Goal: Task Accomplishment & Management: Manage account settings

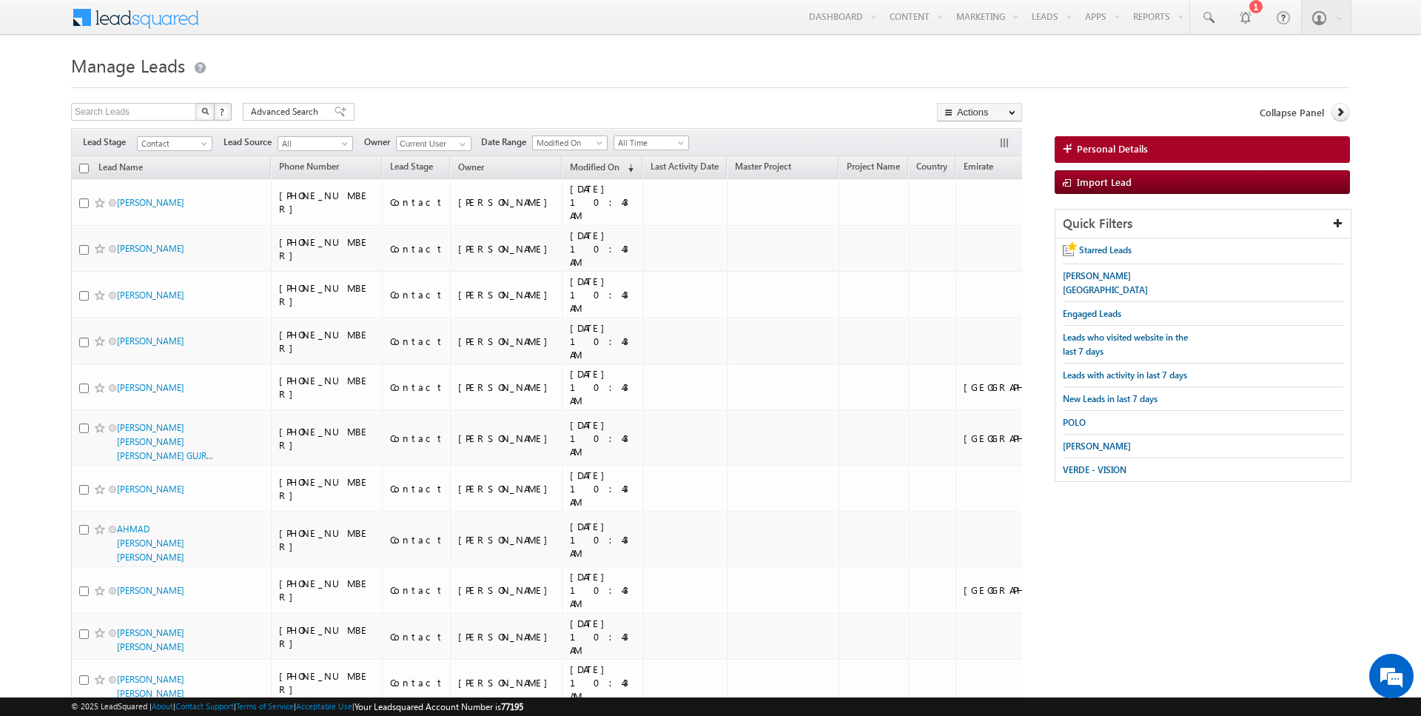
click at [82, 171] on input "checkbox" at bounding box center [84, 169] width 10 height 10
checkbox input "true"
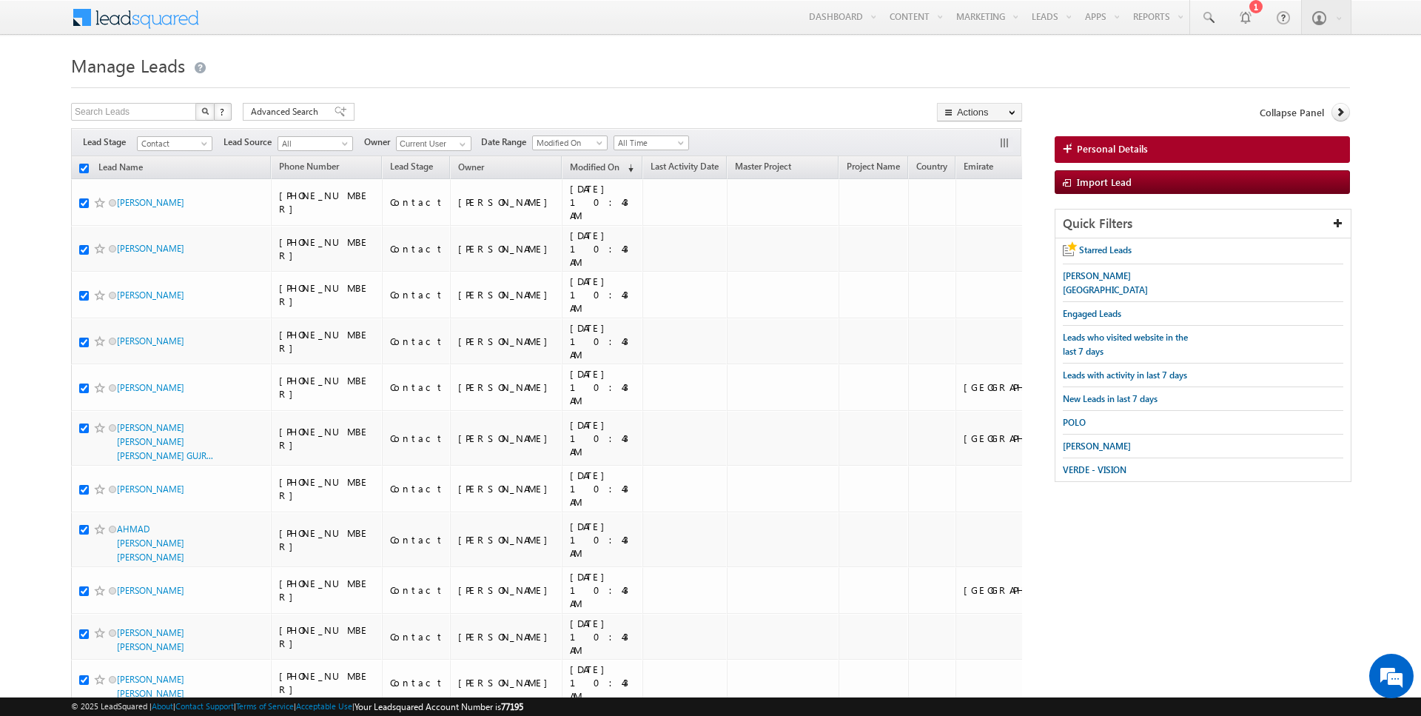
checkbox input "true"
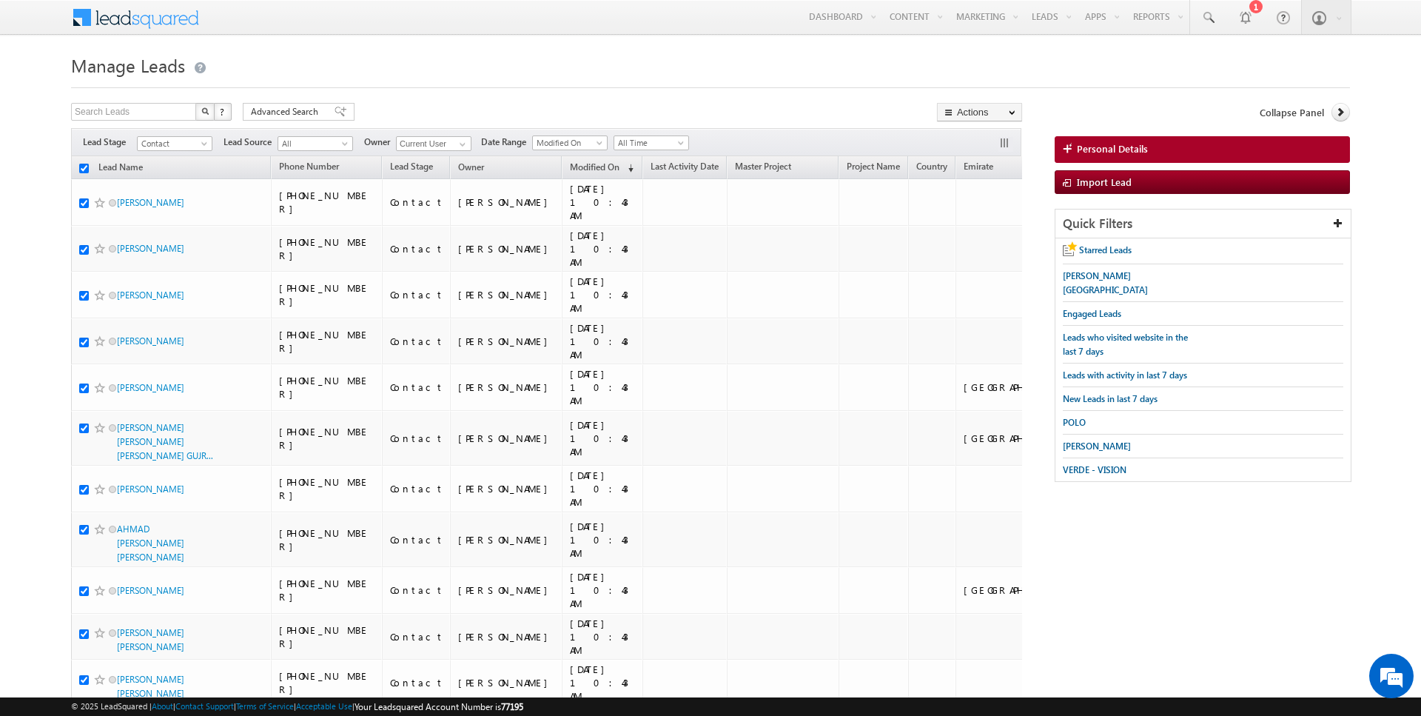
checkbox input "true"
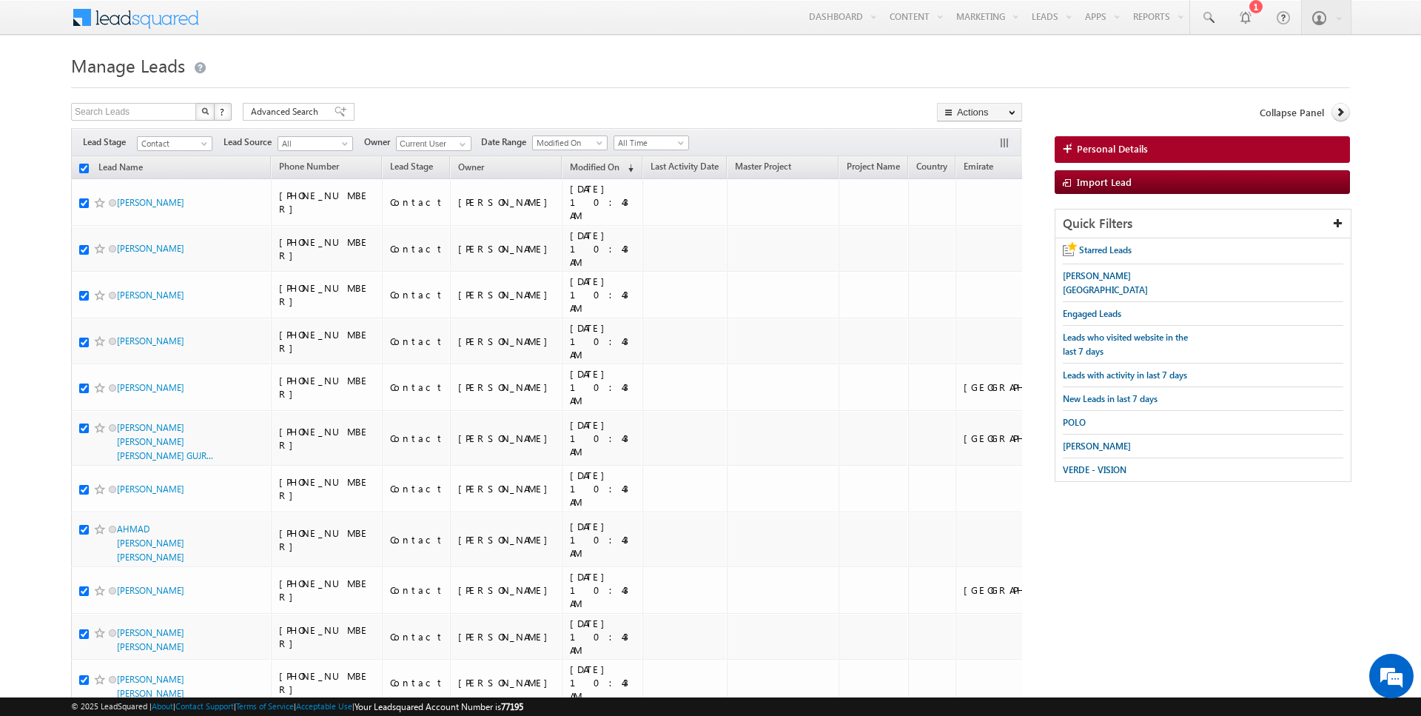
checkbox input "true"
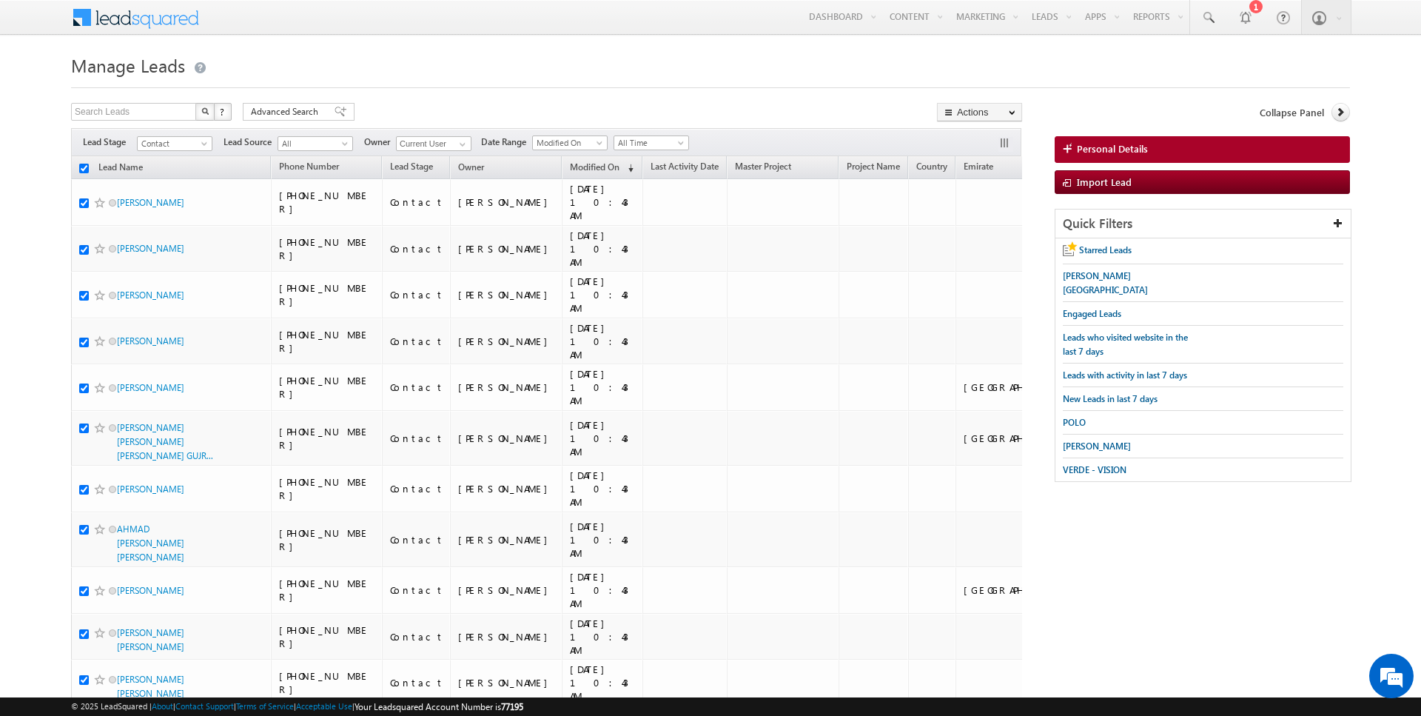
checkbox input "true"
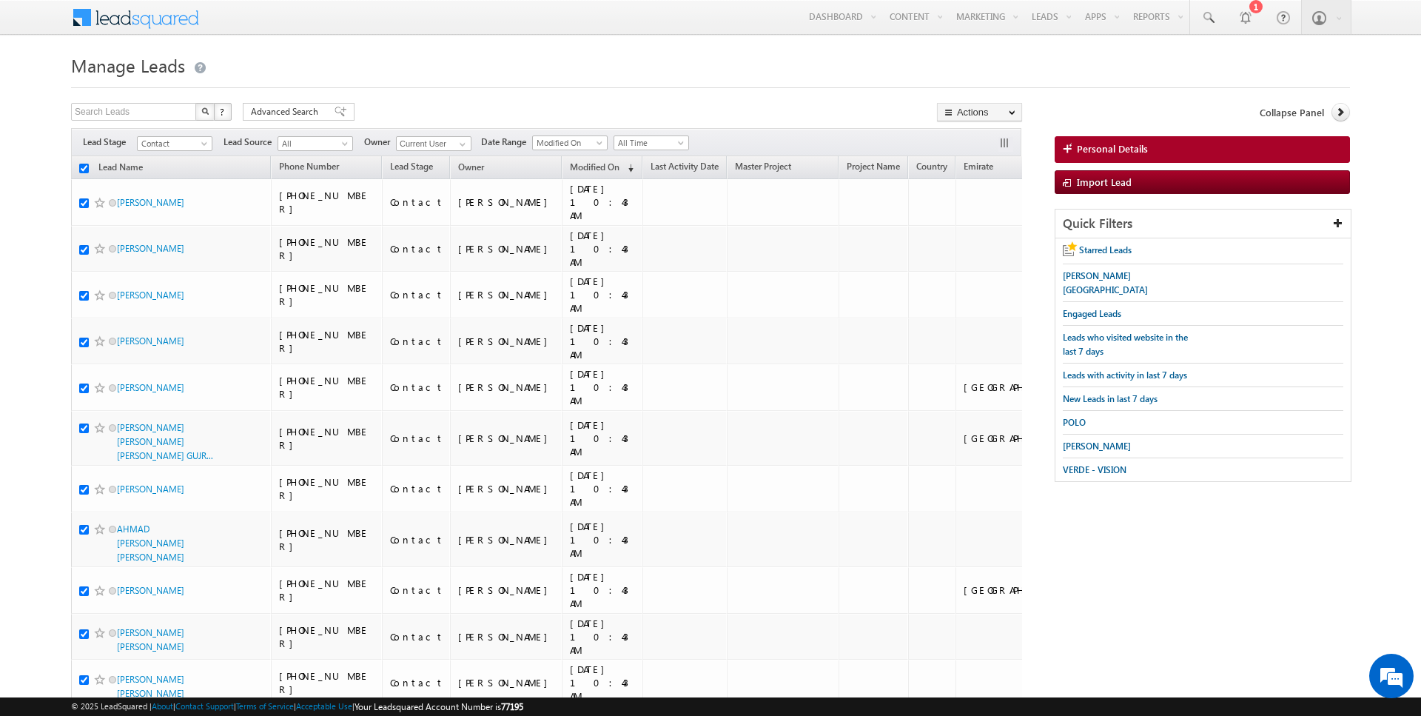
checkbox input "true"
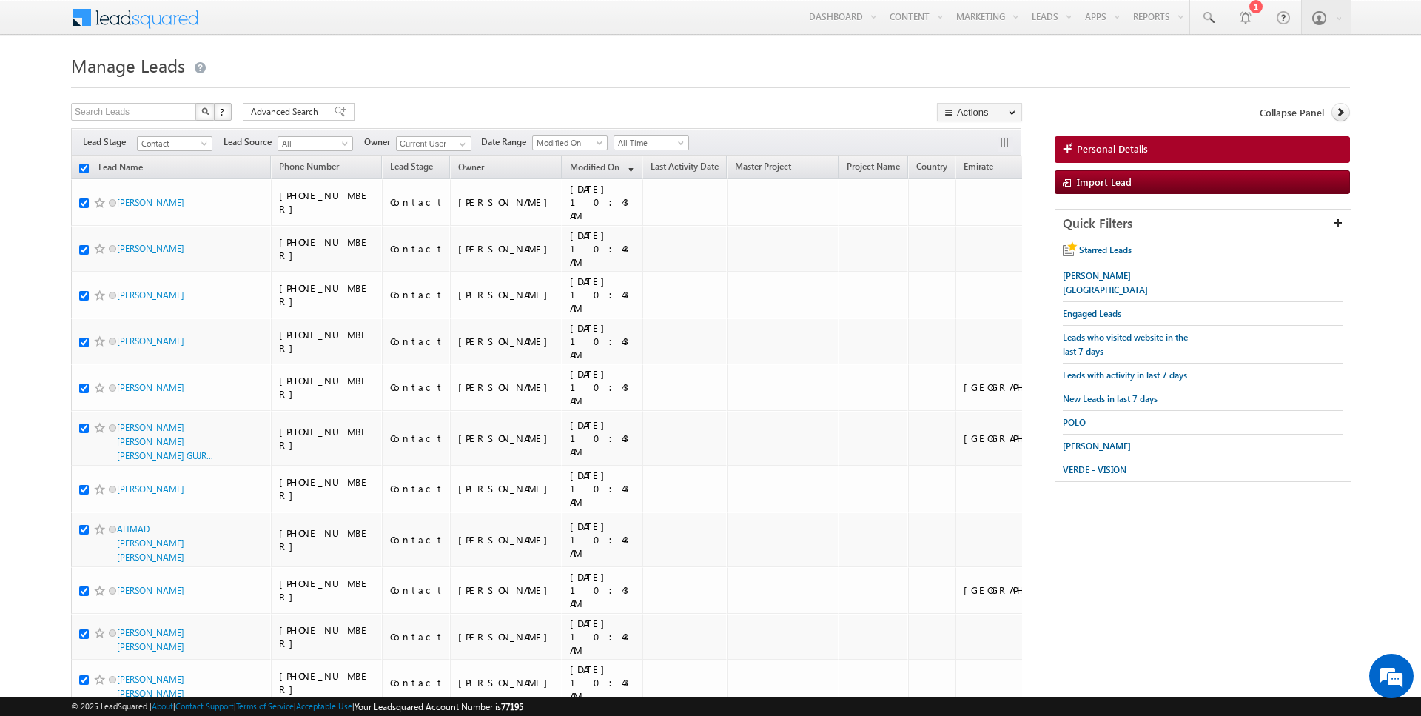
checkbox input "true"
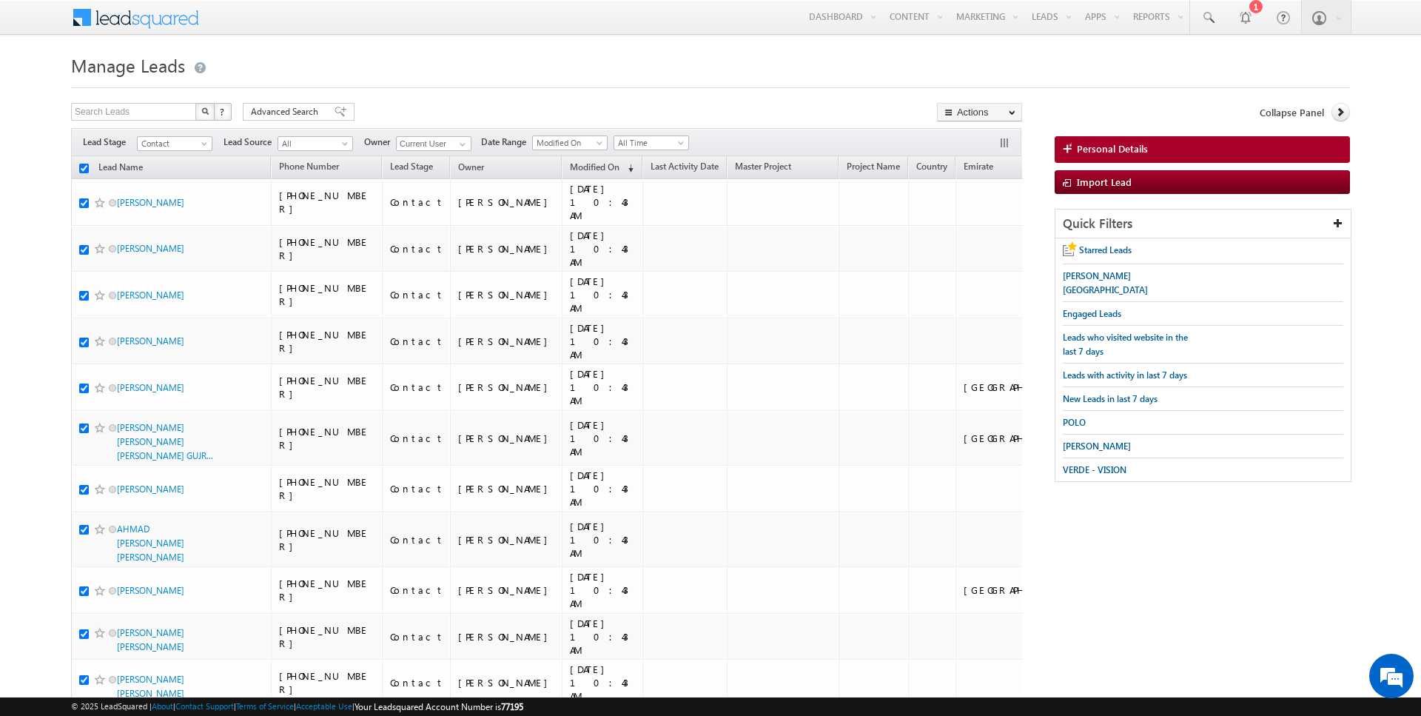
checkbox input "true"
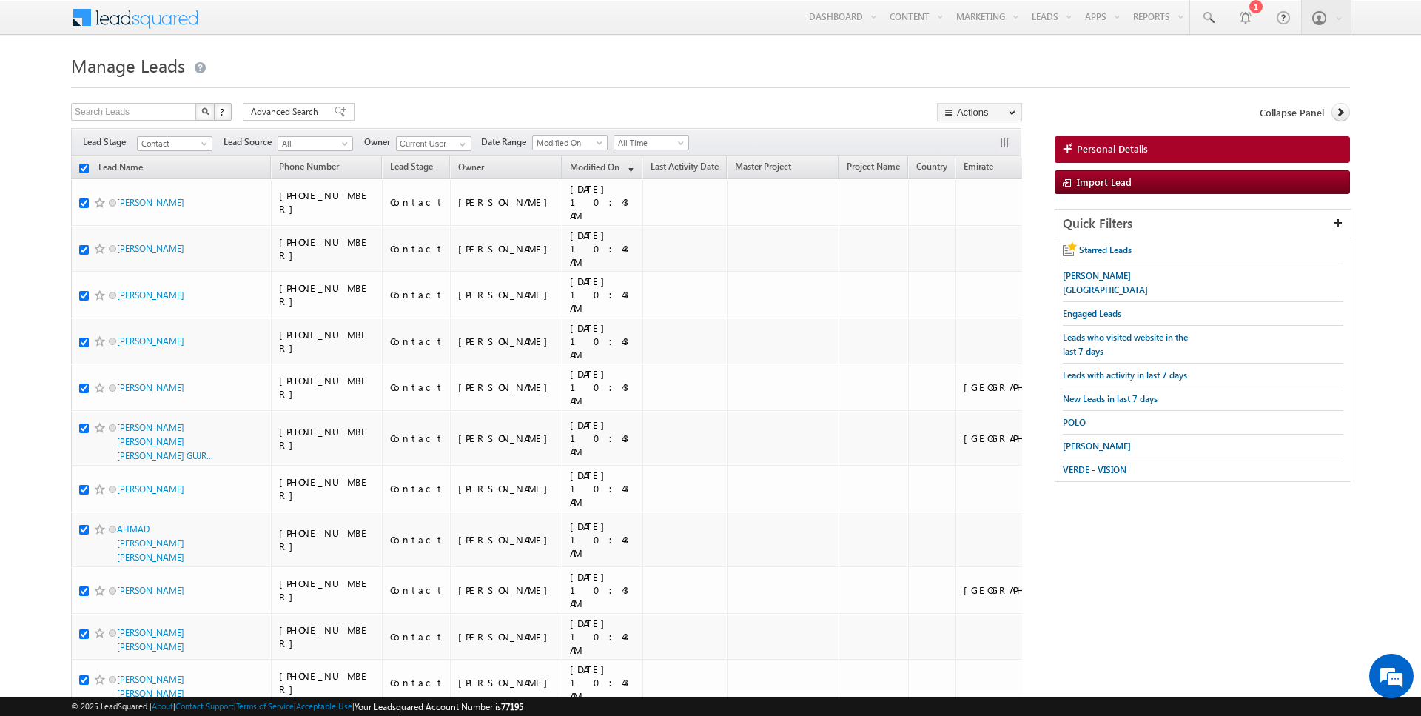
checkbox input "true"
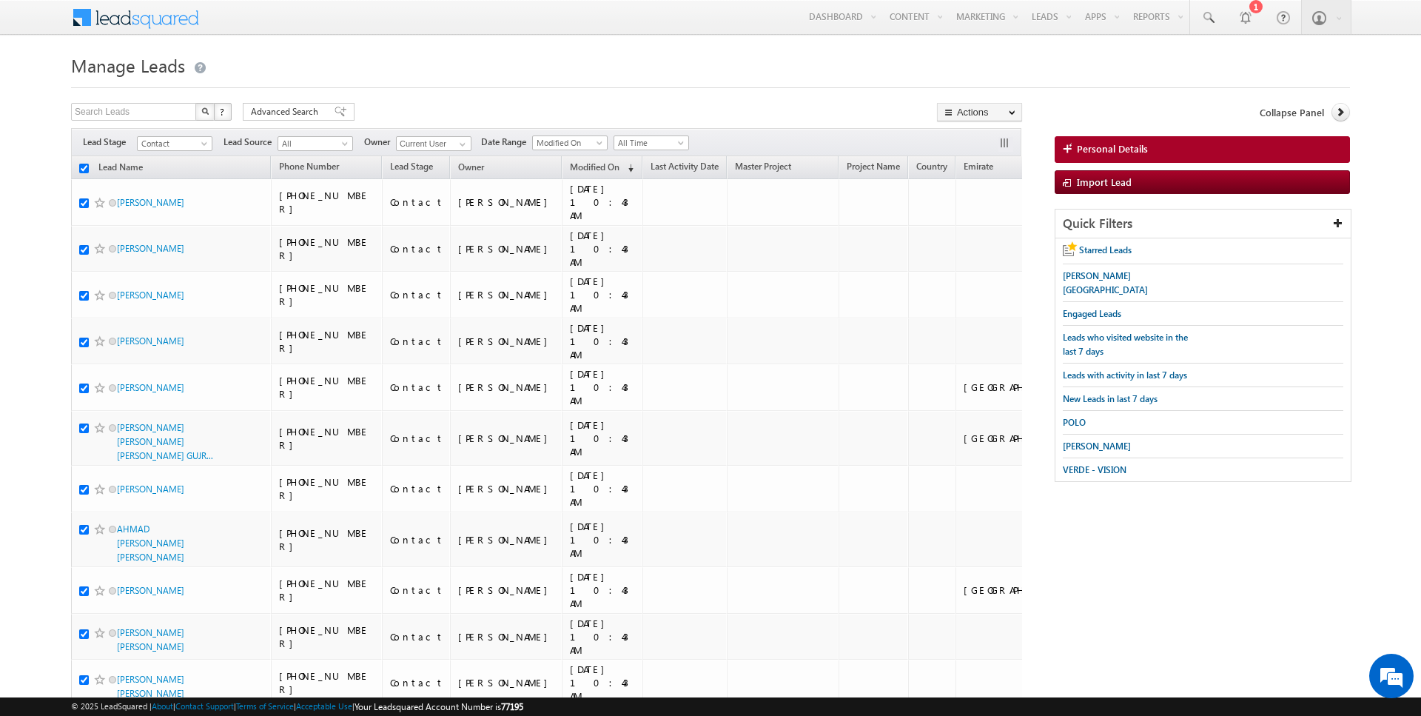
checkbox input "true"
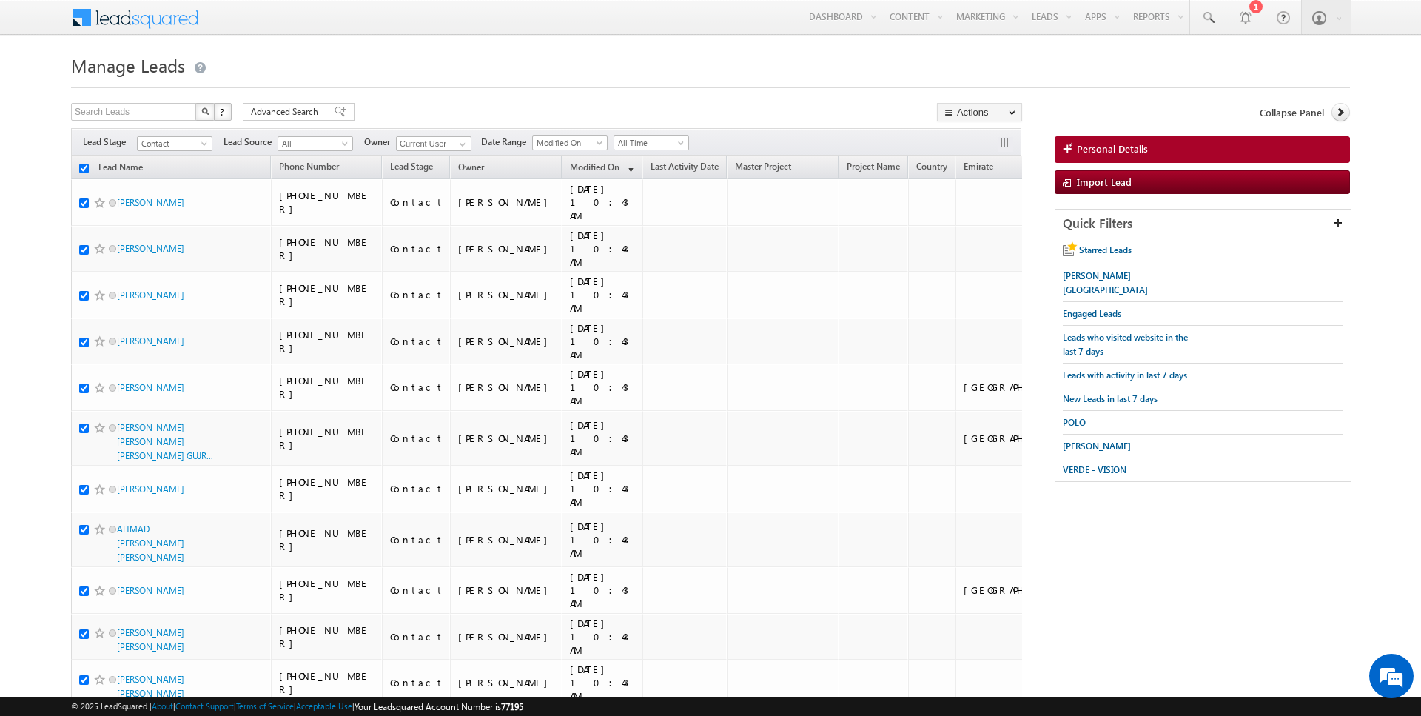
checkbox input "true"
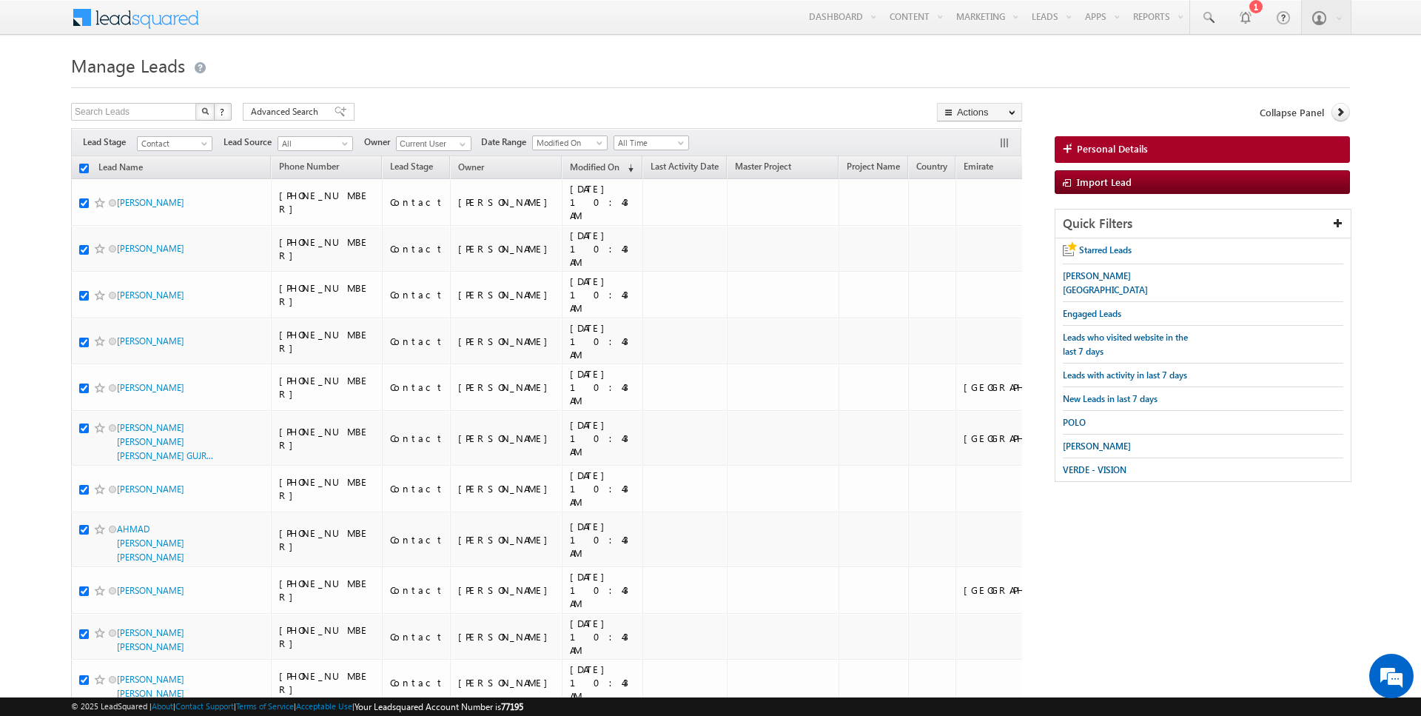
checkbox input "true"
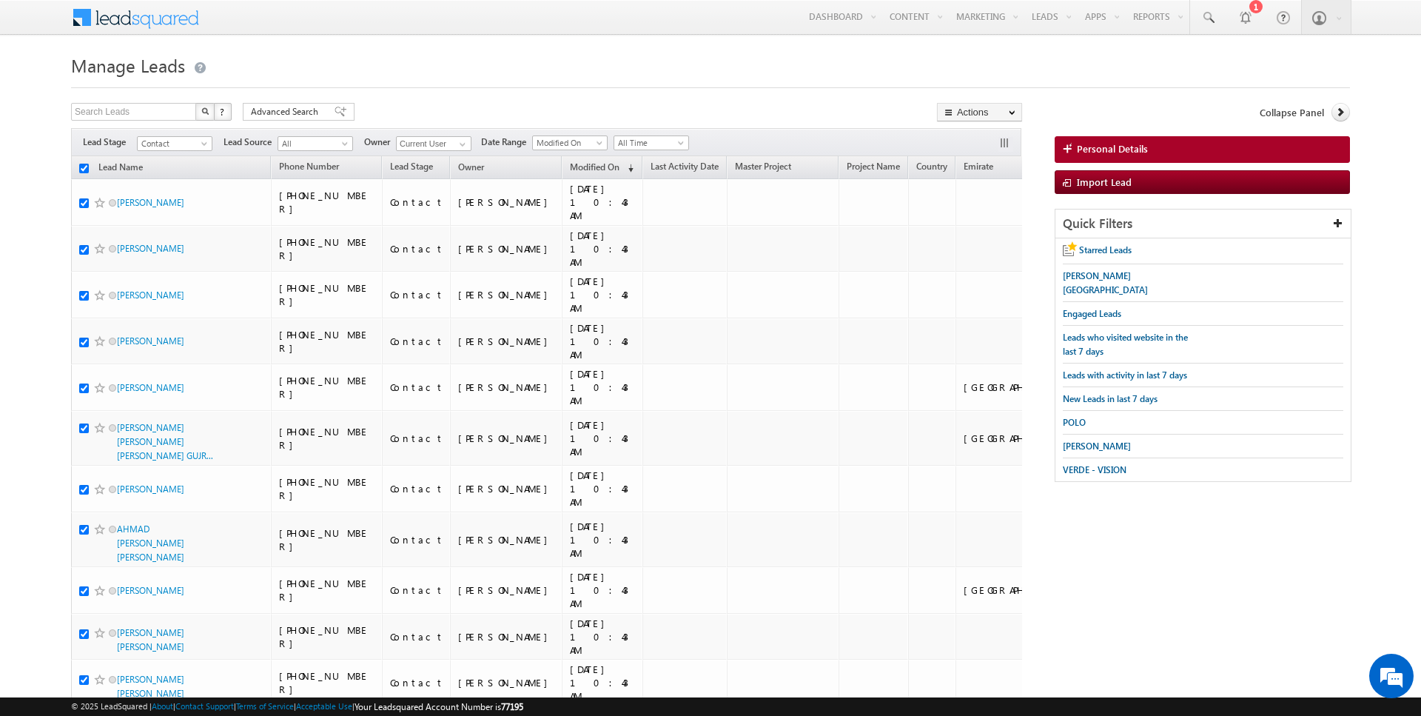
checkbox input "true"
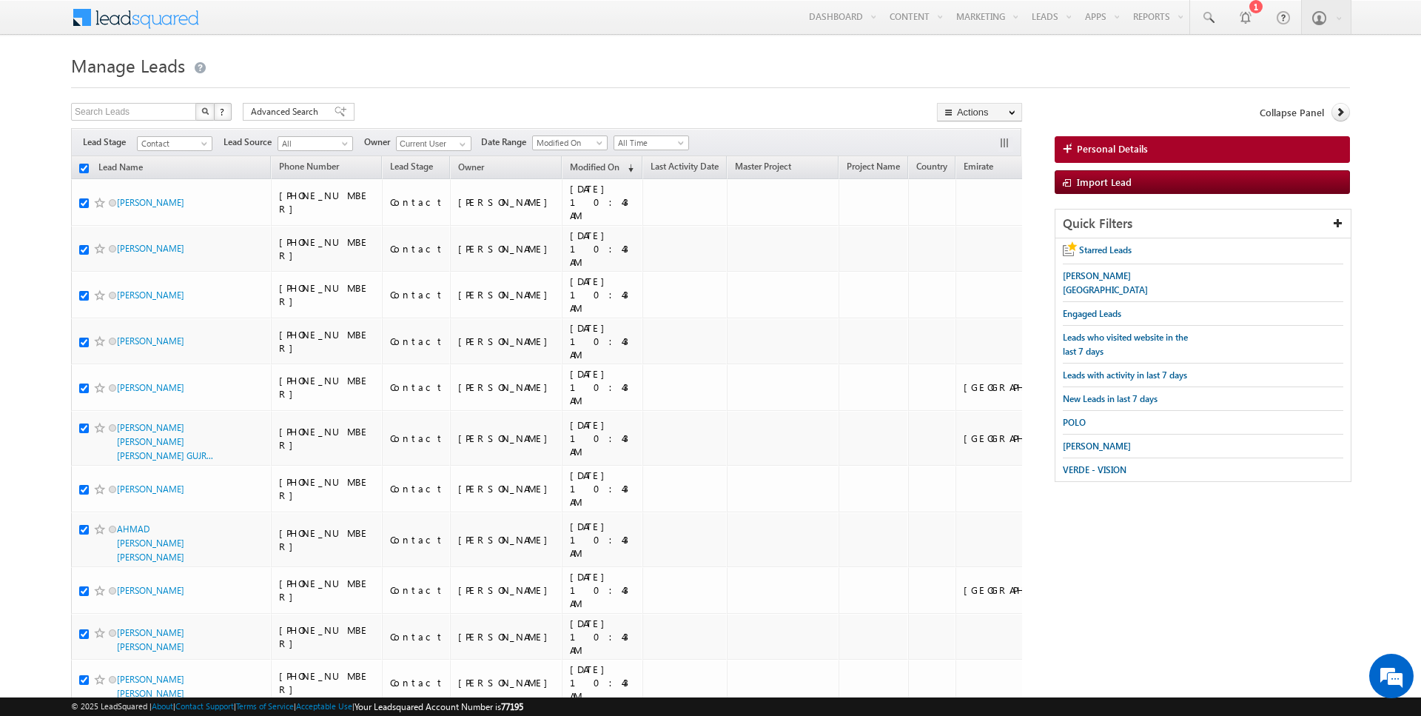
checkbox input "true"
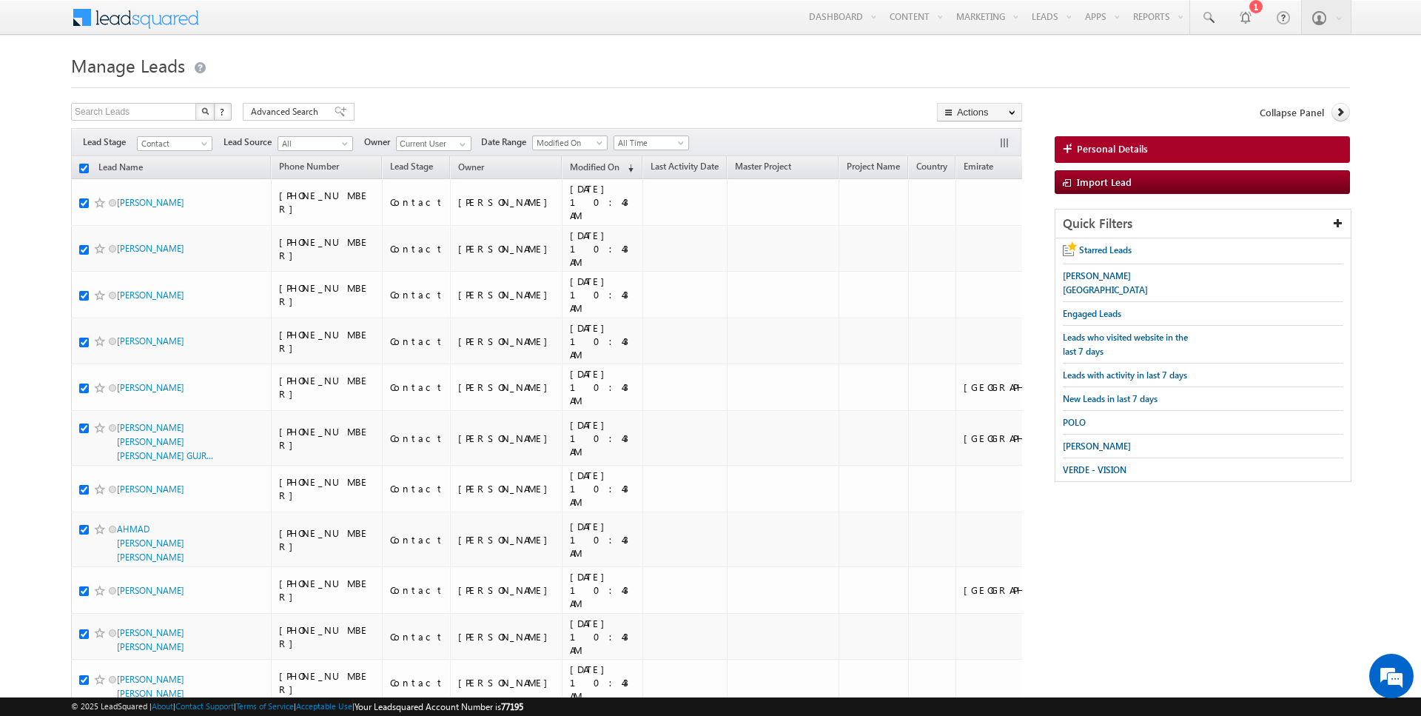
checkbox input "true"
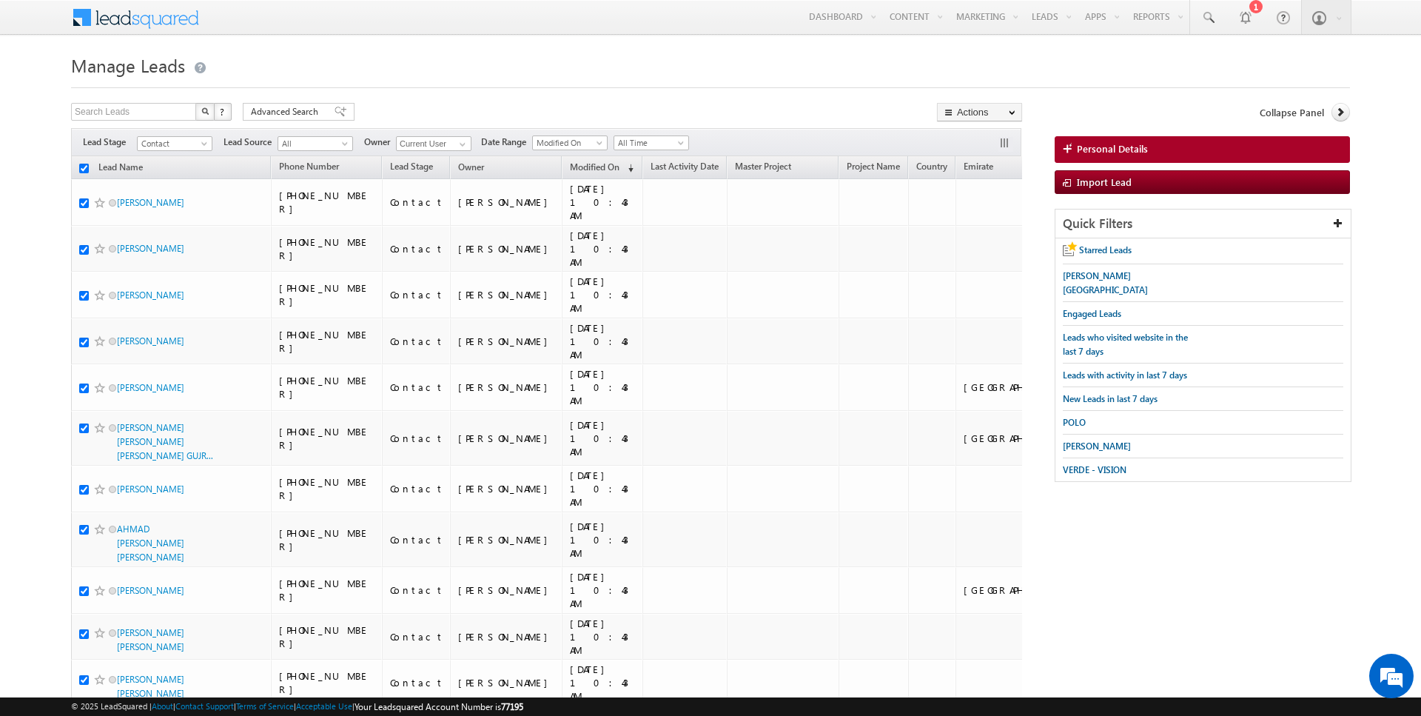
checkbox input "true"
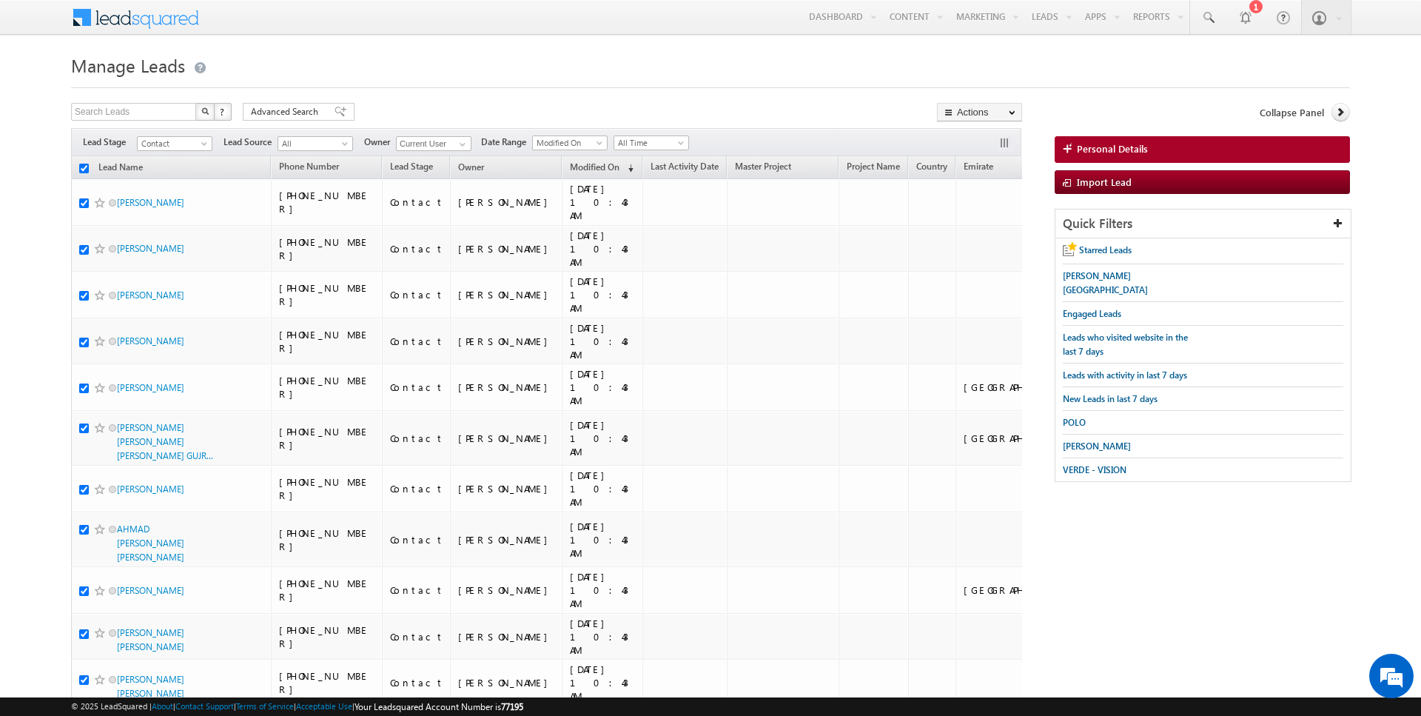
checkbox input "true"
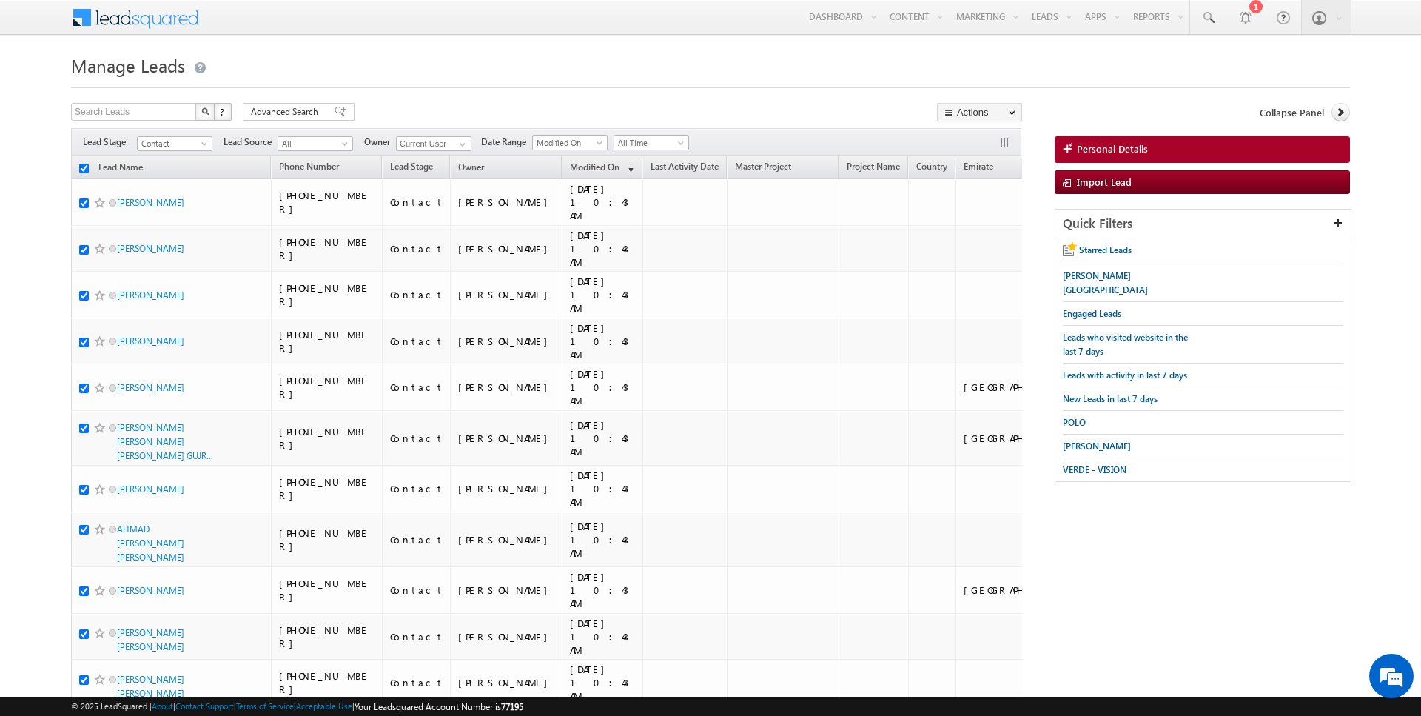
checkbox input "true"
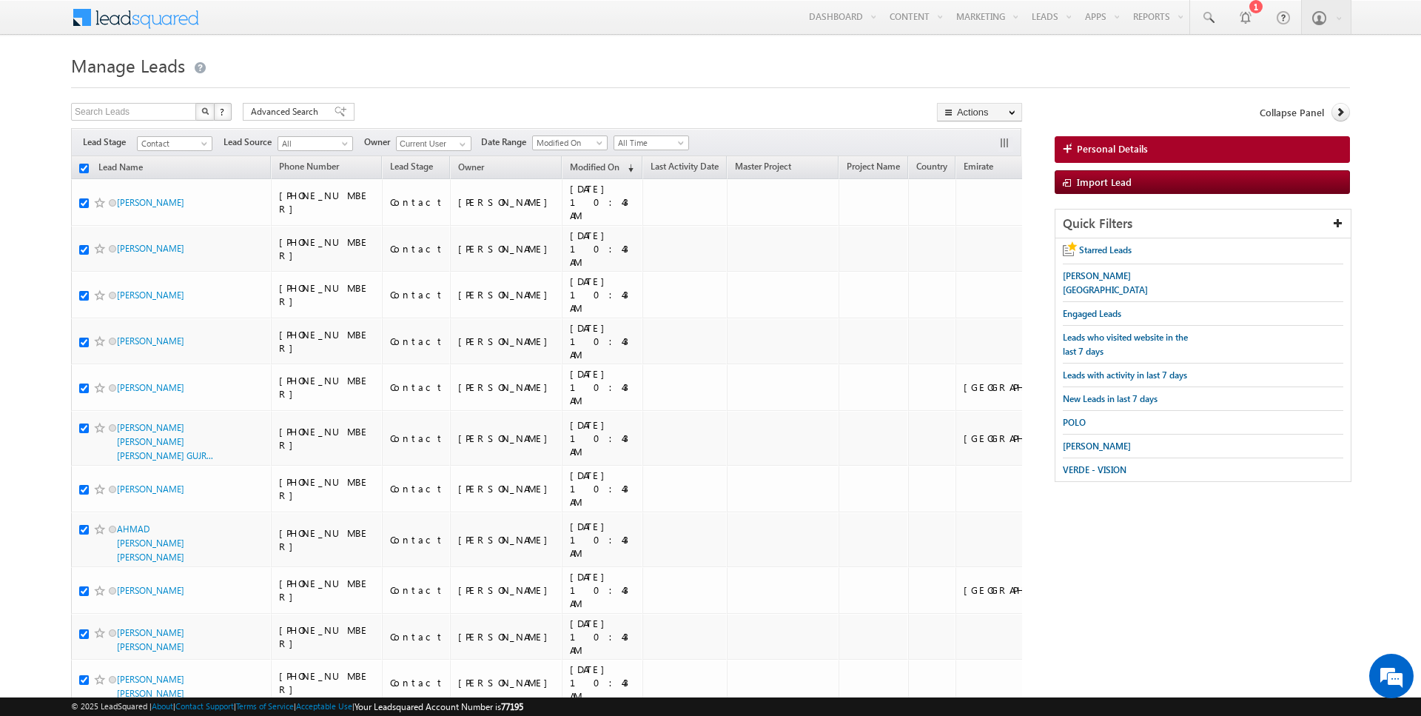
checkbox input "true"
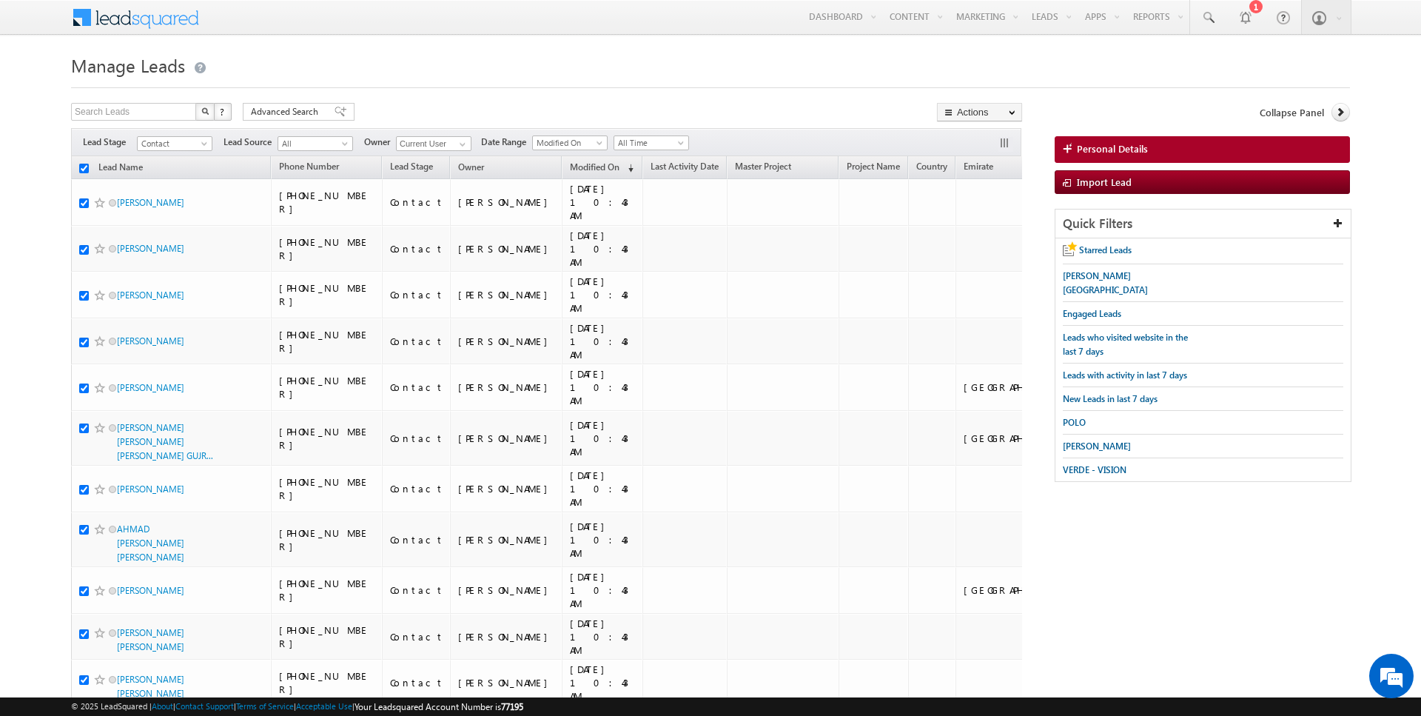
checkbox input "true"
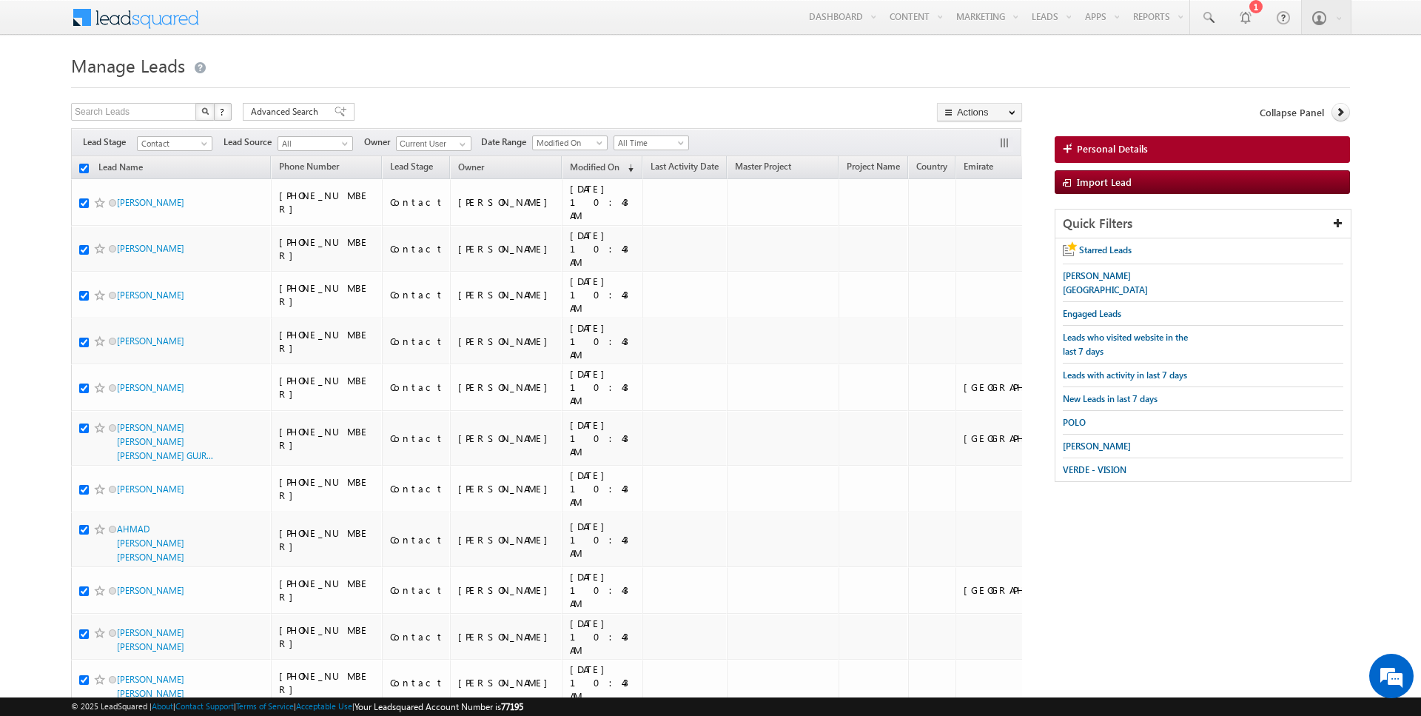
checkbox input "true"
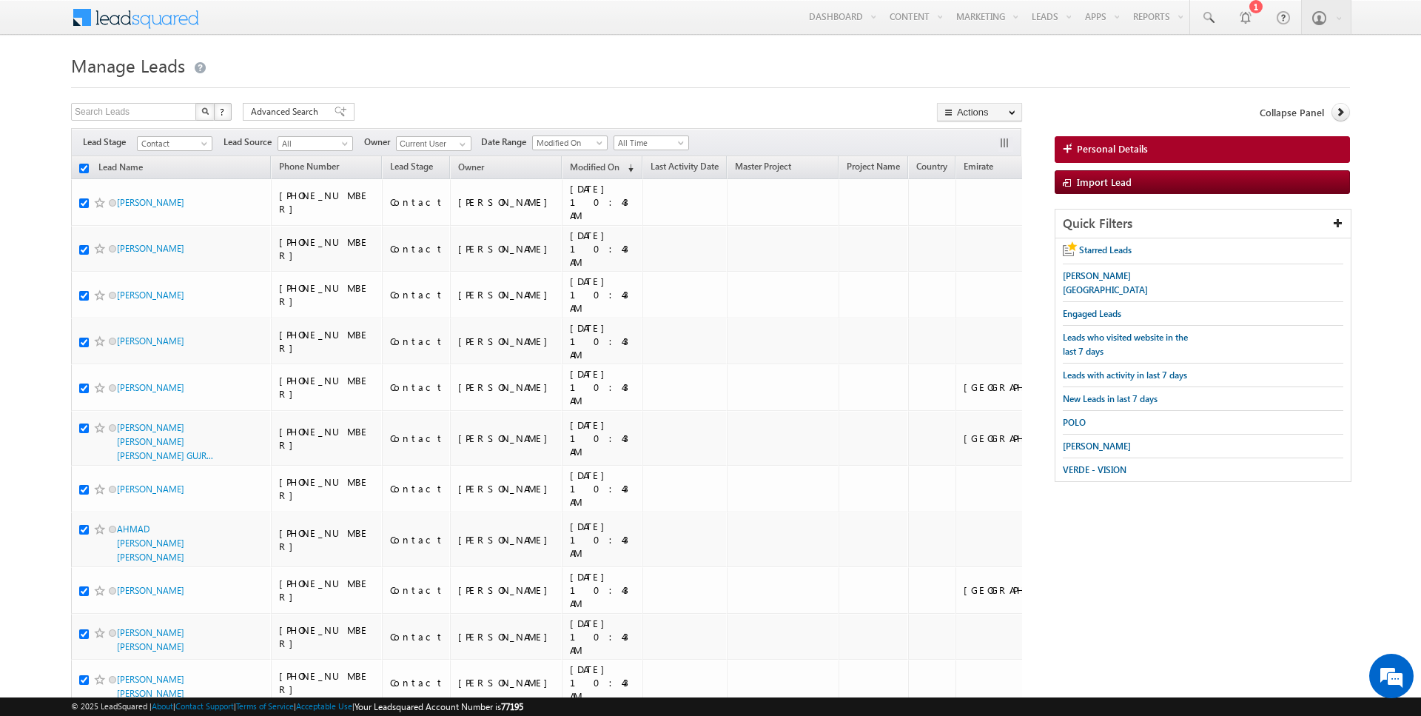
checkbox input "true"
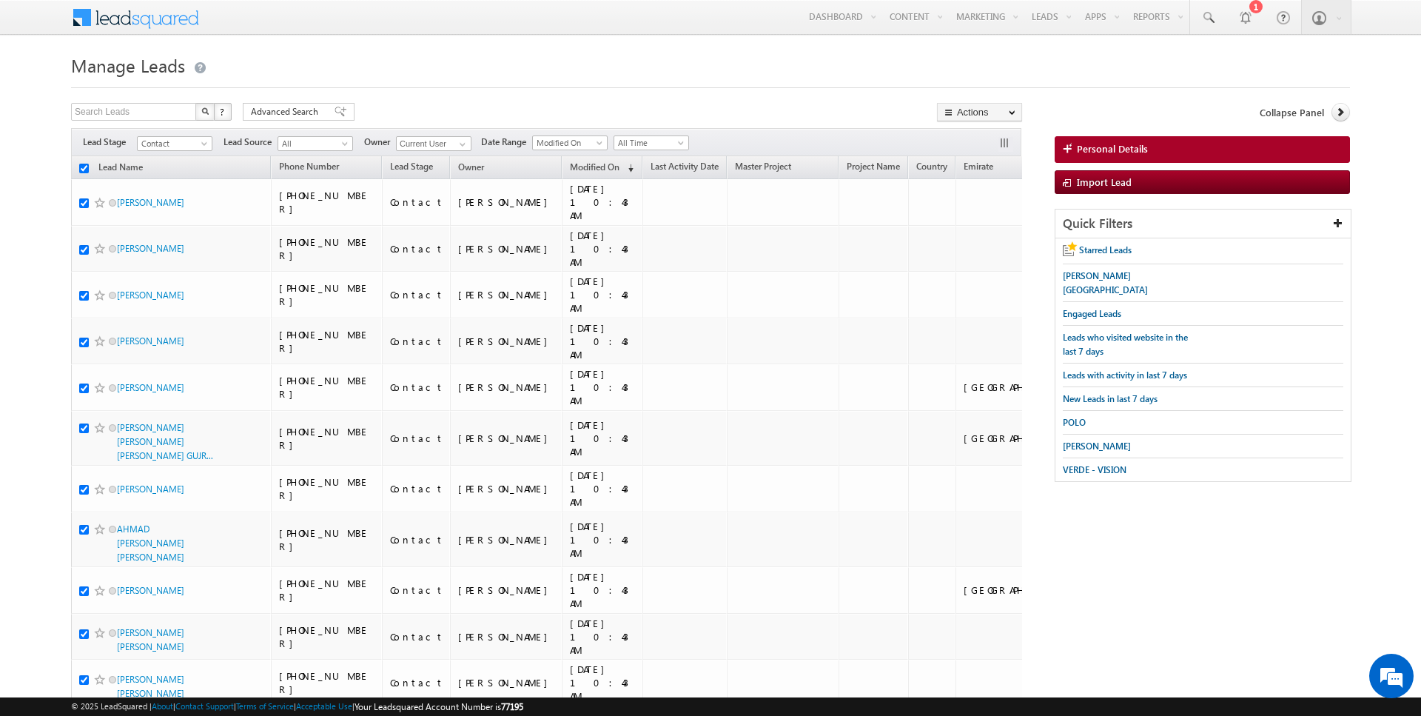
checkbox input "true"
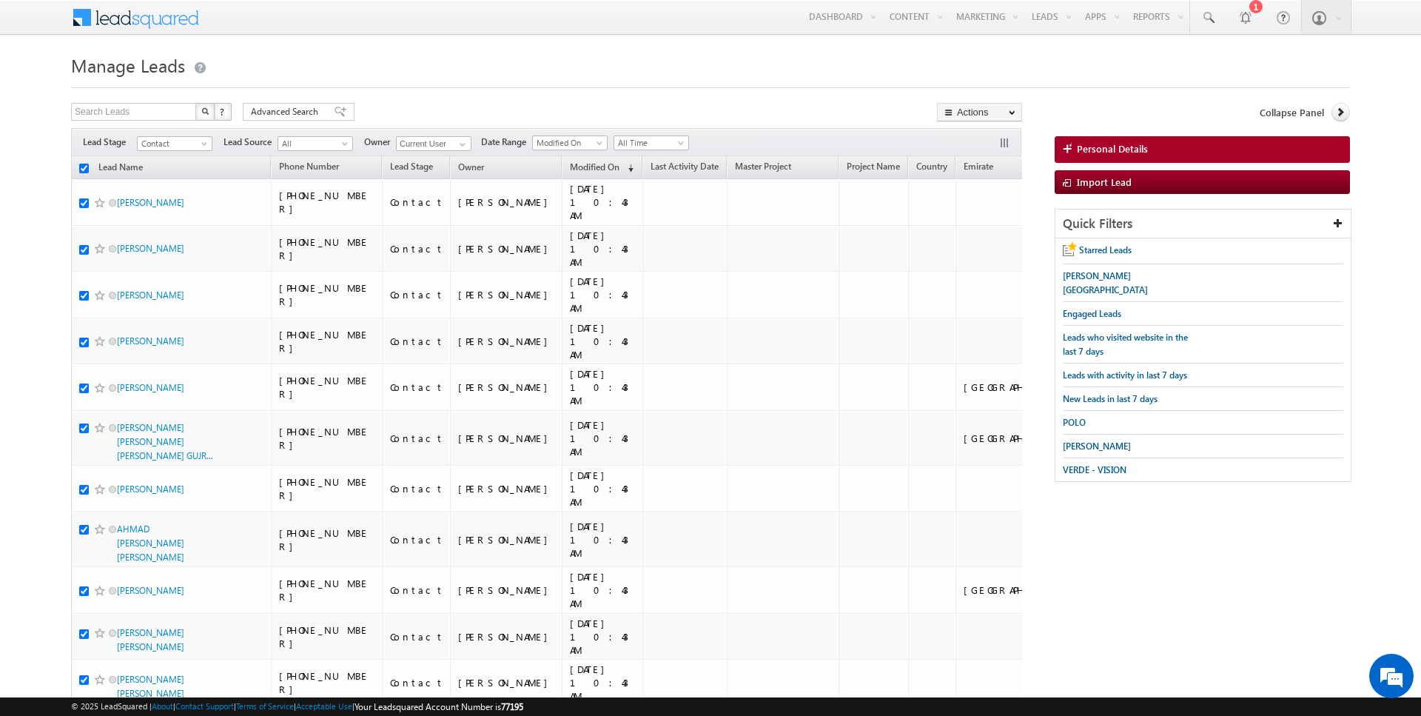
checkbox input "true"
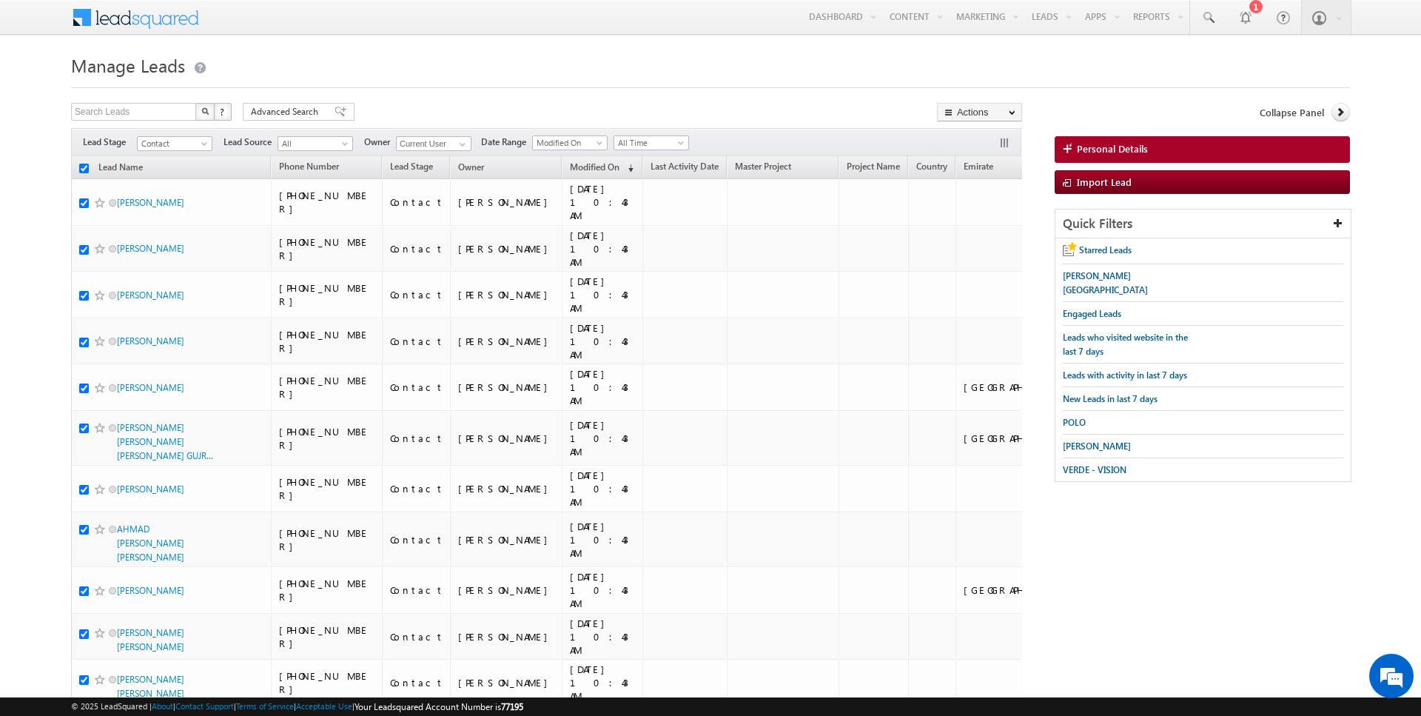
checkbox input "true"
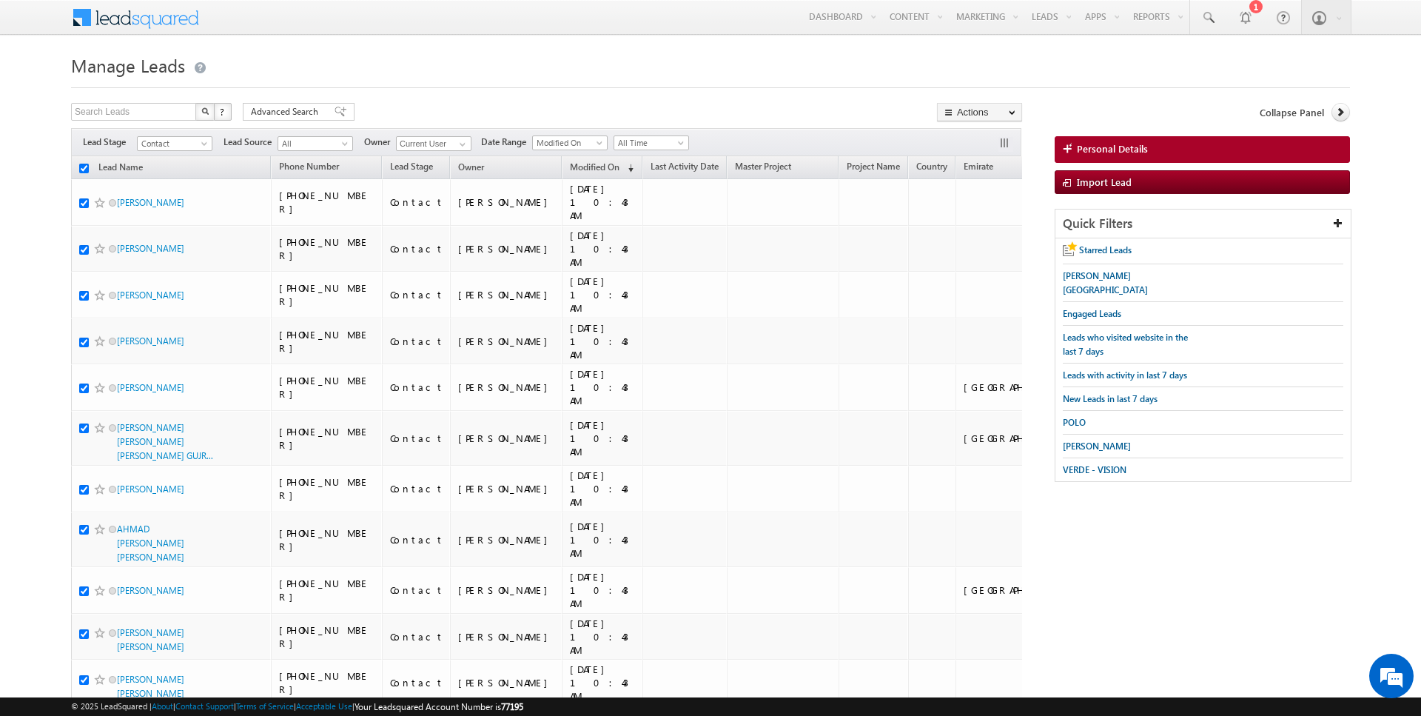
checkbox input "true"
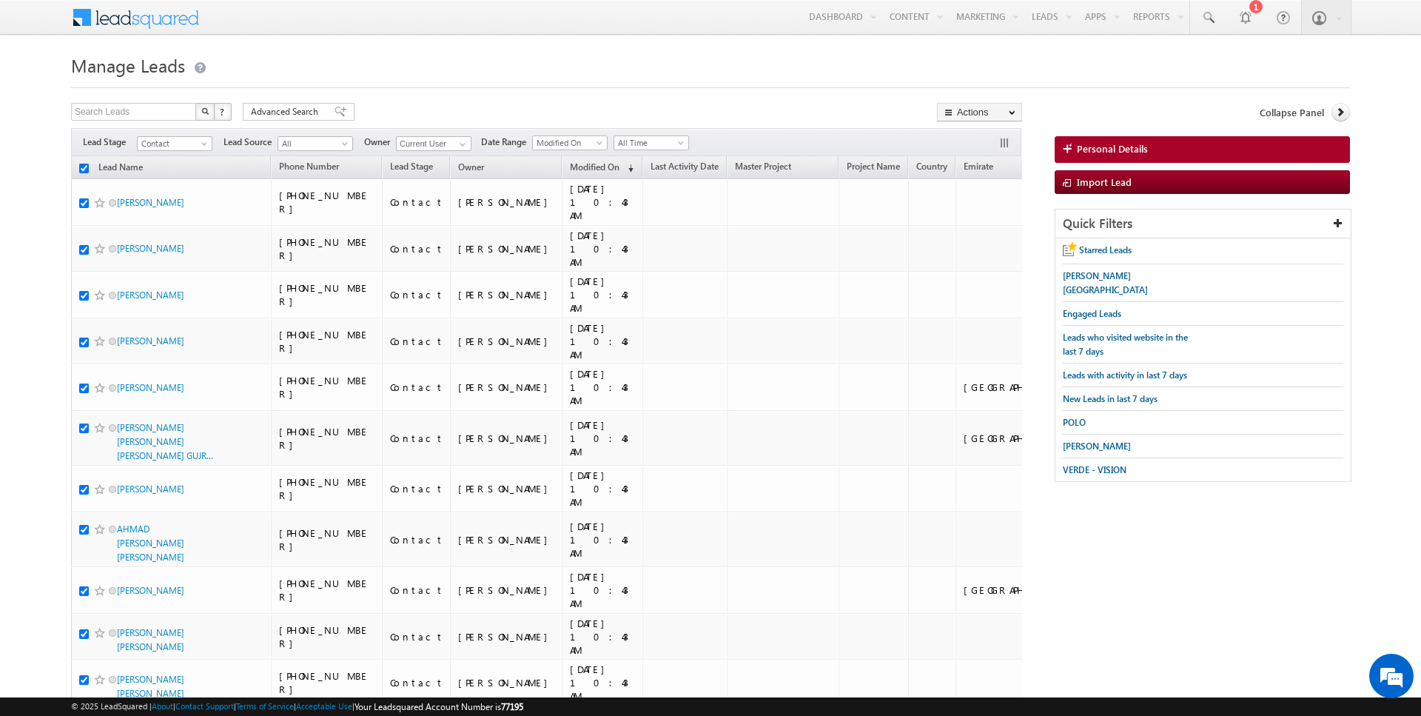
checkbox input "true"
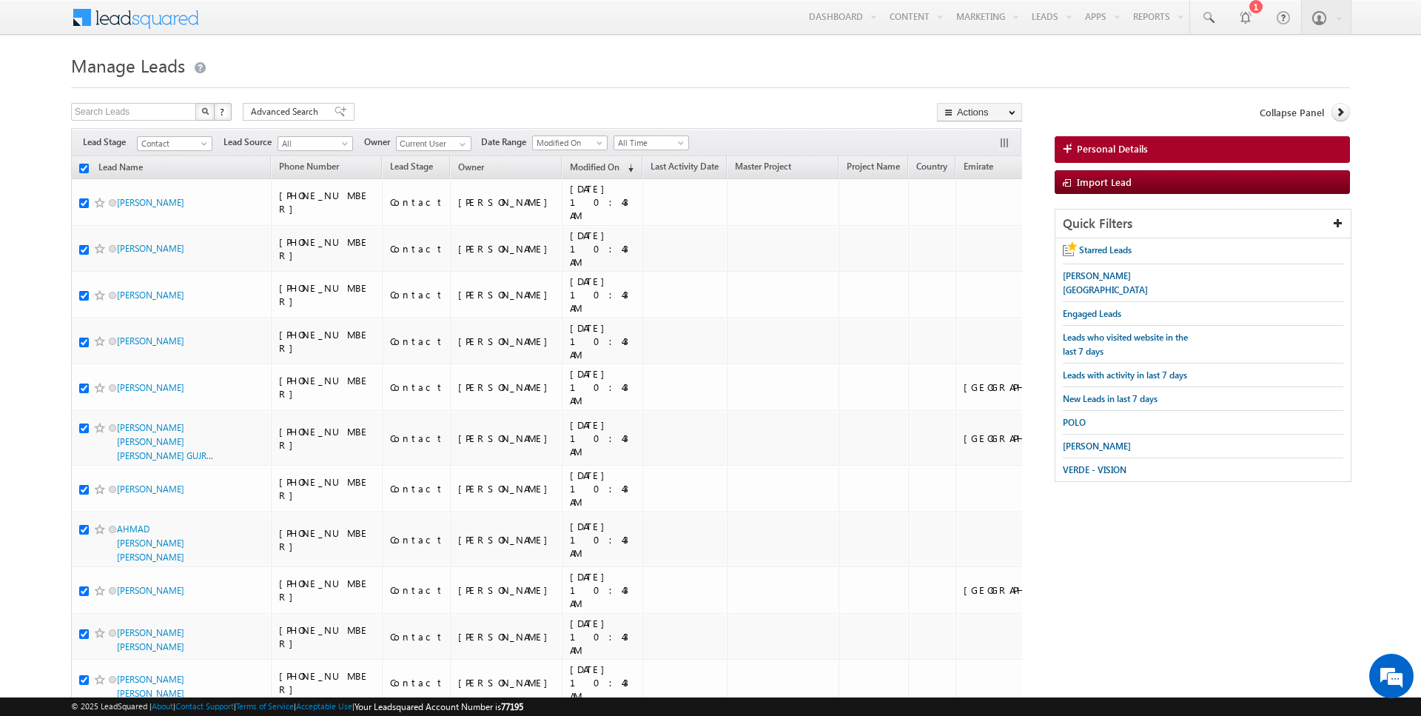
checkbox input "true"
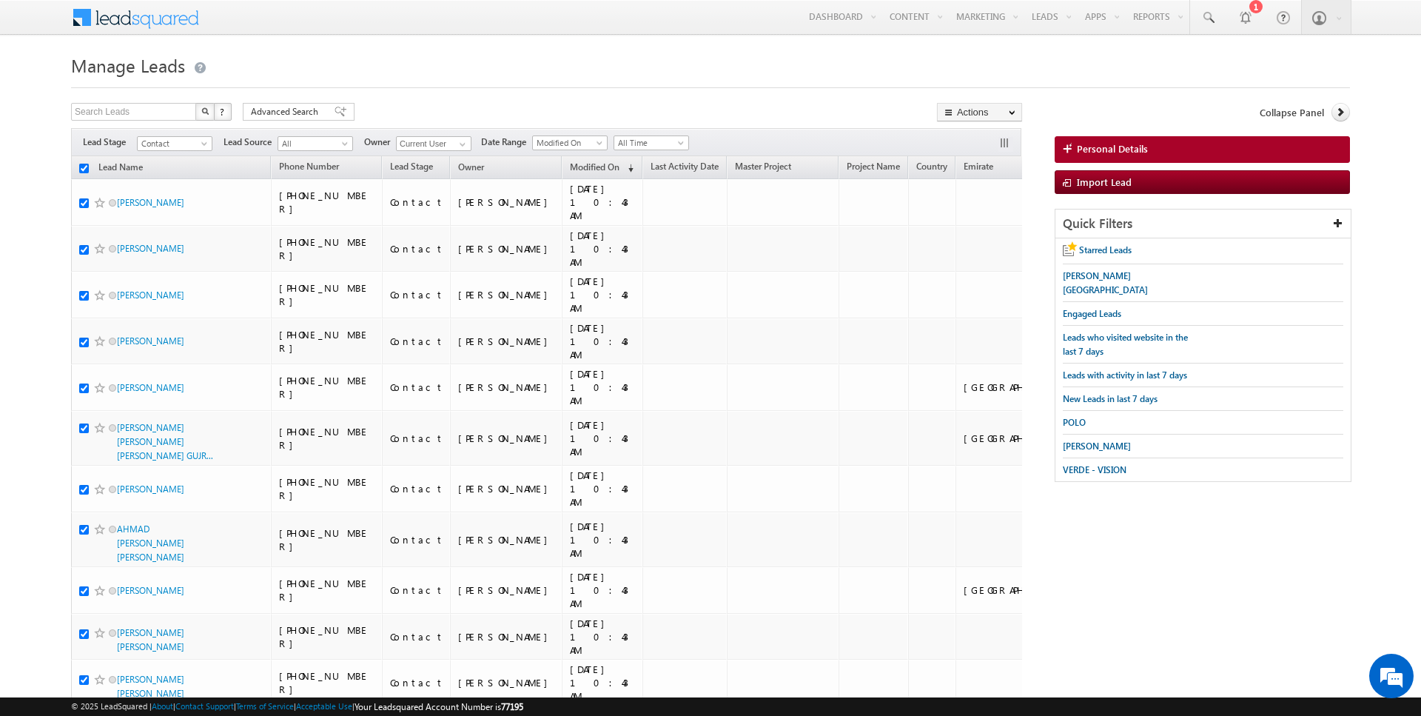
checkbox input "true"
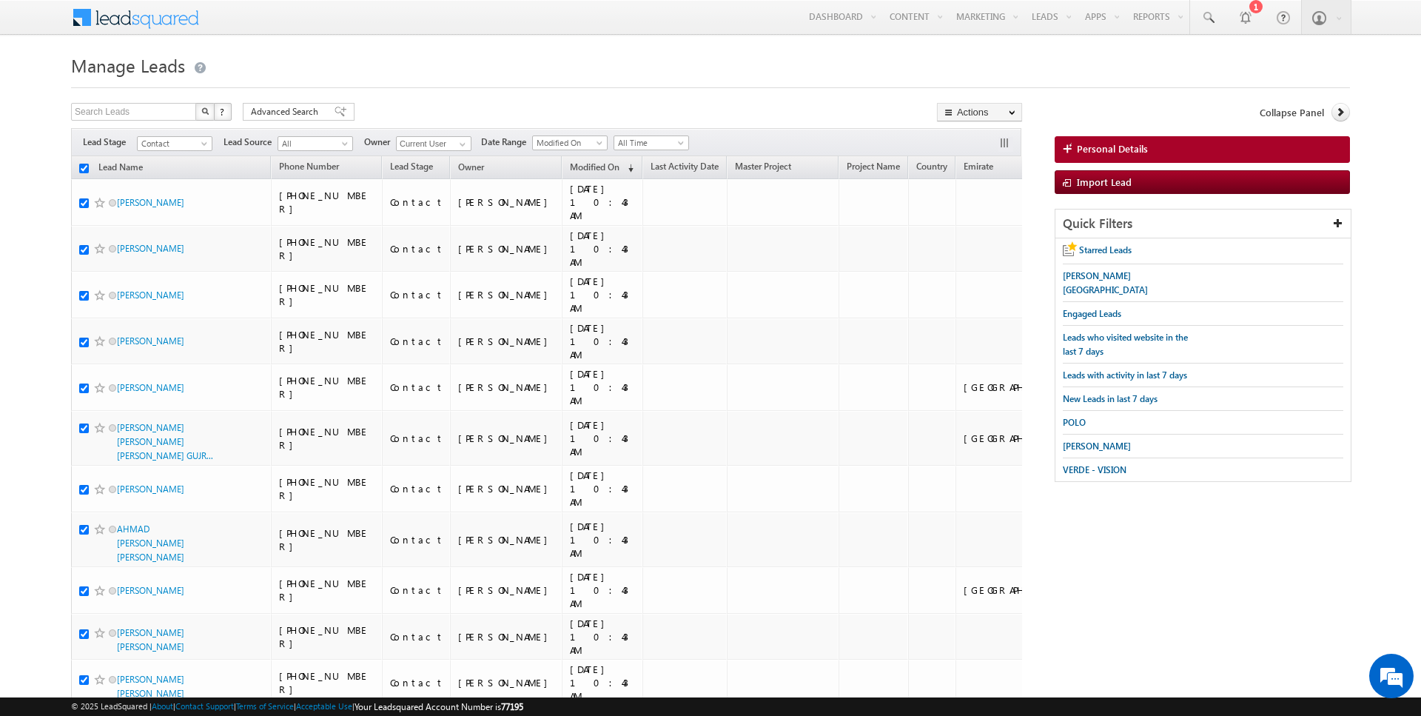
checkbox input "true"
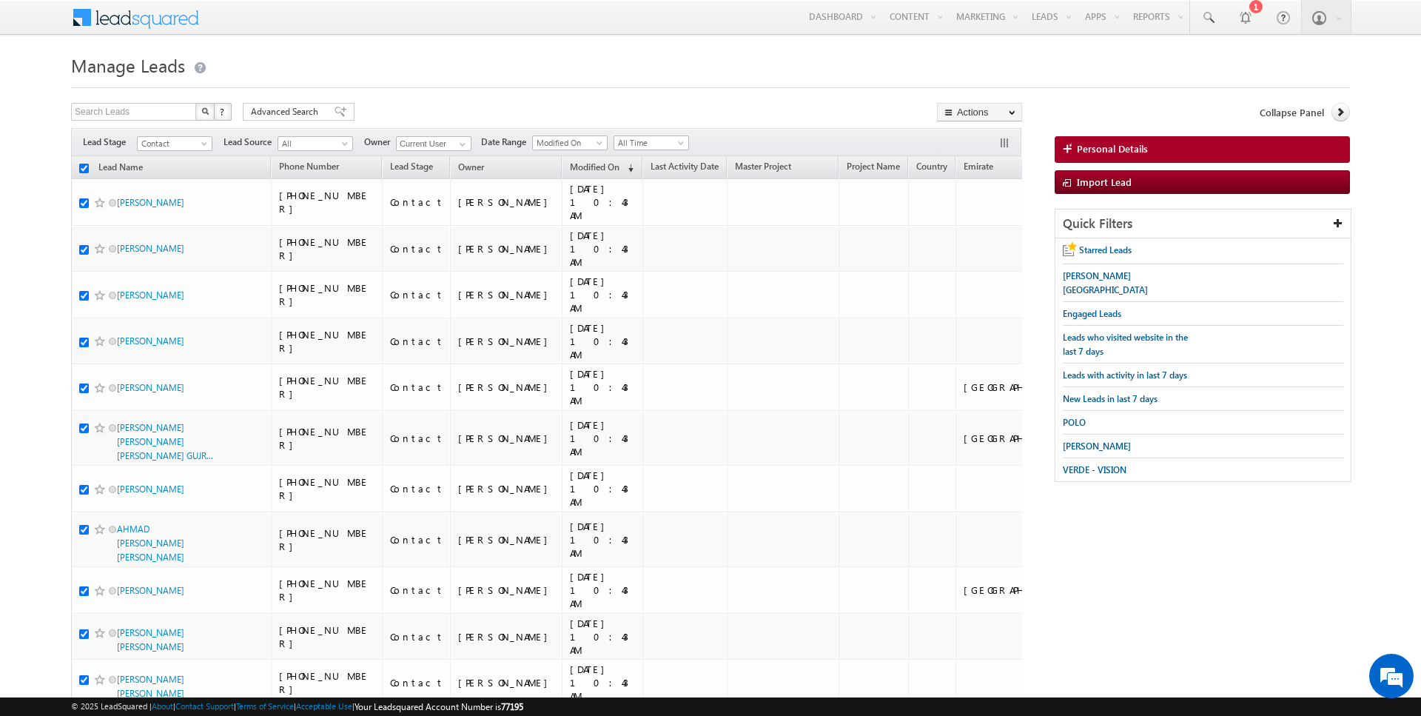
checkbox input "true"
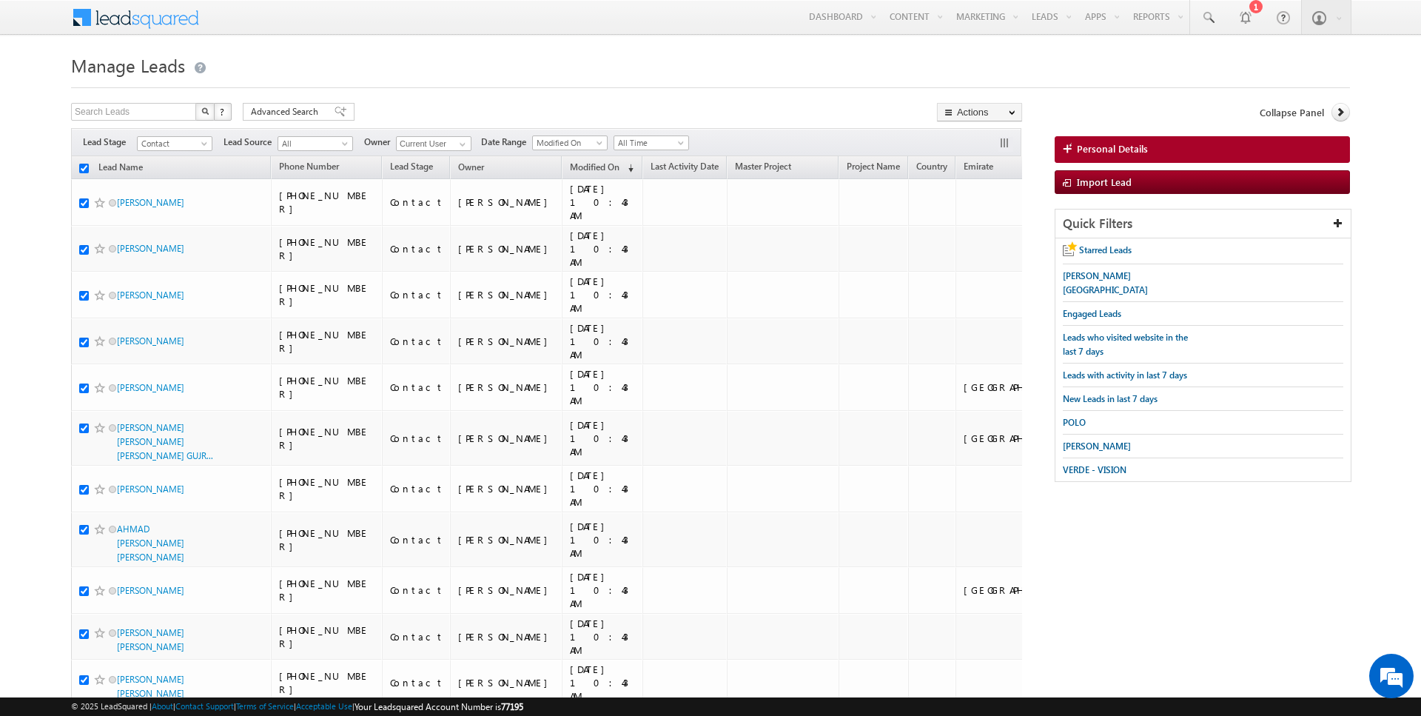
checkbox input "true"
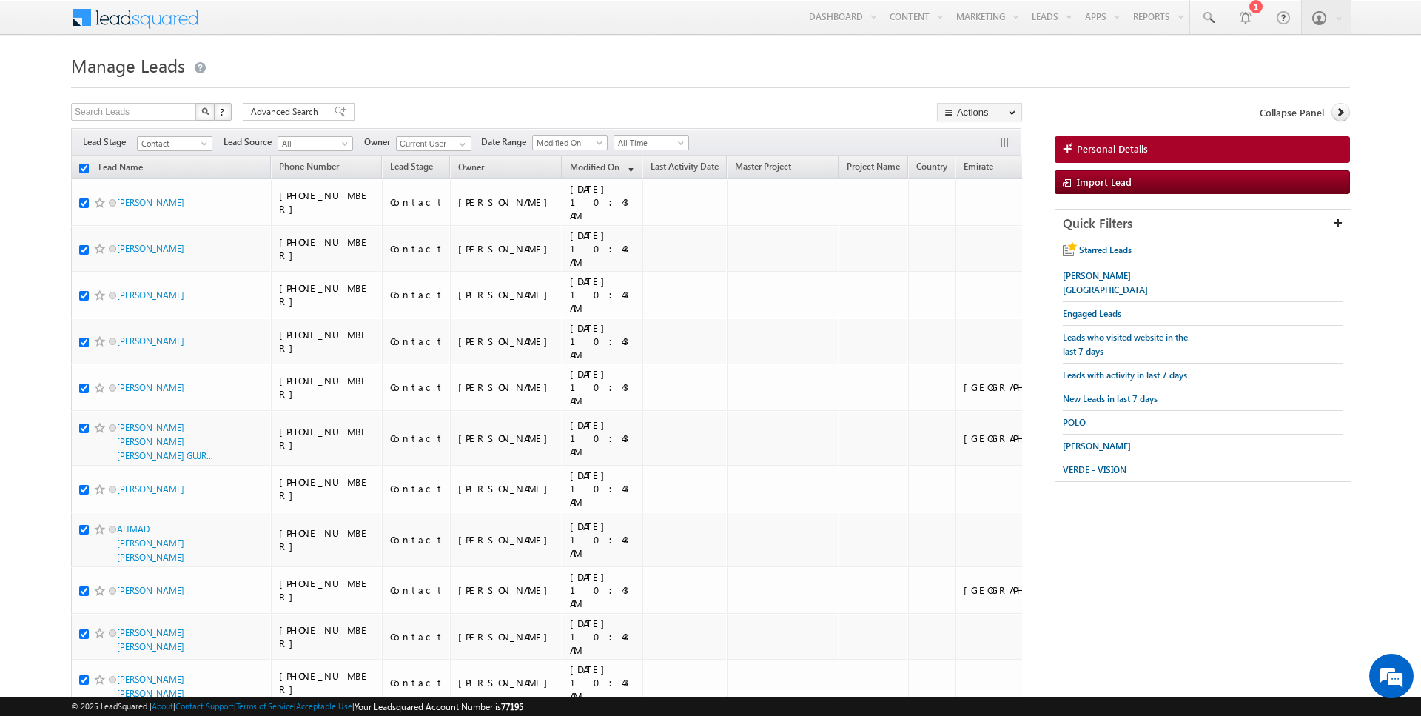
checkbox input "true"
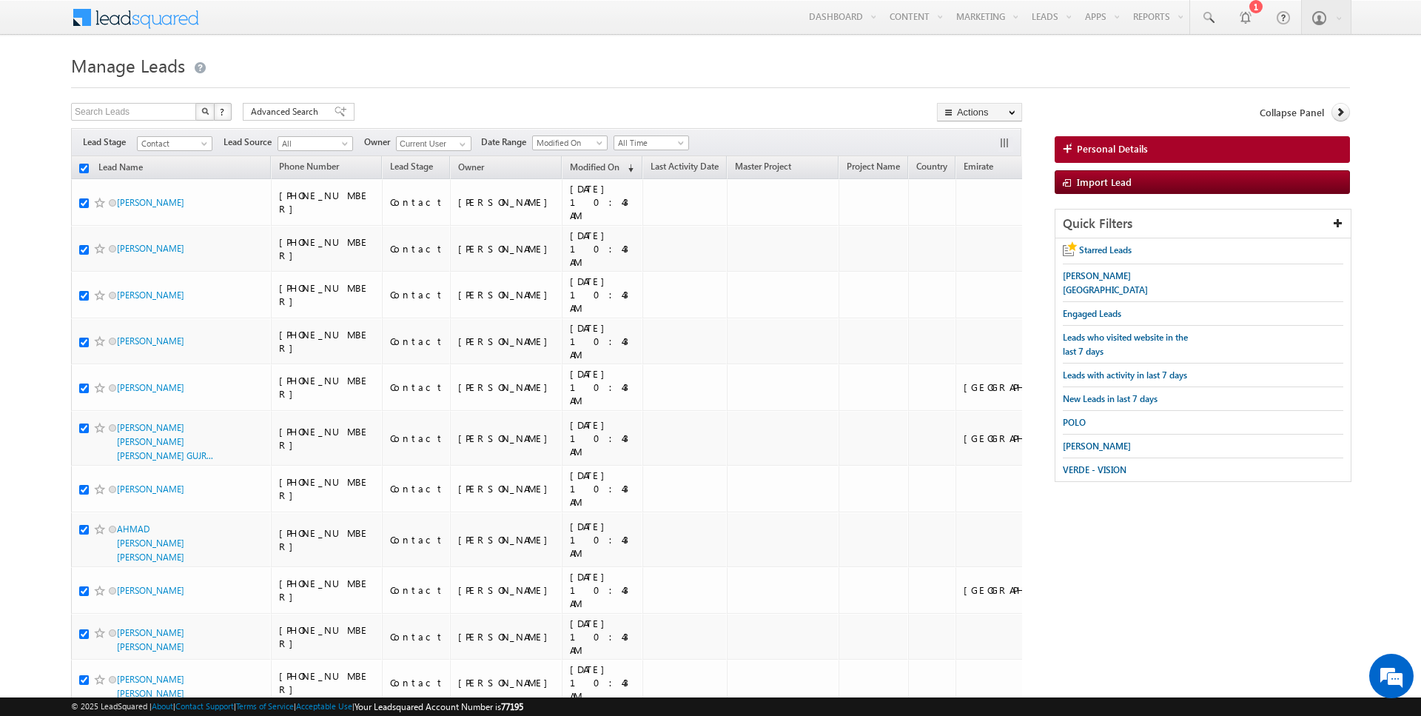
checkbox input "true"
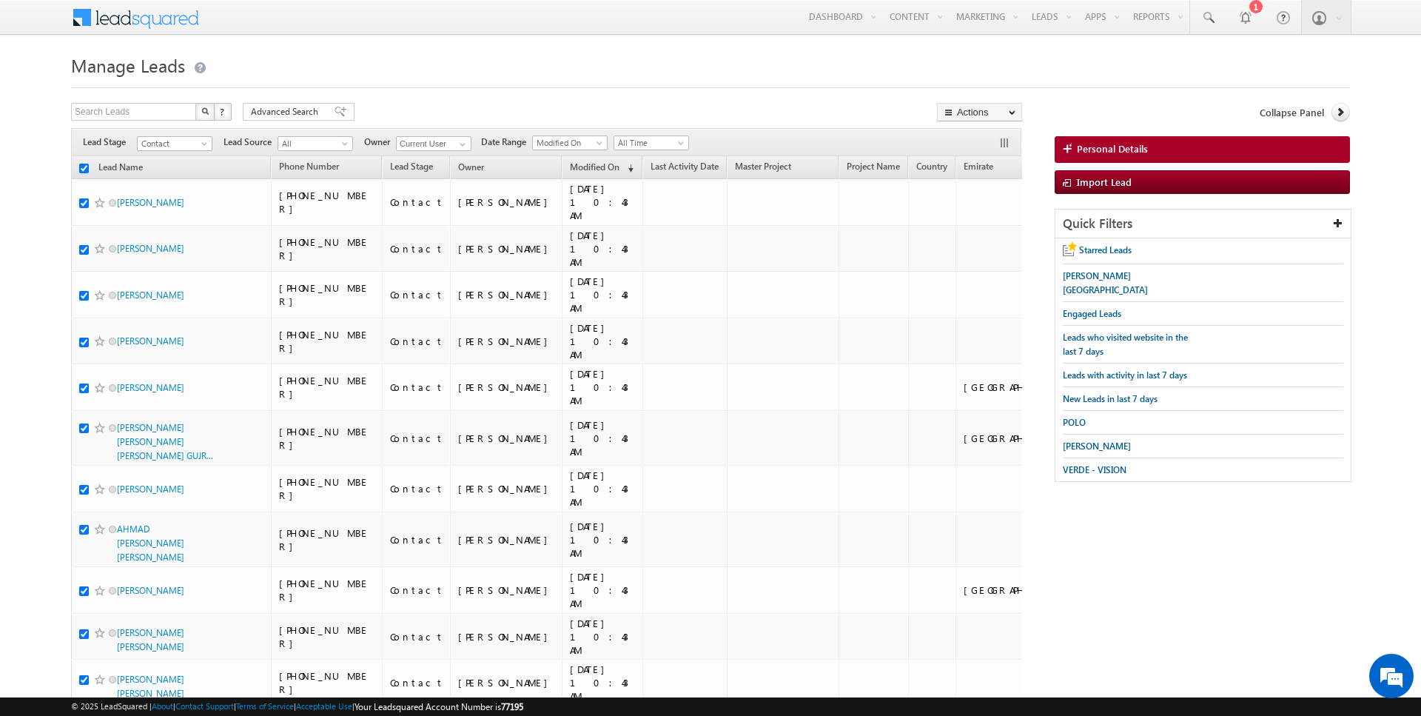
checkbox input "true"
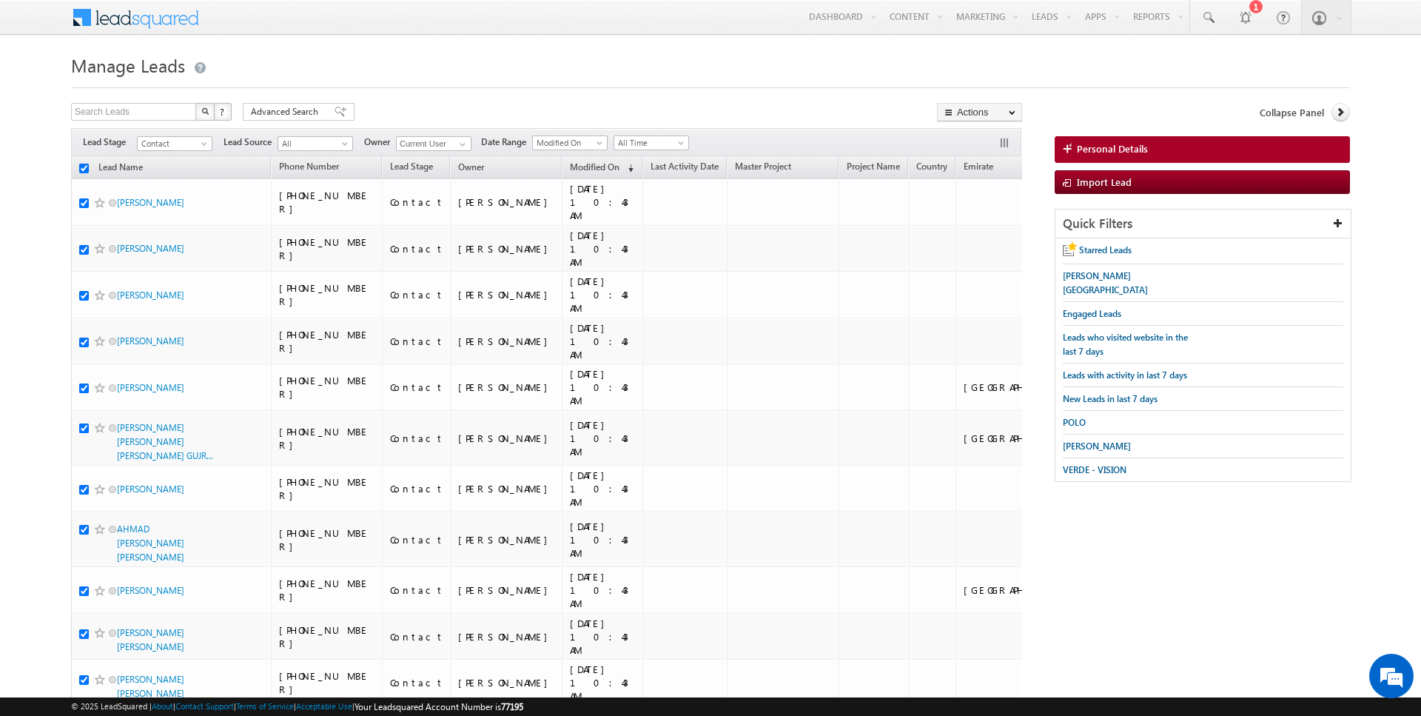
checkbox input "true"
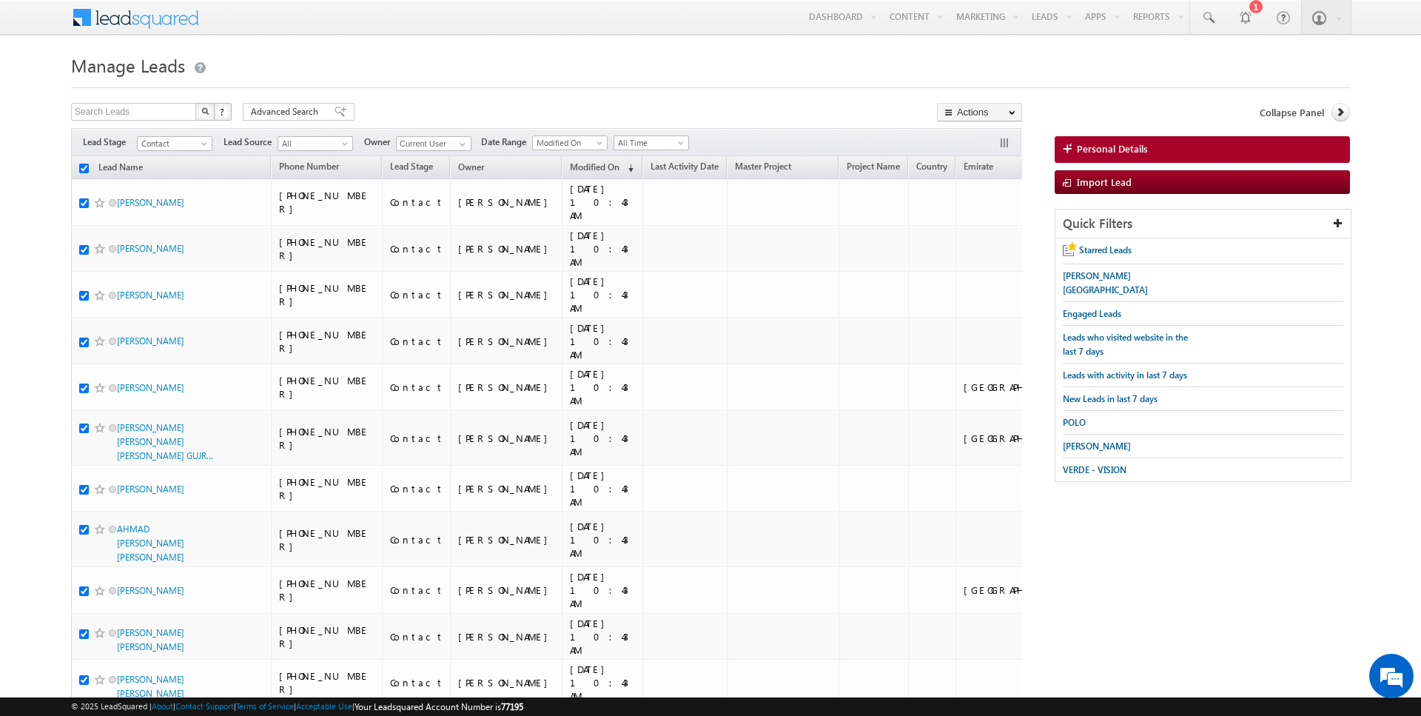
checkbox input "true"
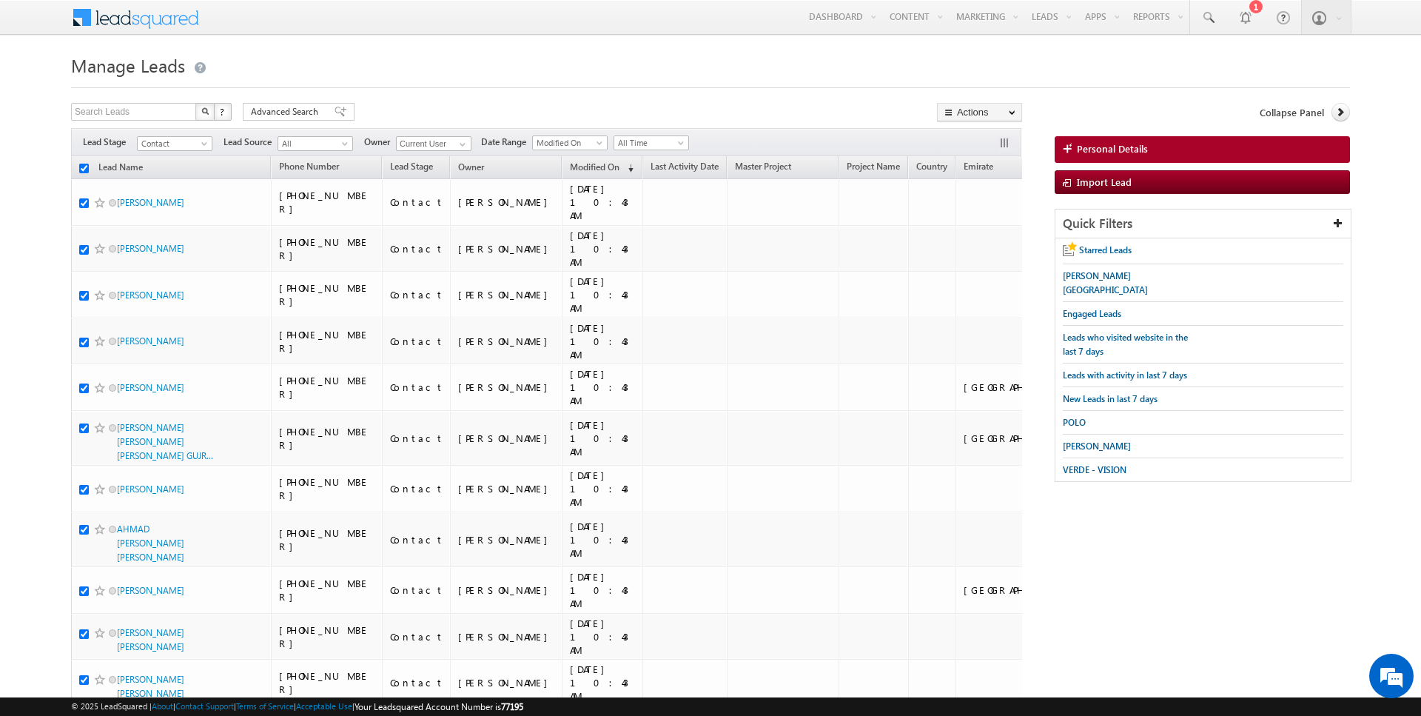
checkbox input "true"
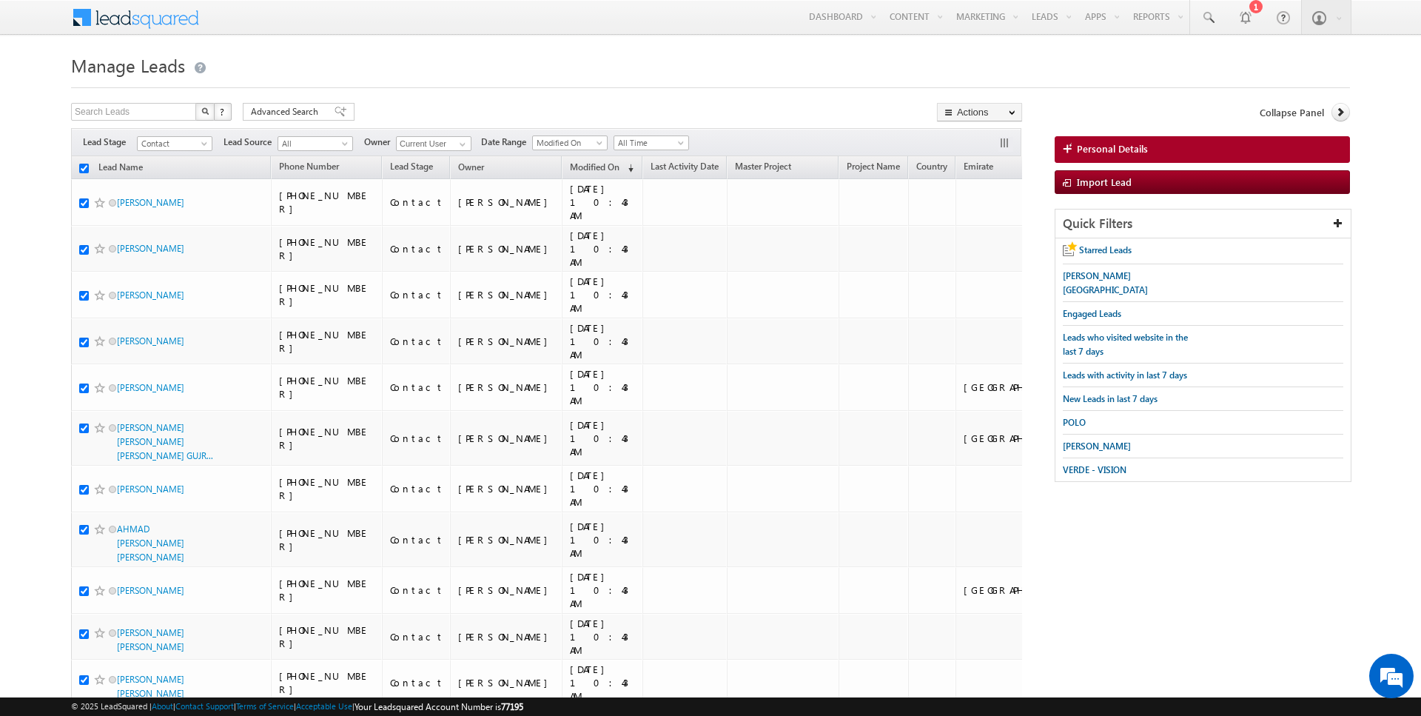
checkbox input "true"
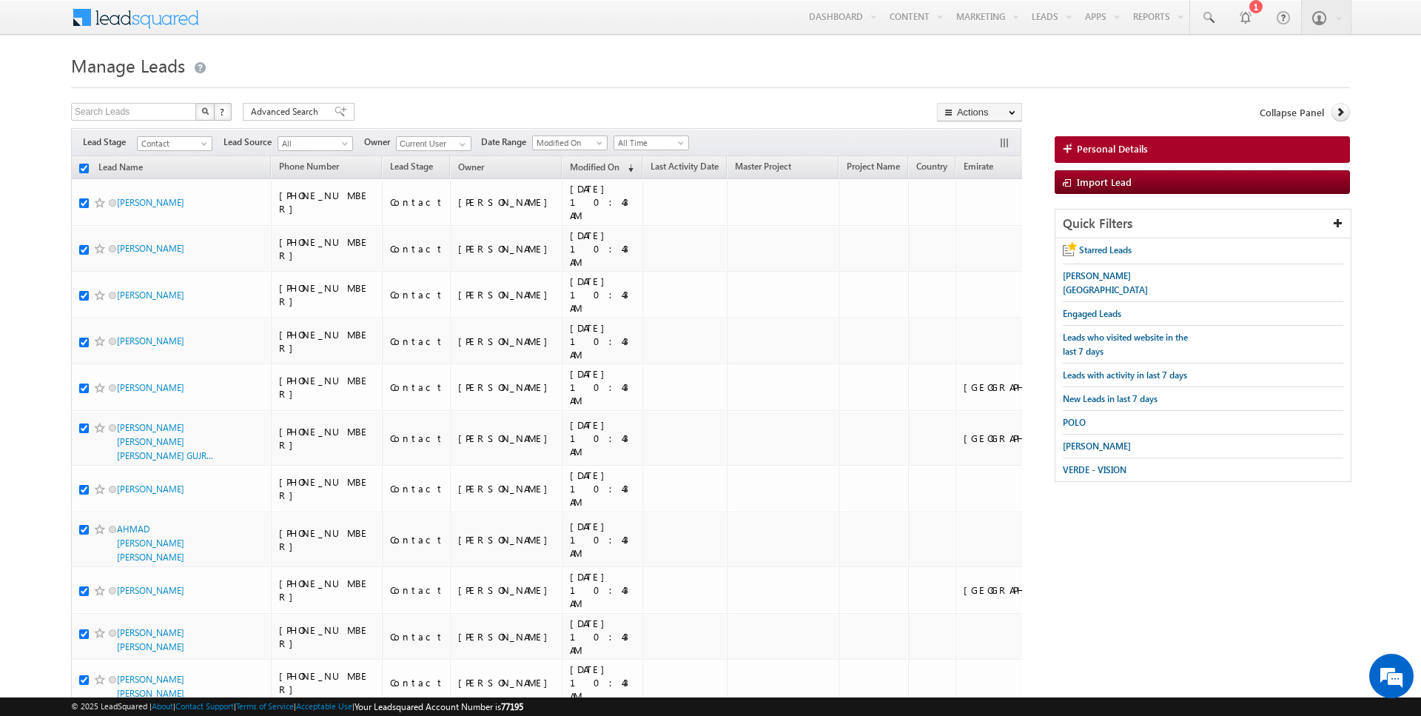
checkbox input "true"
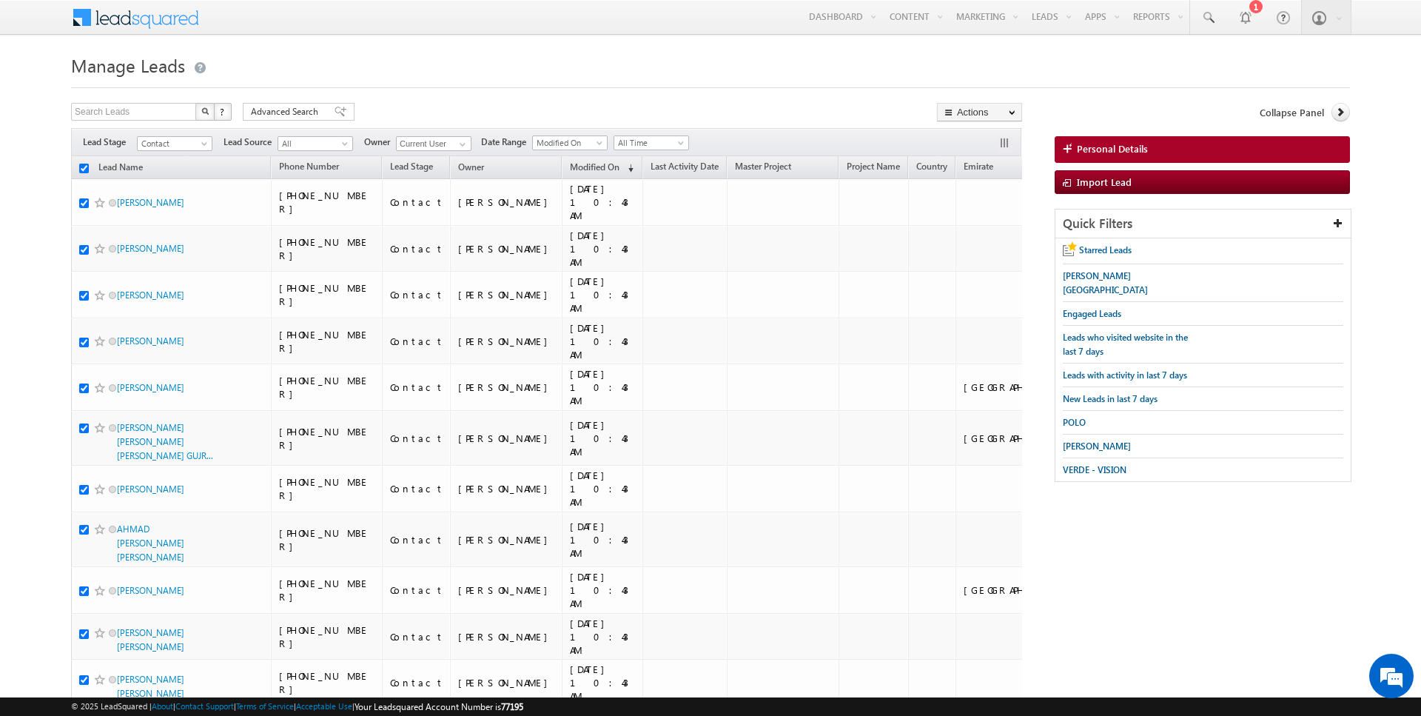
checkbox input "true"
click at [986, 234] on link "Change Owner" at bounding box center [980, 240] width 84 height 18
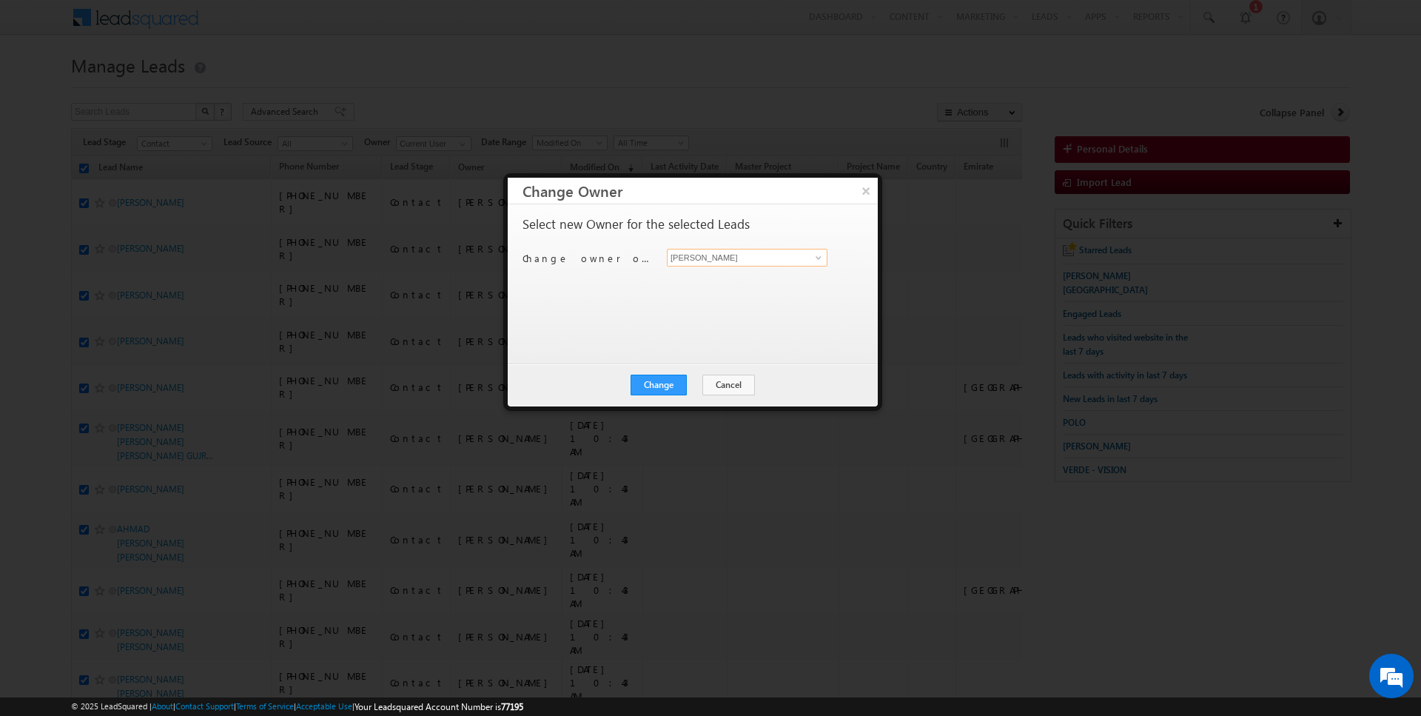
click at [675, 258] on input "[PERSON_NAME]" at bounding box center [747, 258] width 161 height 18
click at [669, 383] on button "Change" at bounding box center [659, 384] width 56 height 21
click at [679, 383] on button "Close" at bounding box center [694, 384] width 47 height 21
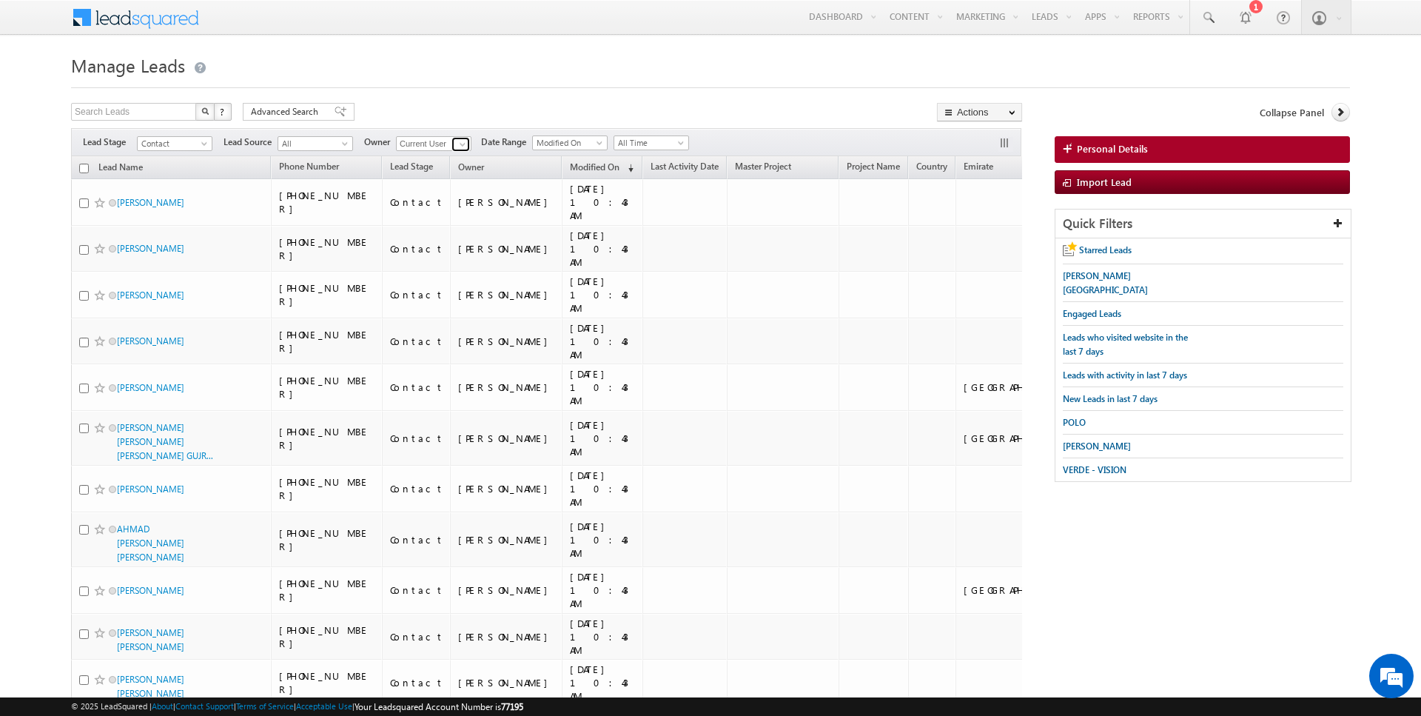
click at [451, 144] on link at bounding box center [460, 144] width 19 height 15
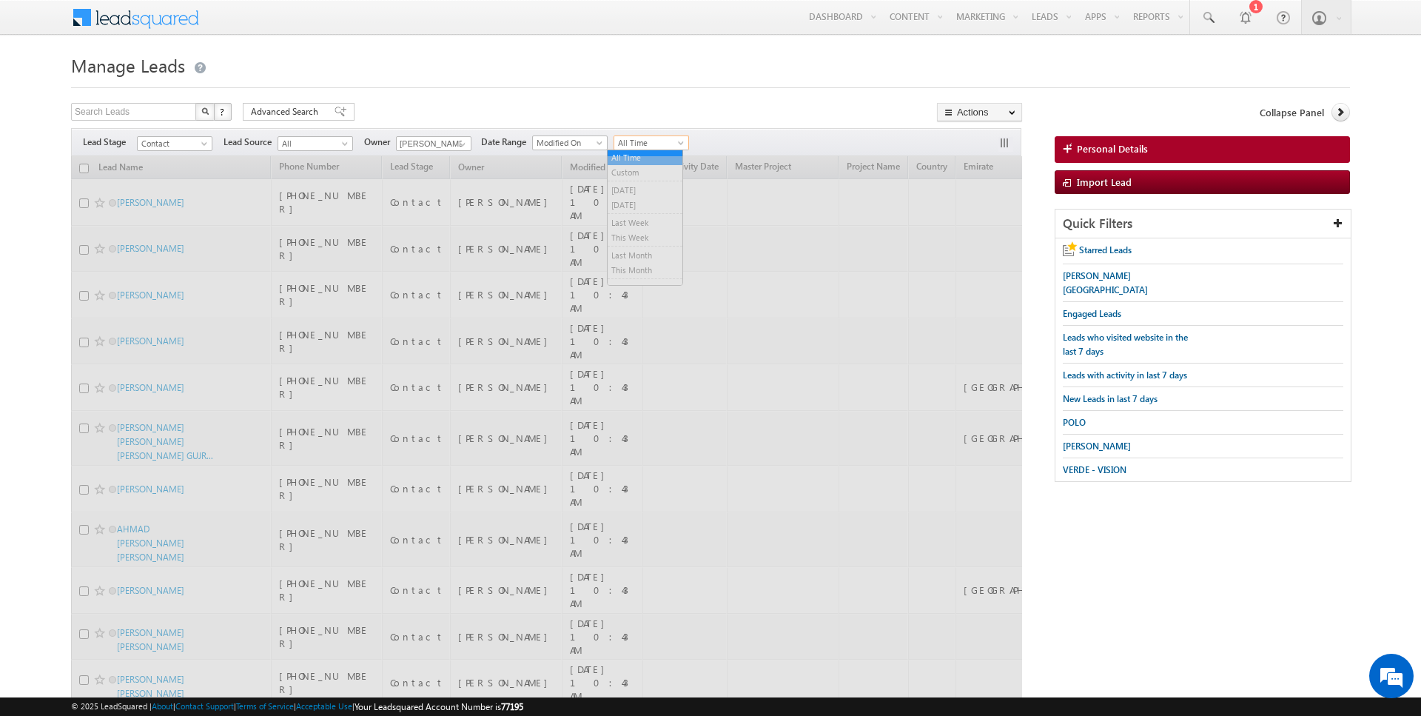
click at [633, 145] on span "All Time" at bounding box center [649, 142] width 70 height 13
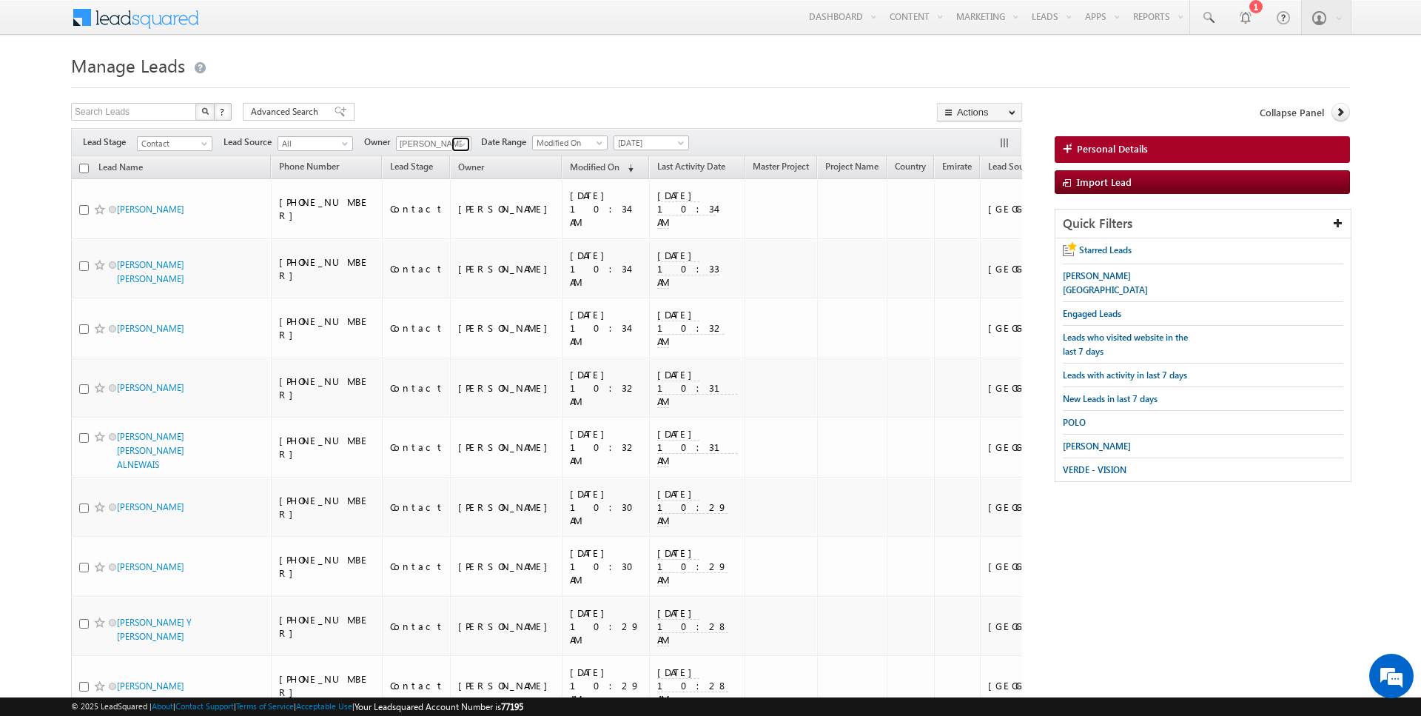
click at [457, 144] on span at bounding box center [463, 144] width 12 height 12
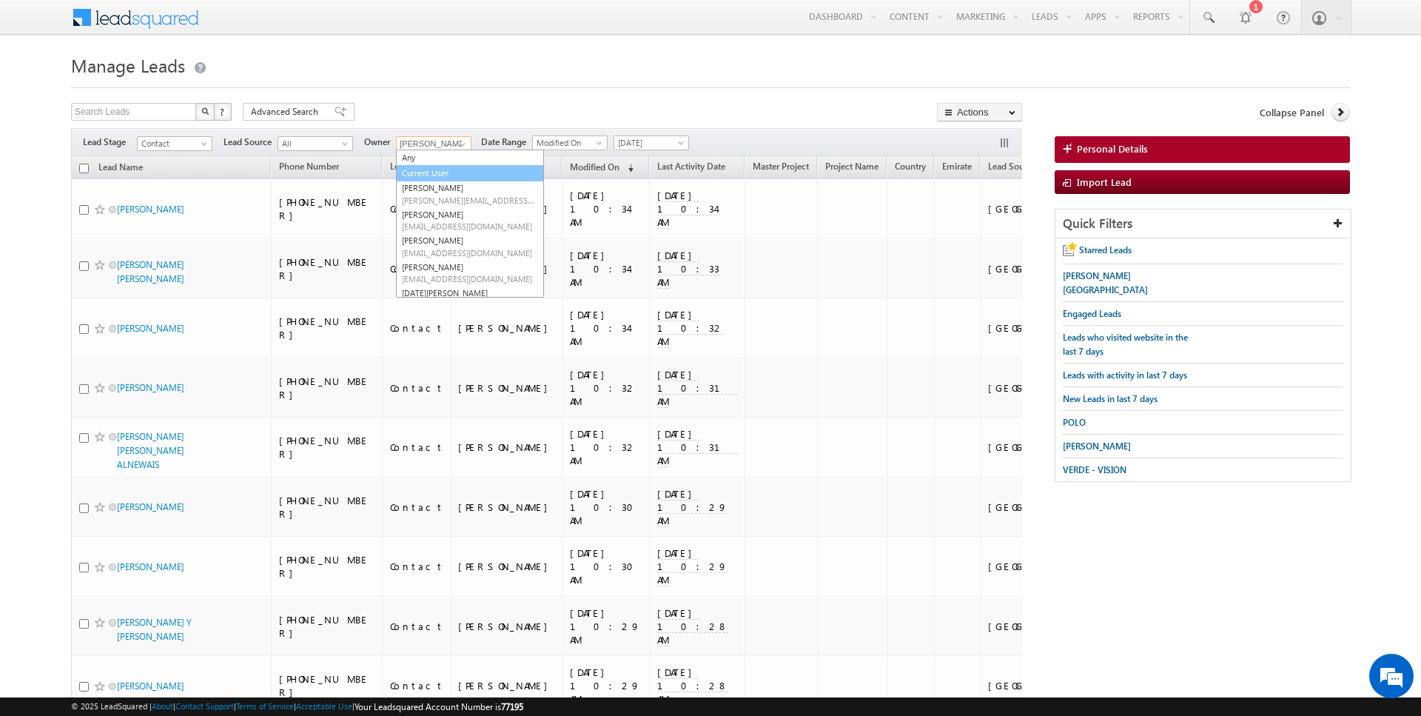
click at [435, 170] on link "Current User" at bounding box center [470, 173] width 148 height 17
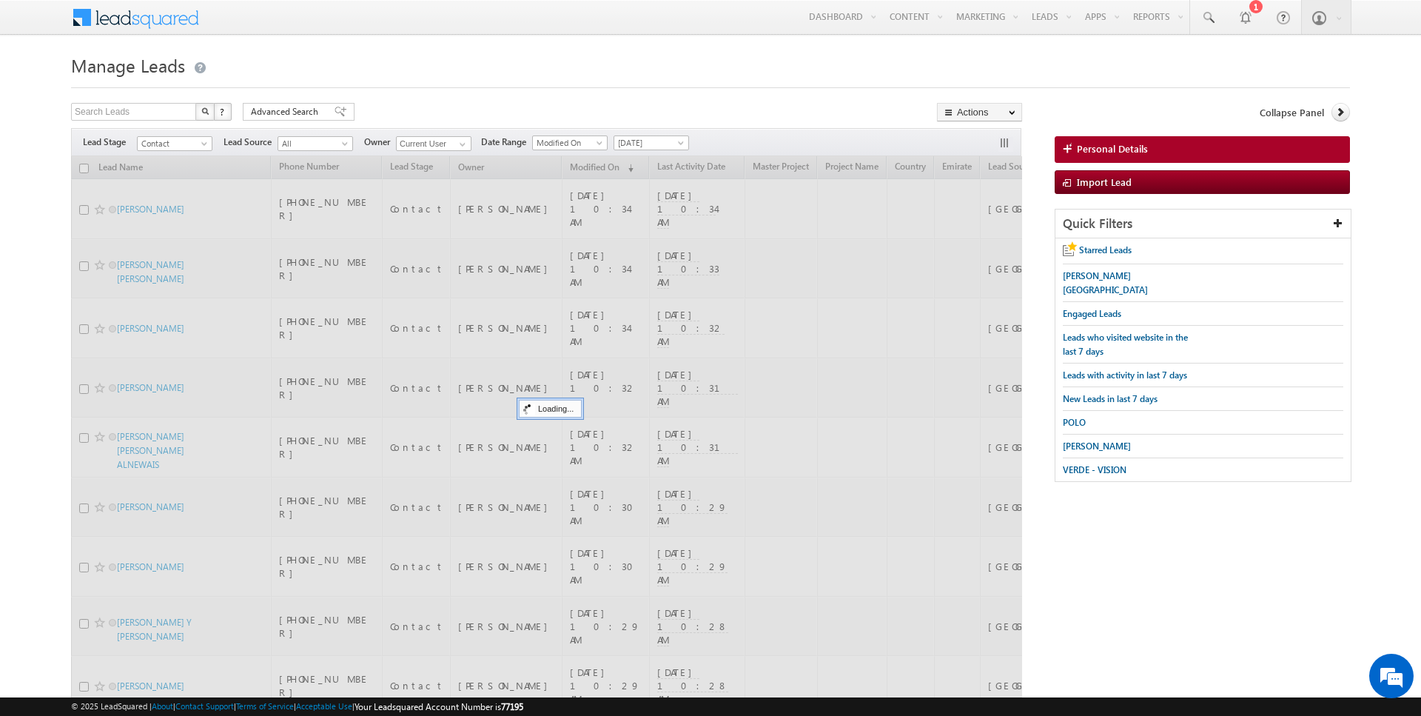
click at [661, 143] on span "[DATE]" at bounding box center [649, 142] width 70 height 13
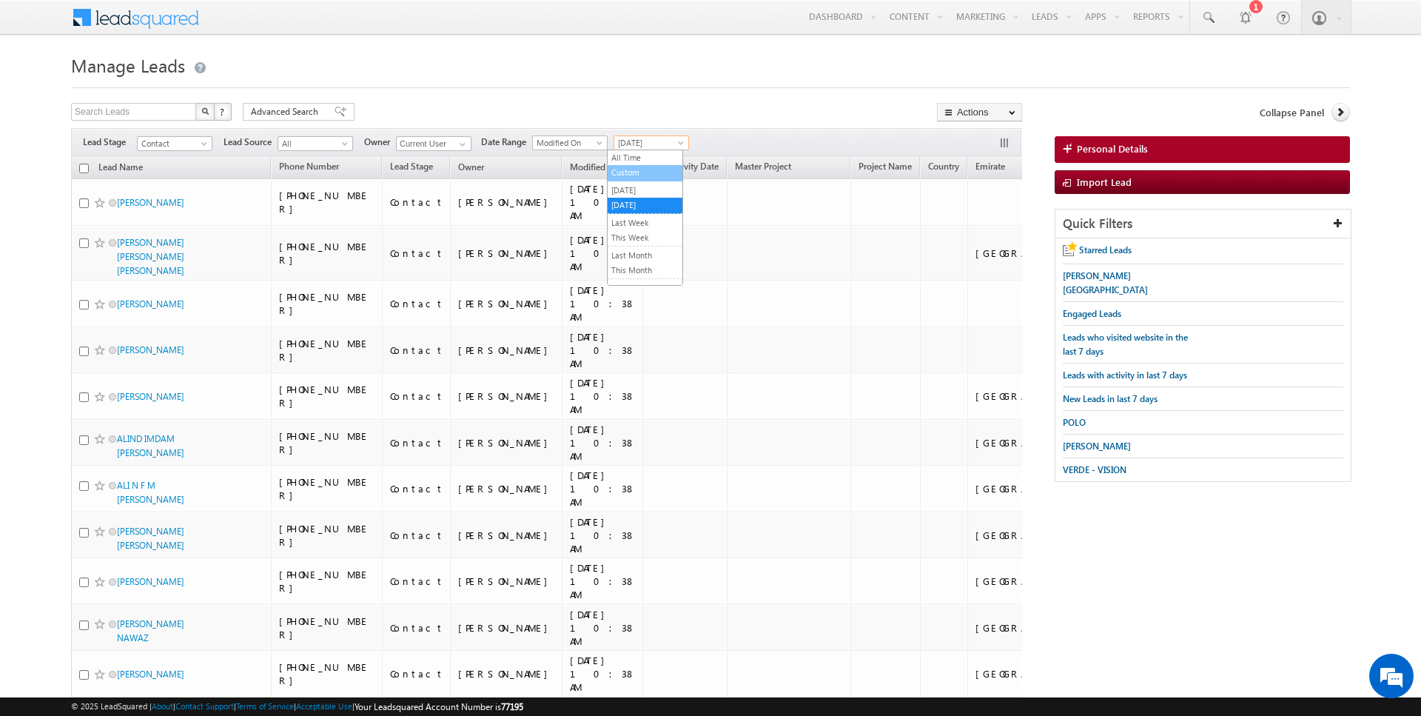
click at [626, 166] on link "Custom" at bounding box center [645, 172] width 75 height 13
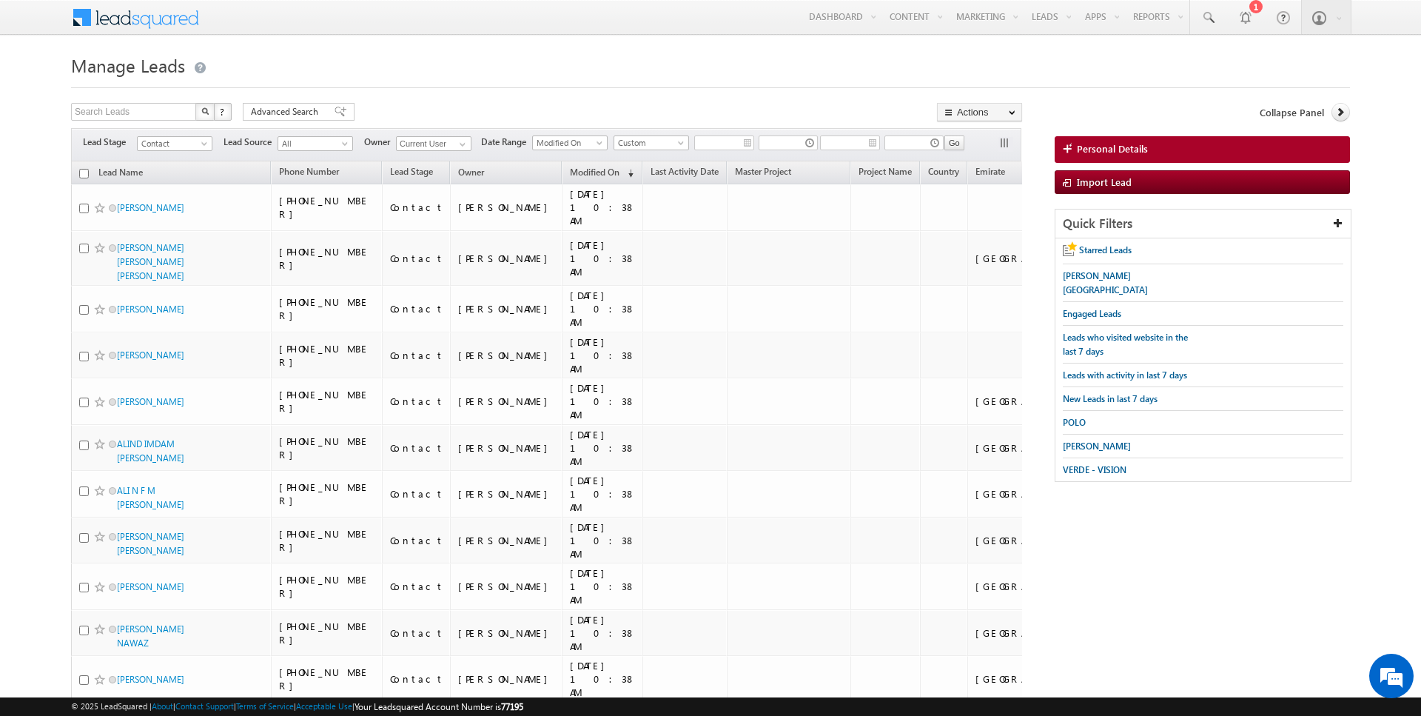
click at [632, 145] on span "Custom" at bounding box center [649, 142] width 70 height 13
click at [631, 147] on span "Custom" at bounding box center [649, 142] width 70 height 13
click at [631, 136] on span "Custom" at bounding box center [649, 142] width 70 height 13
click at [629, 155] on link "All Time" at bounding box center [645, 157] width 75 height 13
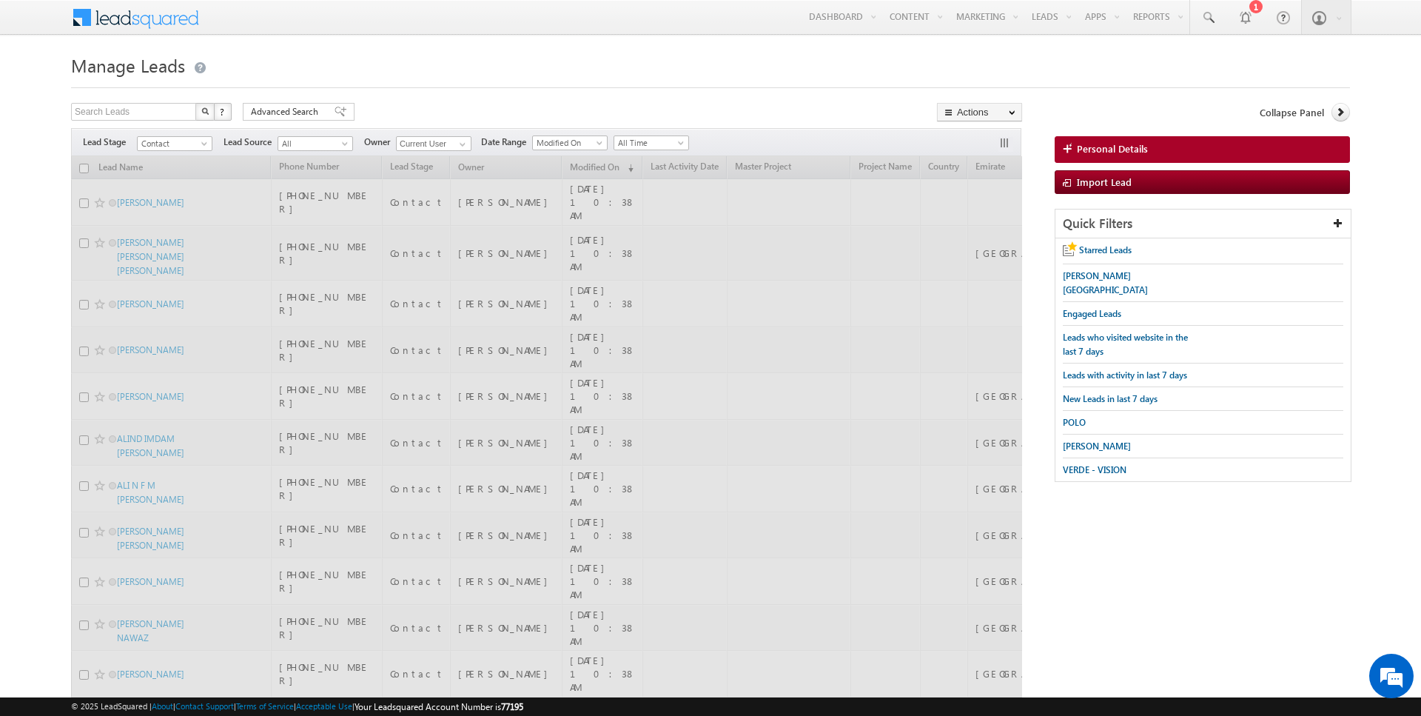
click at [591, 122] on div "Search Leads X ? 237 results found Advanced Search Advanced Search Advanced sea…" at bounding box center [546, 113] width 951 height 21
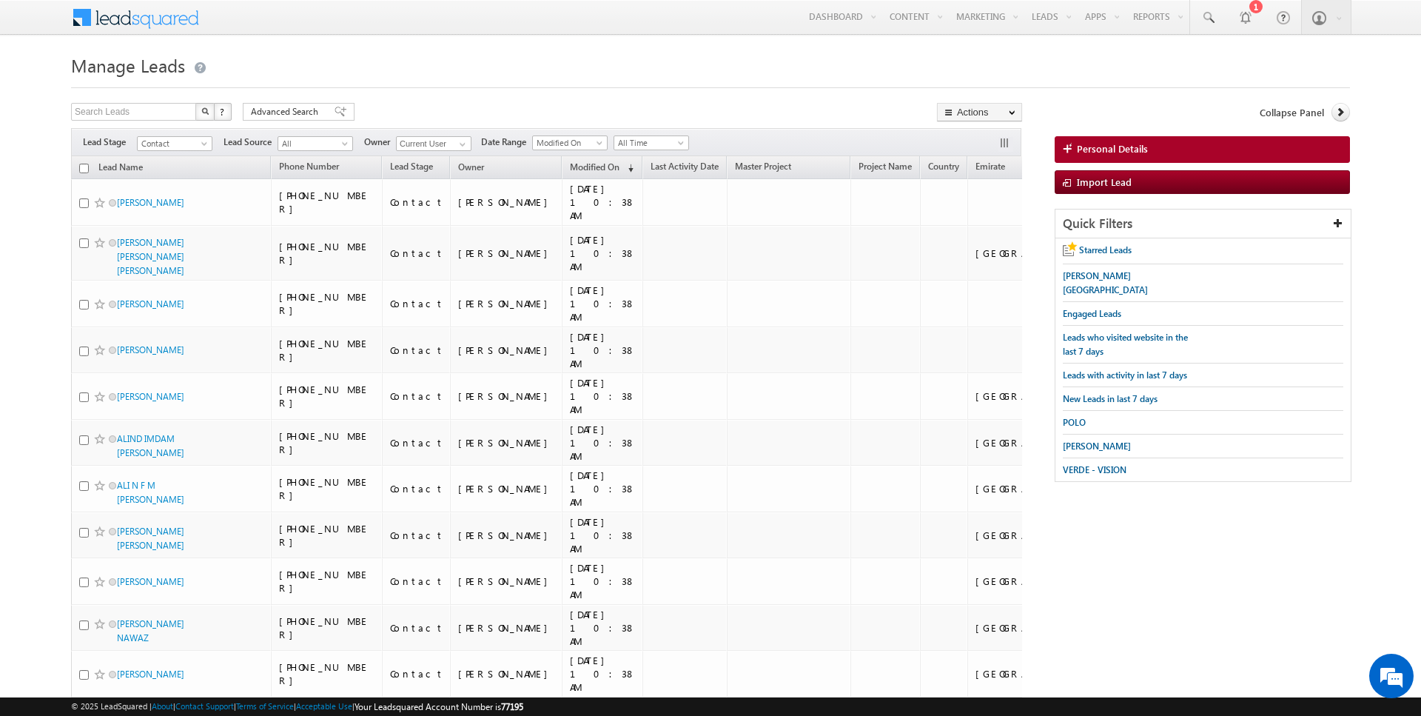
click at [83, 165] on input "checkbox" at bounding box center [84, 169] width 10 height 10
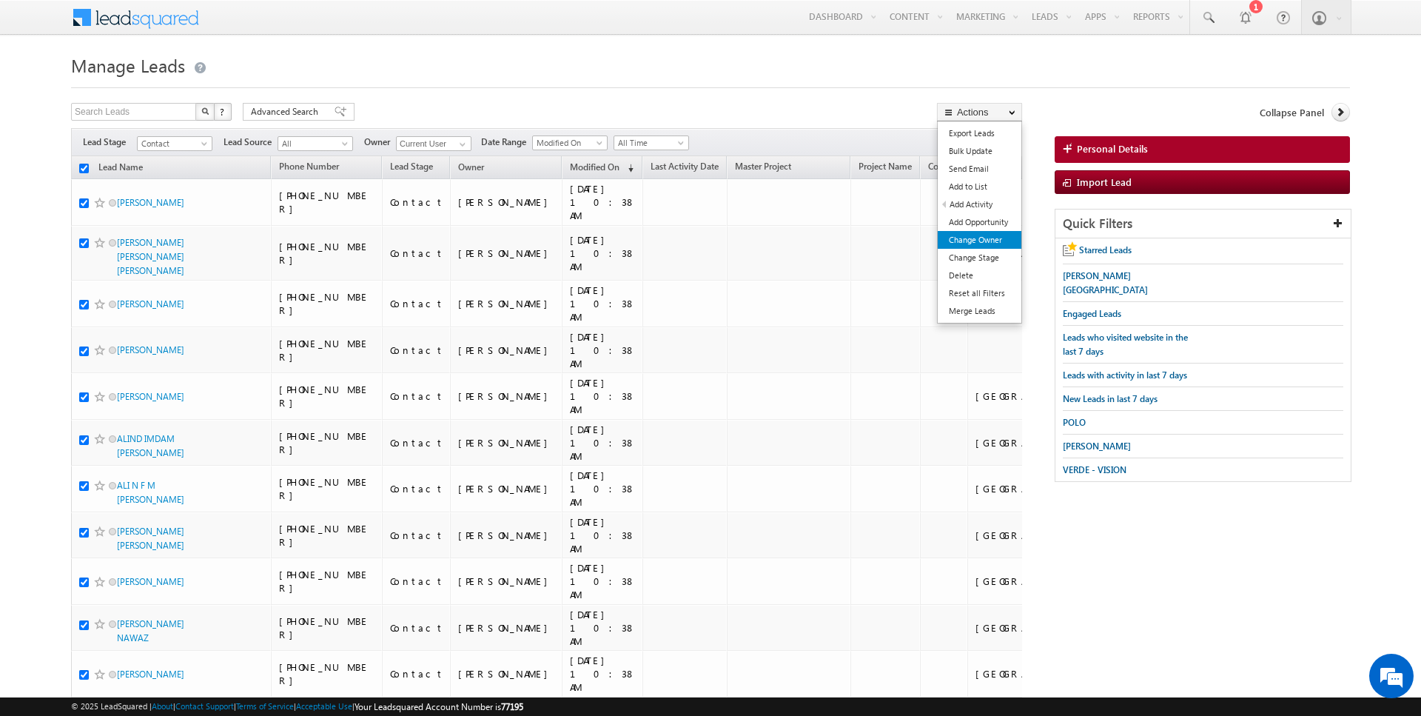
click at [977, 238] on link "Change Owner" at bounding box center [980, 240] width 84 height 18
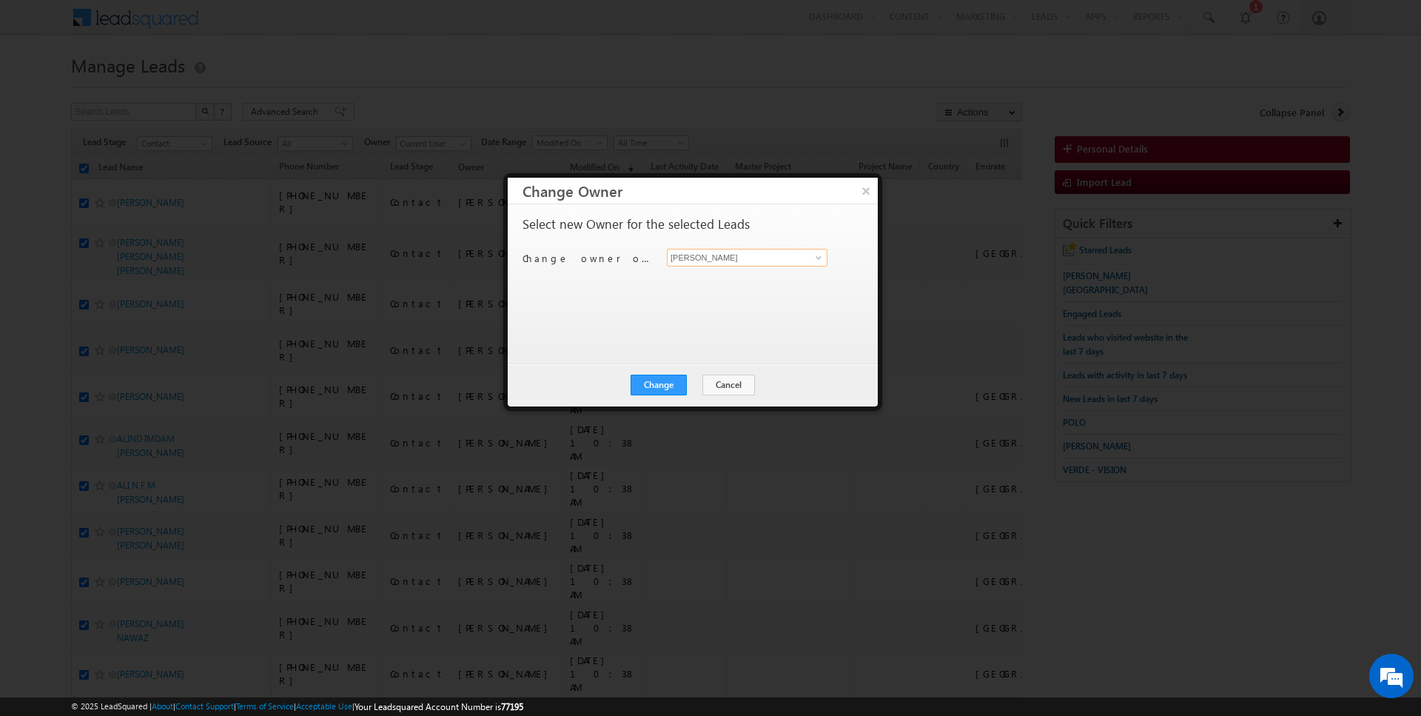
click at [727, 261] on input "[PERSON_NAME]" at bounding box center [747, 258] width 161 height 18
click at [663, 385] on button "Change" at bounding box center [659, 384] width 56 height 21
click at [690, 385] on button "Close" at bounding box center [694, 384] width 47 height 21
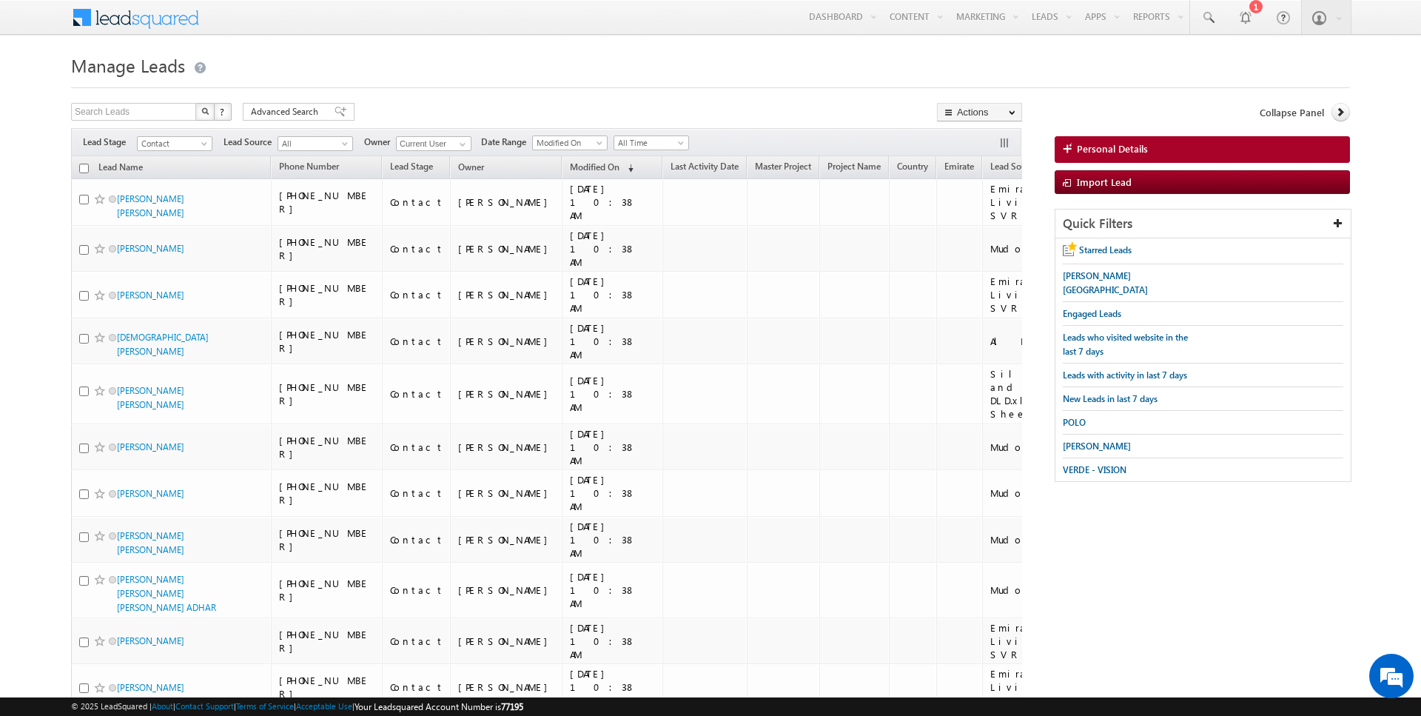
click at [83, 167] on input "checkbox" at bounding box center [84, 169] width 10 height 10
checkbox input "true"
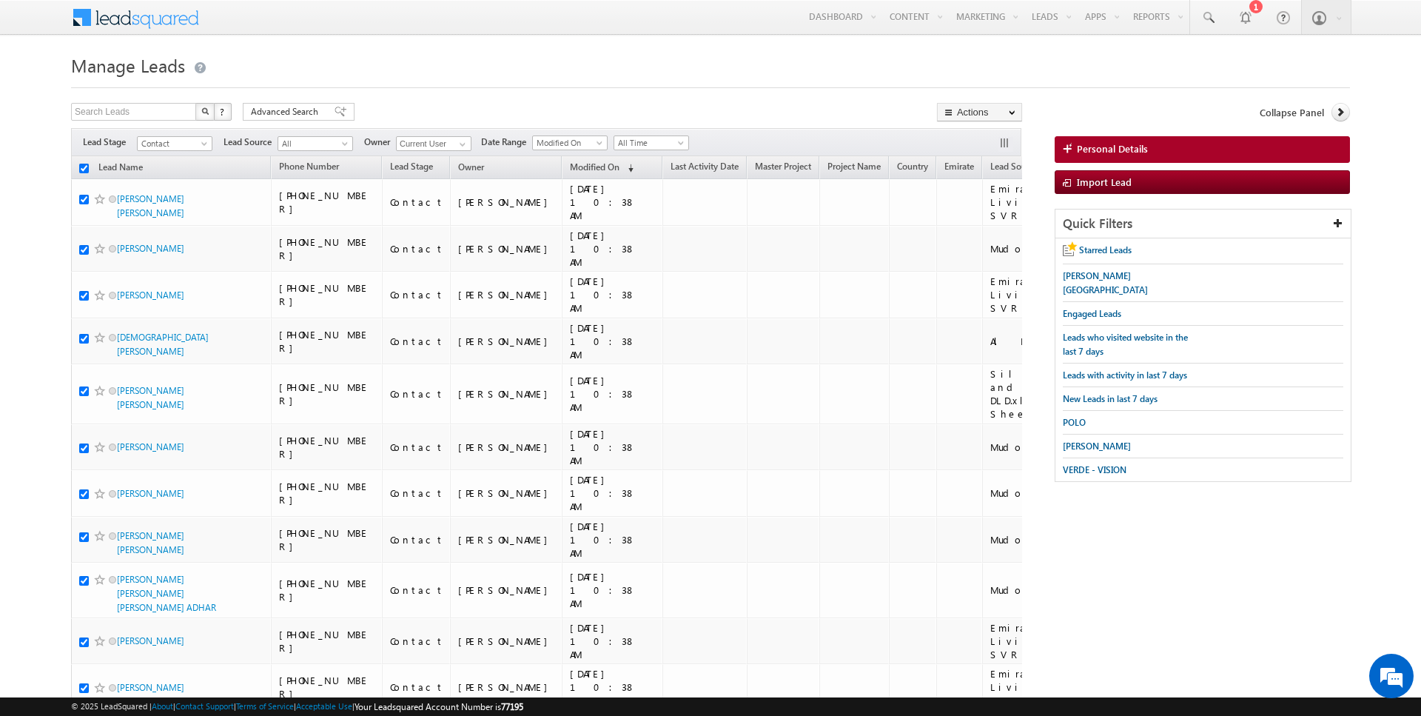
checkbox input "true"
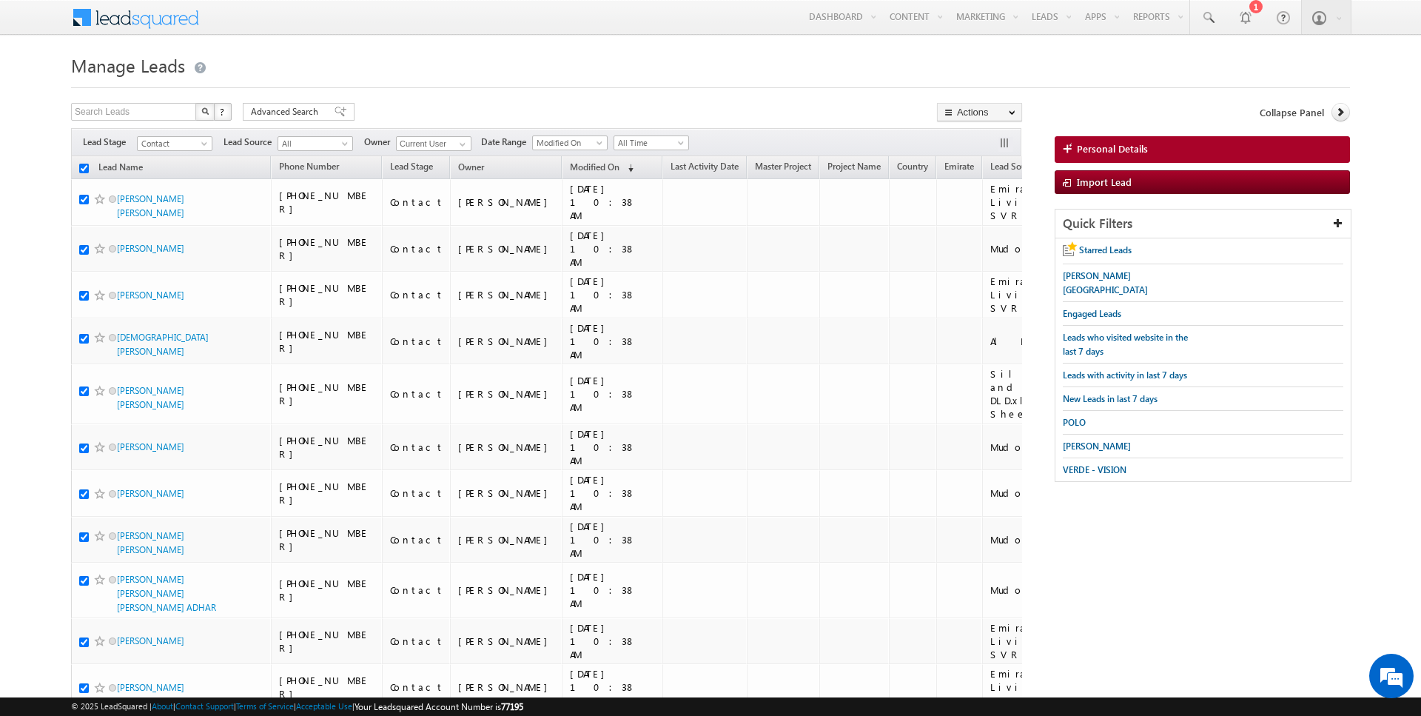
checkbox input "true"
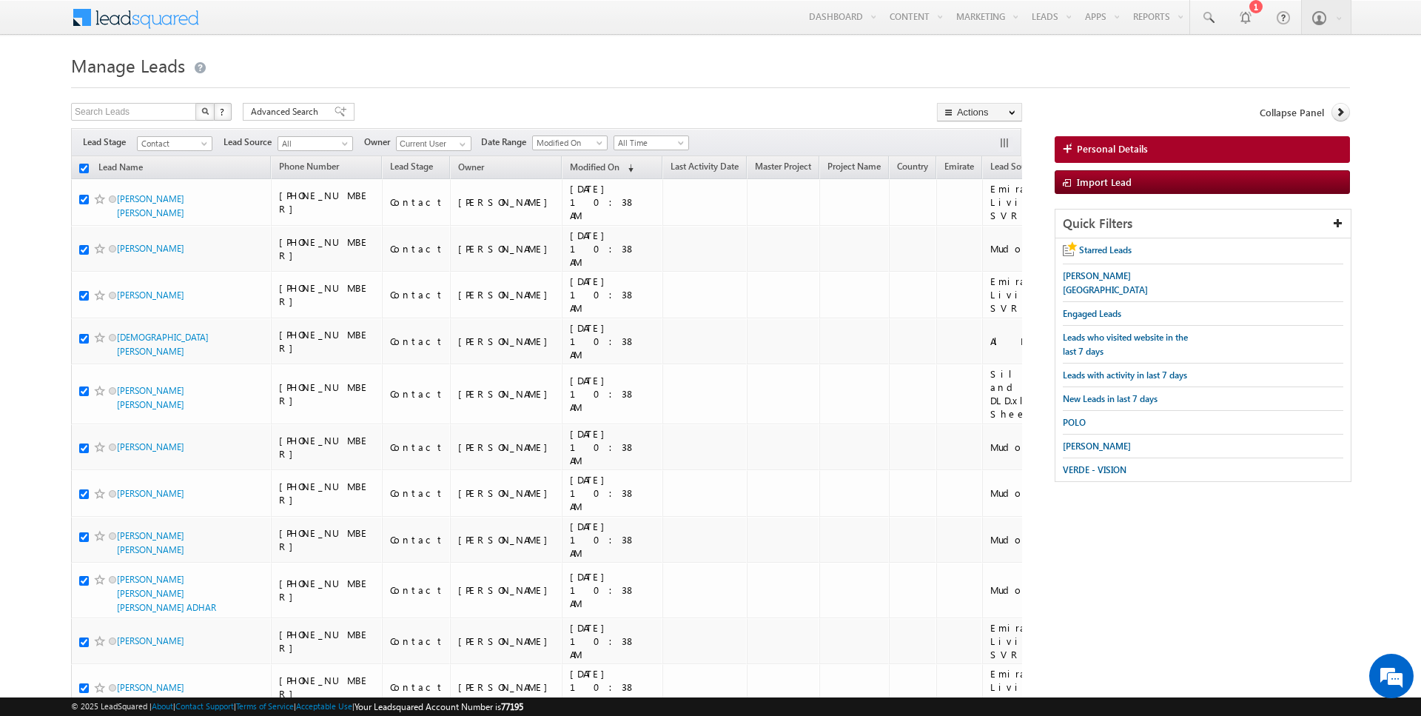
checkbox input "true"
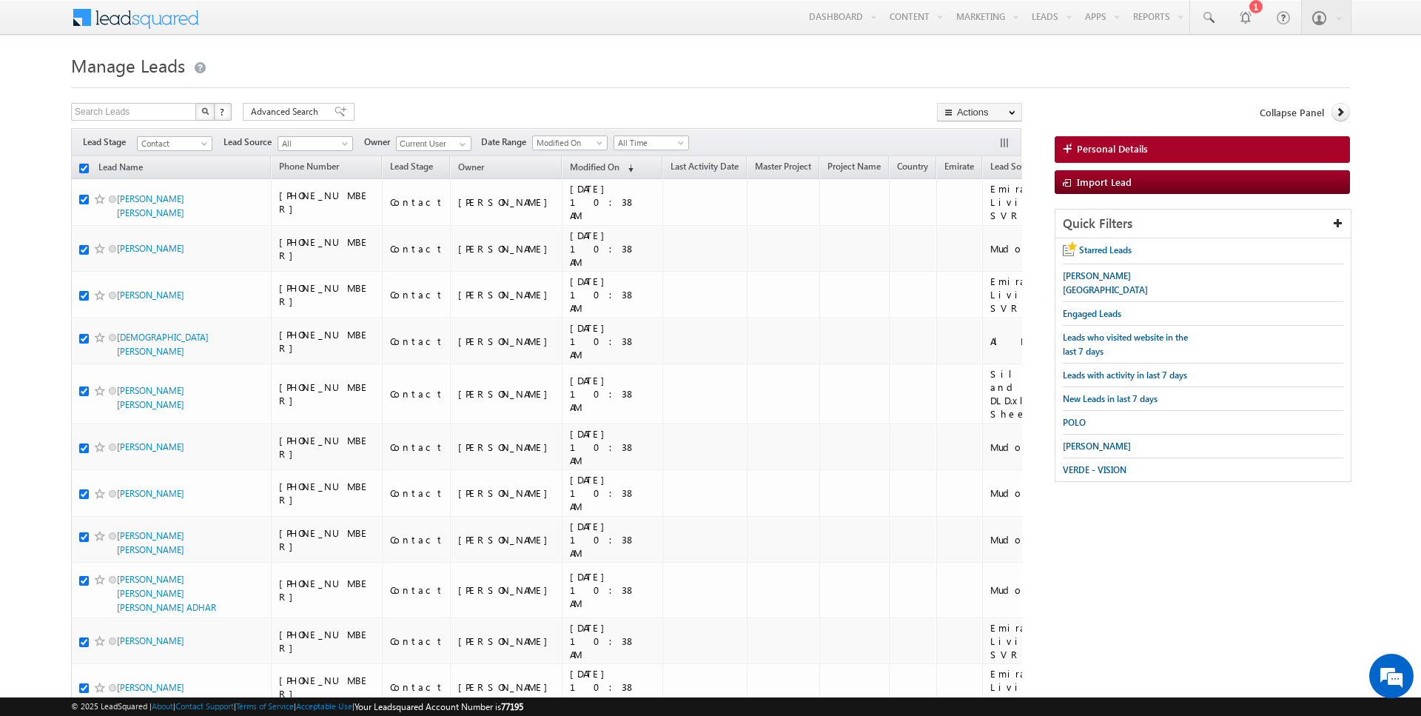
checkbox input "true"
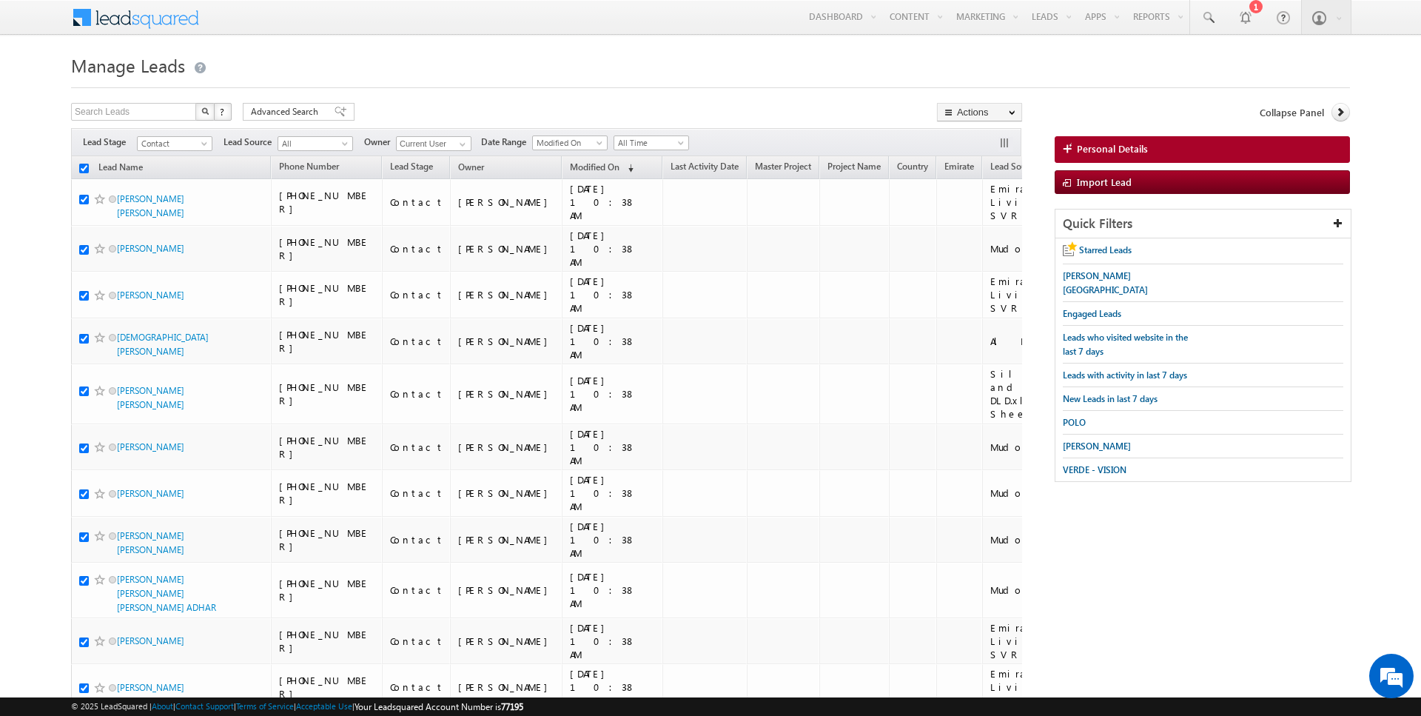
checkbox input "true"
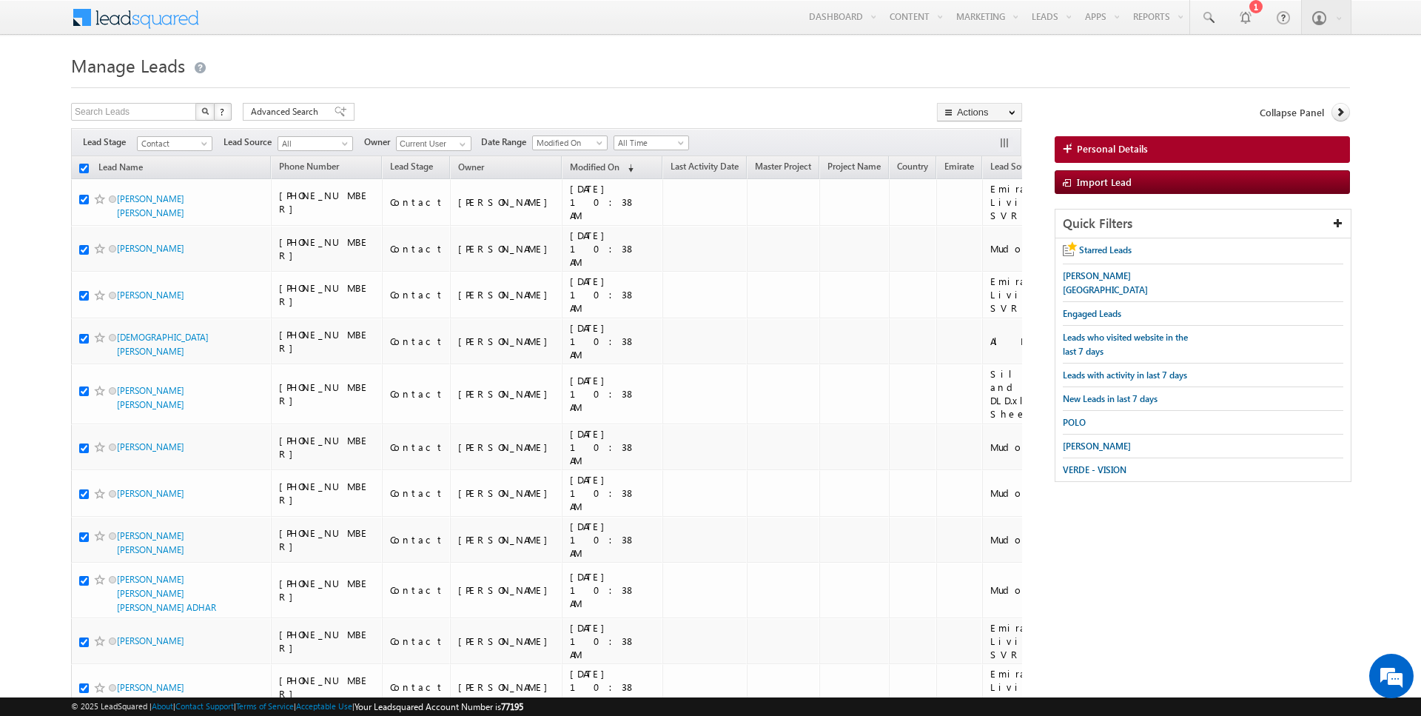
checkbox input "true"
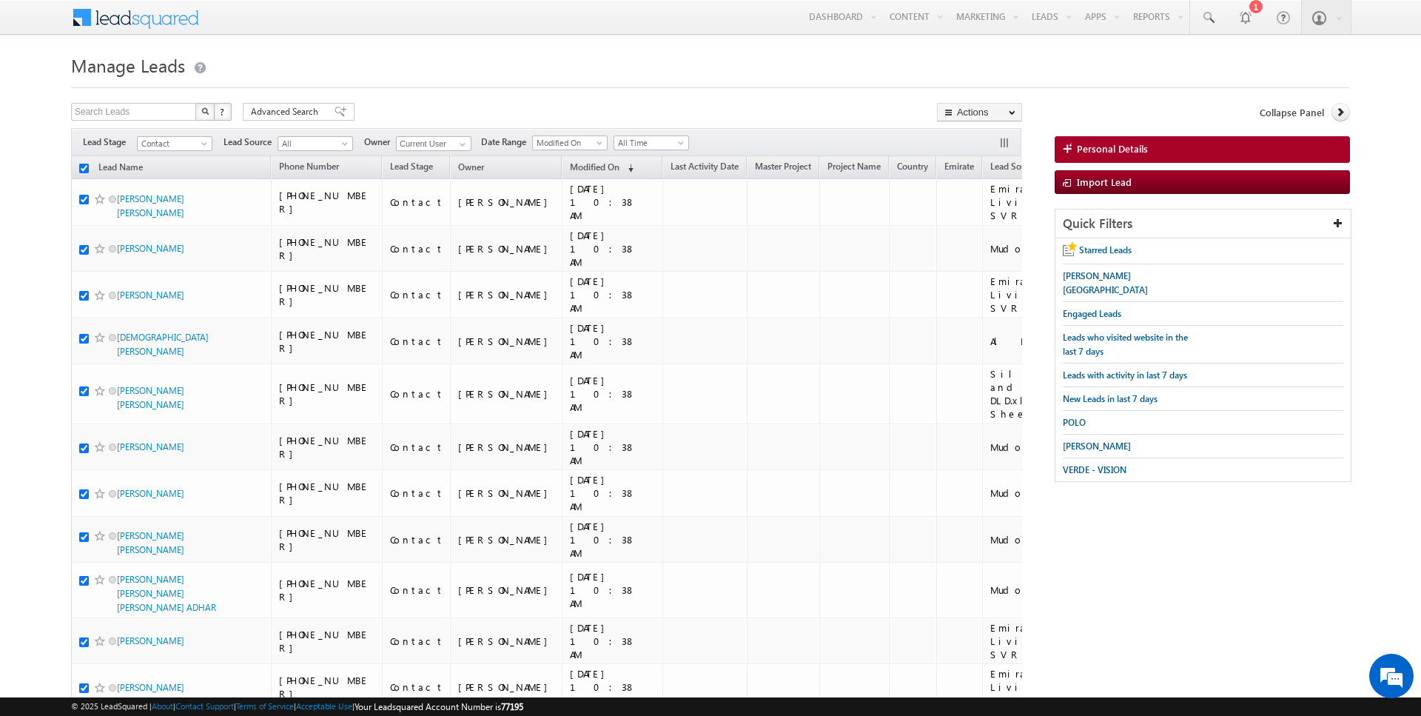
checkbox input "true"
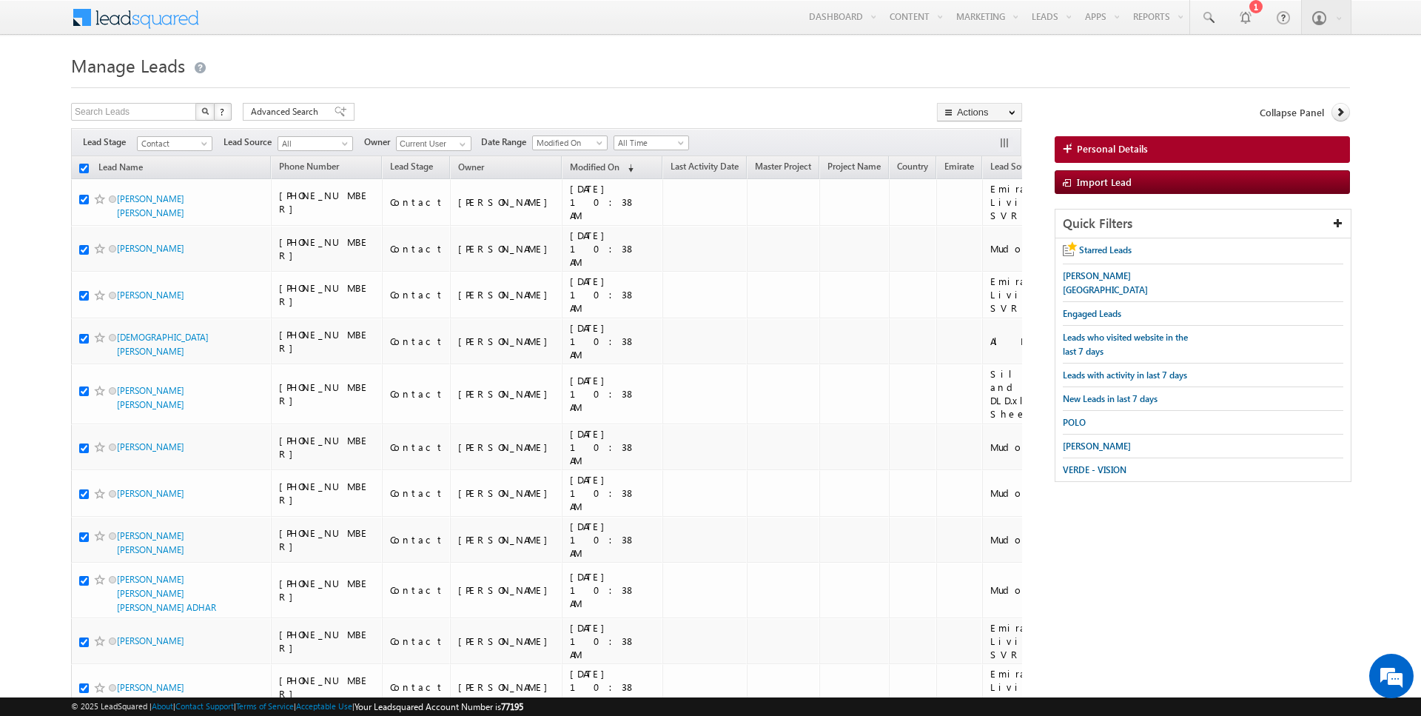
checkbox input "true"
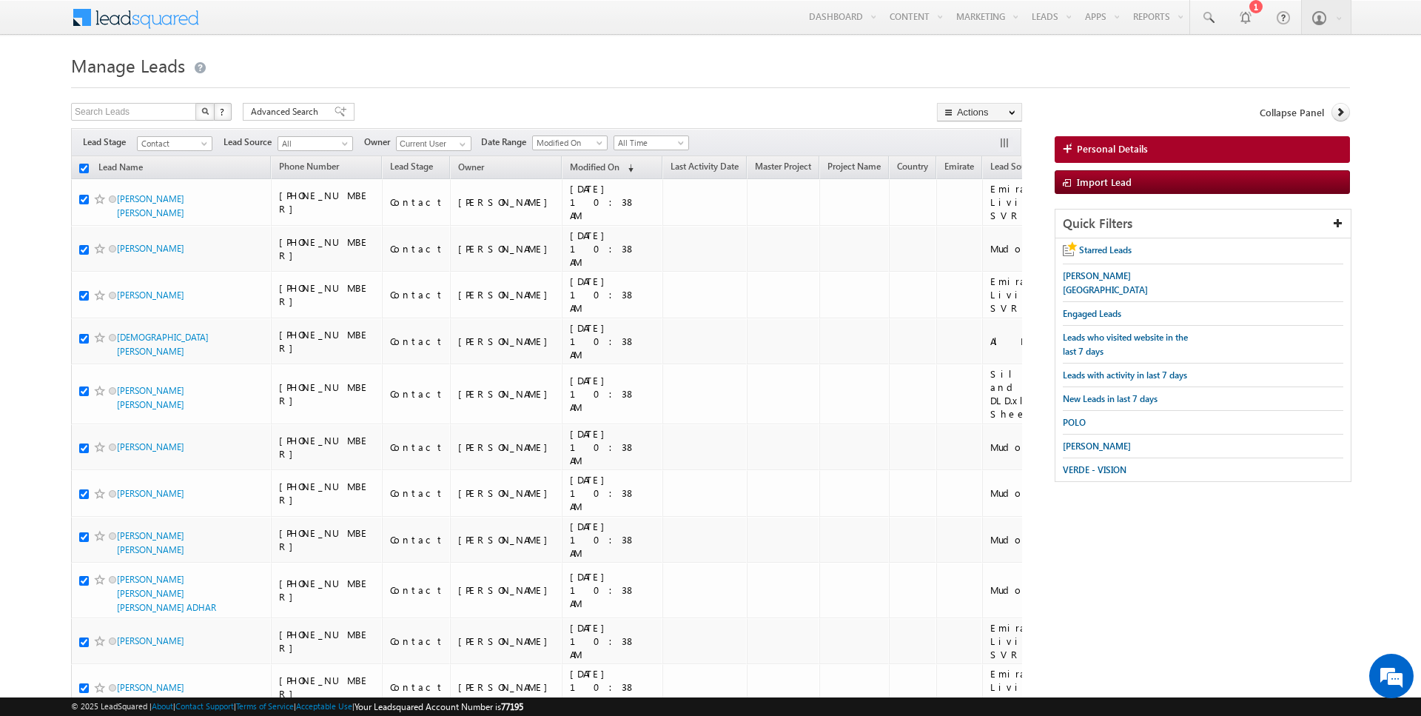
checkbox input "true"
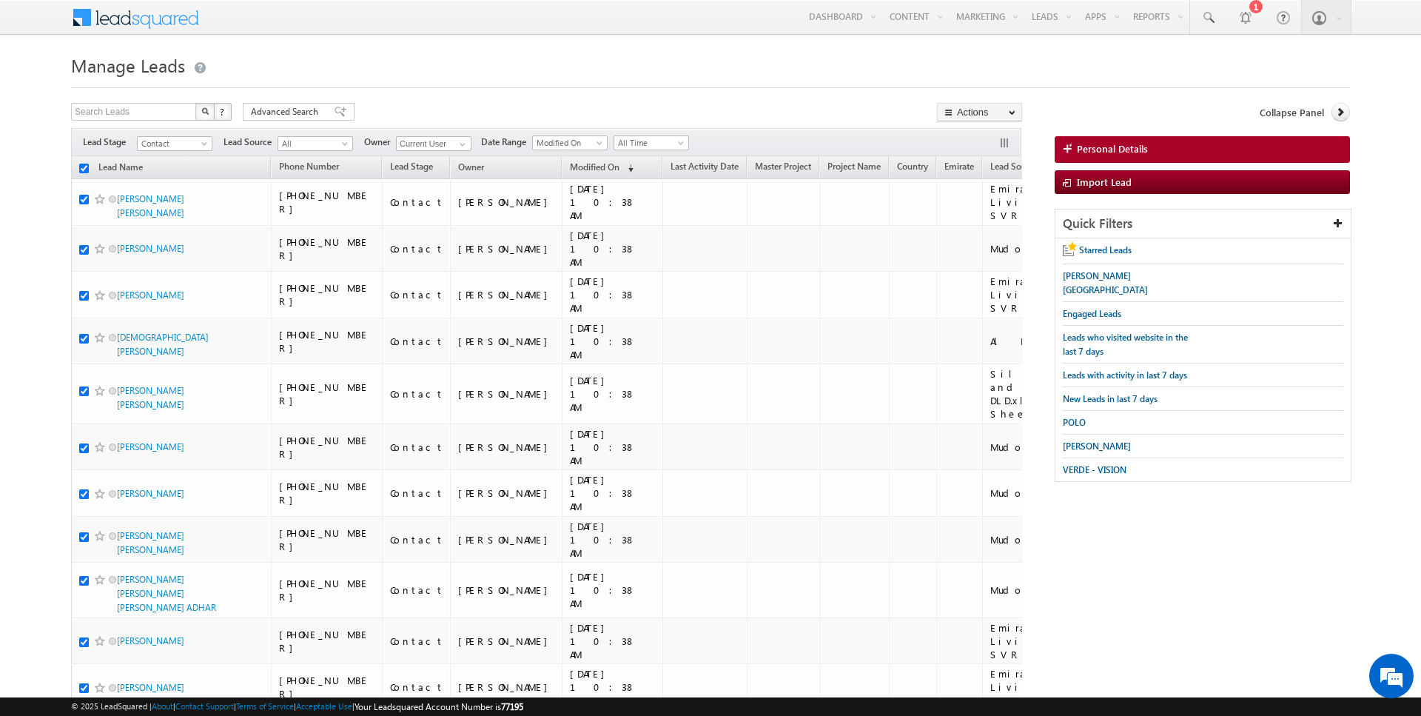
checkbox input "true"
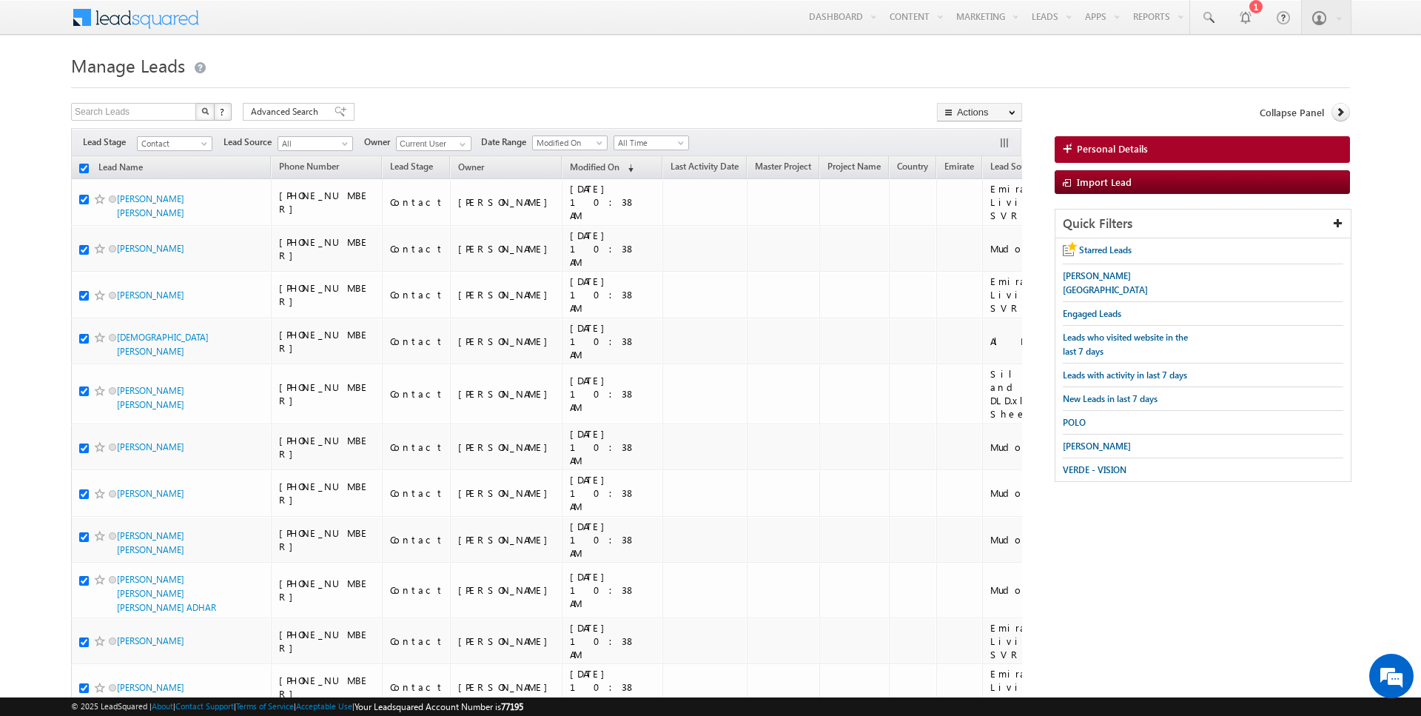
checkbox input "true"
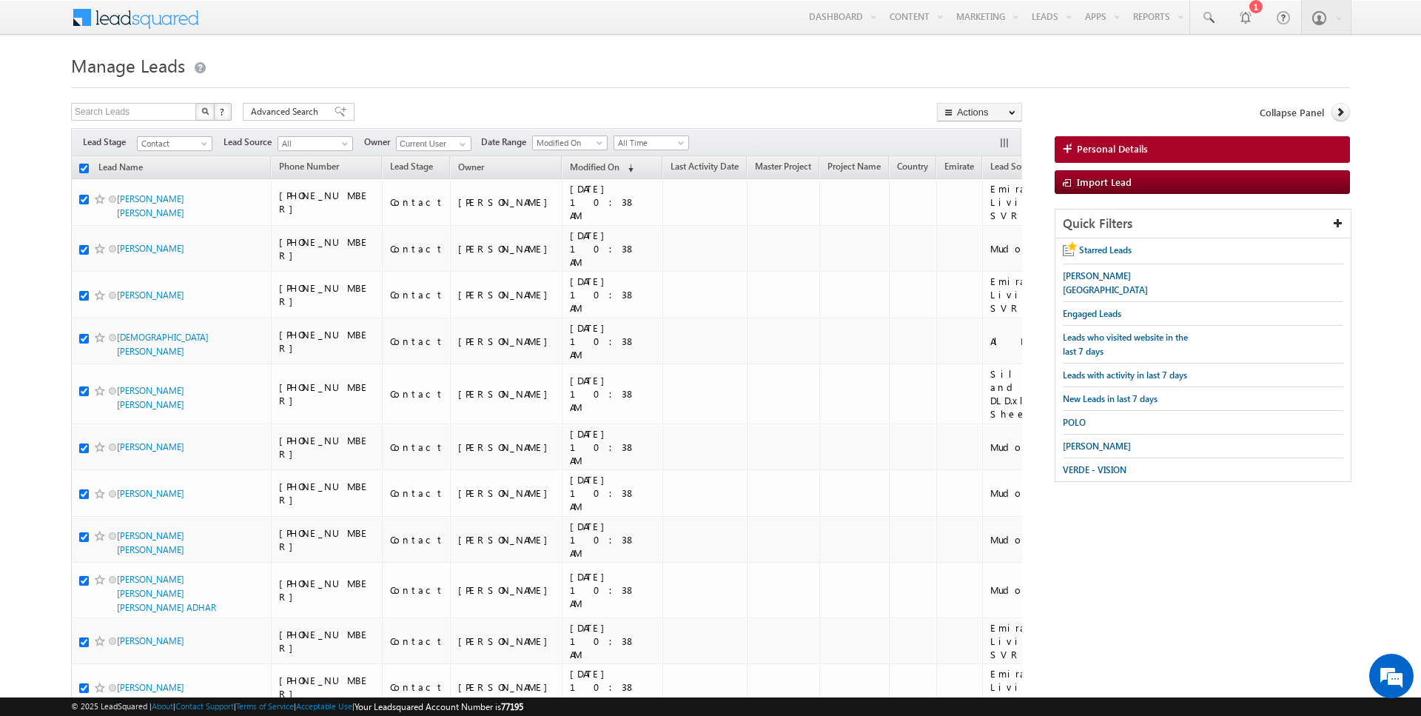
checkbox input "true"
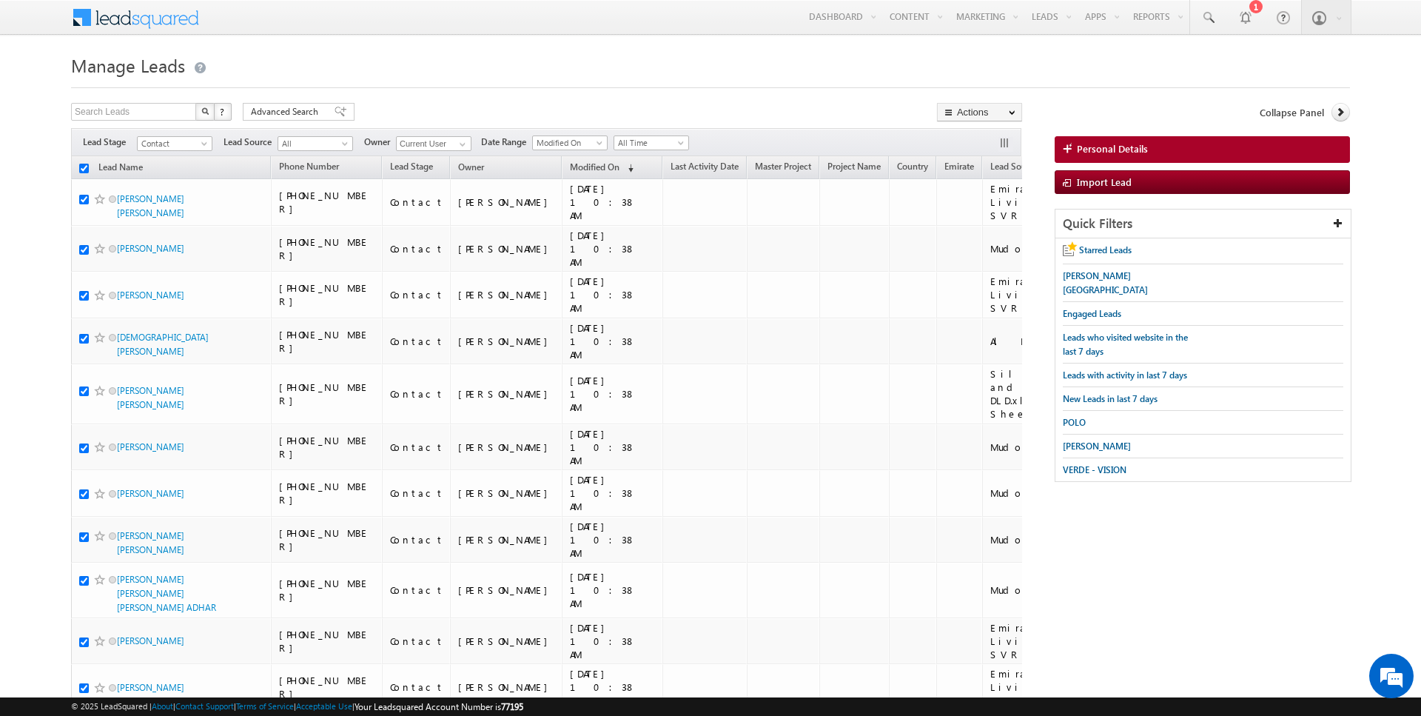
checkbox input "true"
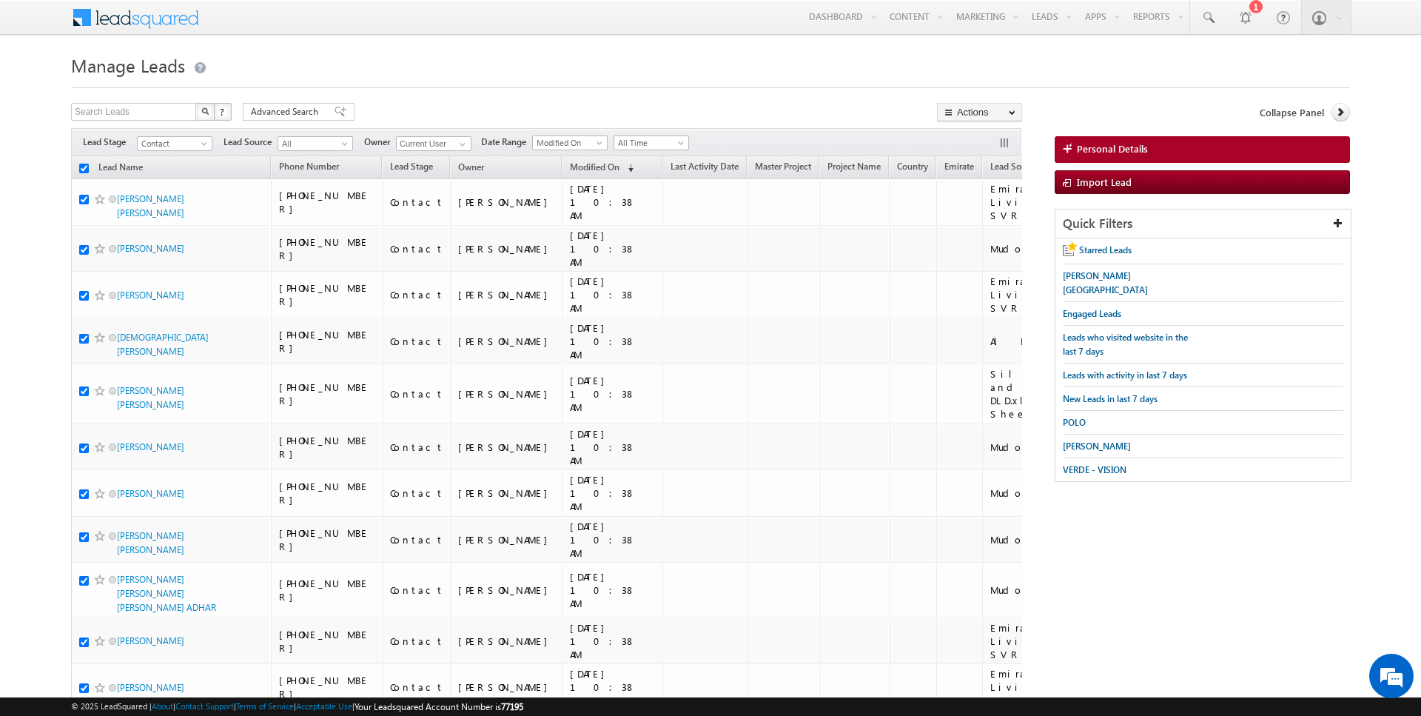
checkbox input "true"
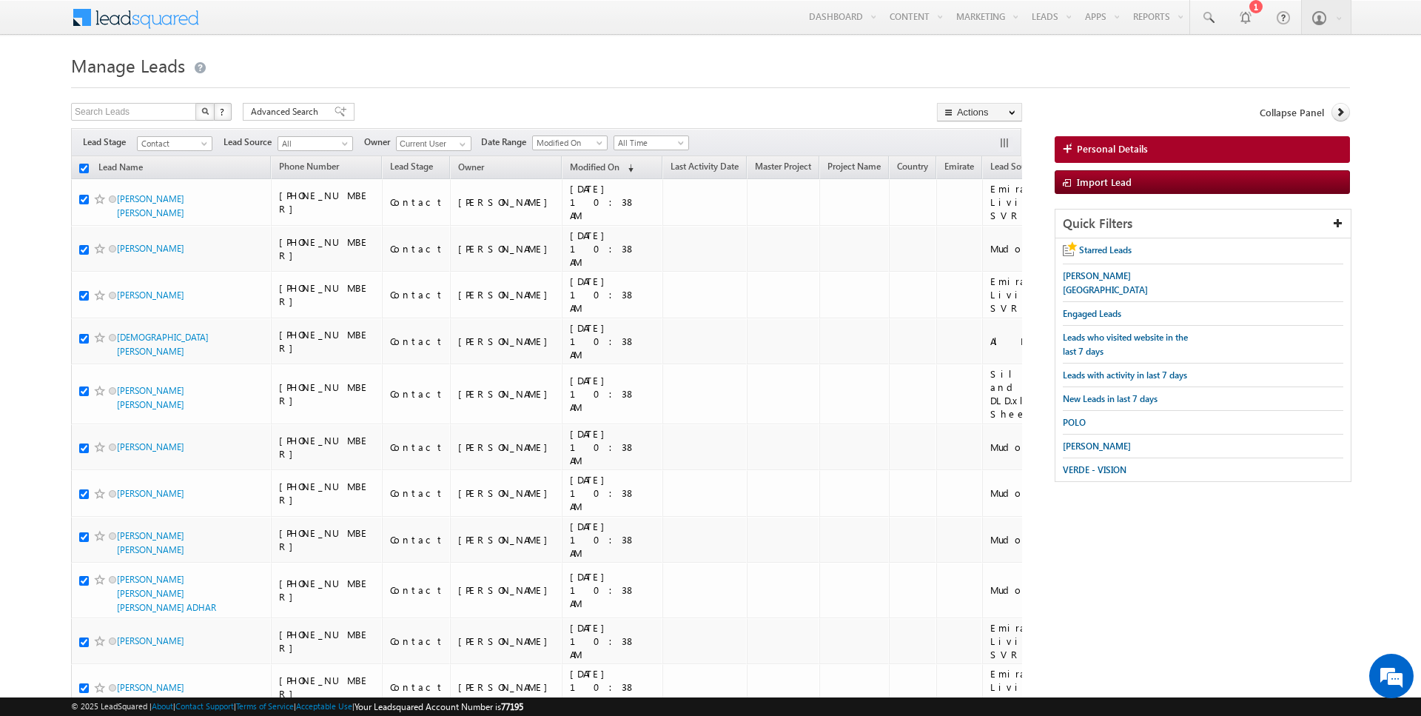
checkbox input "true"
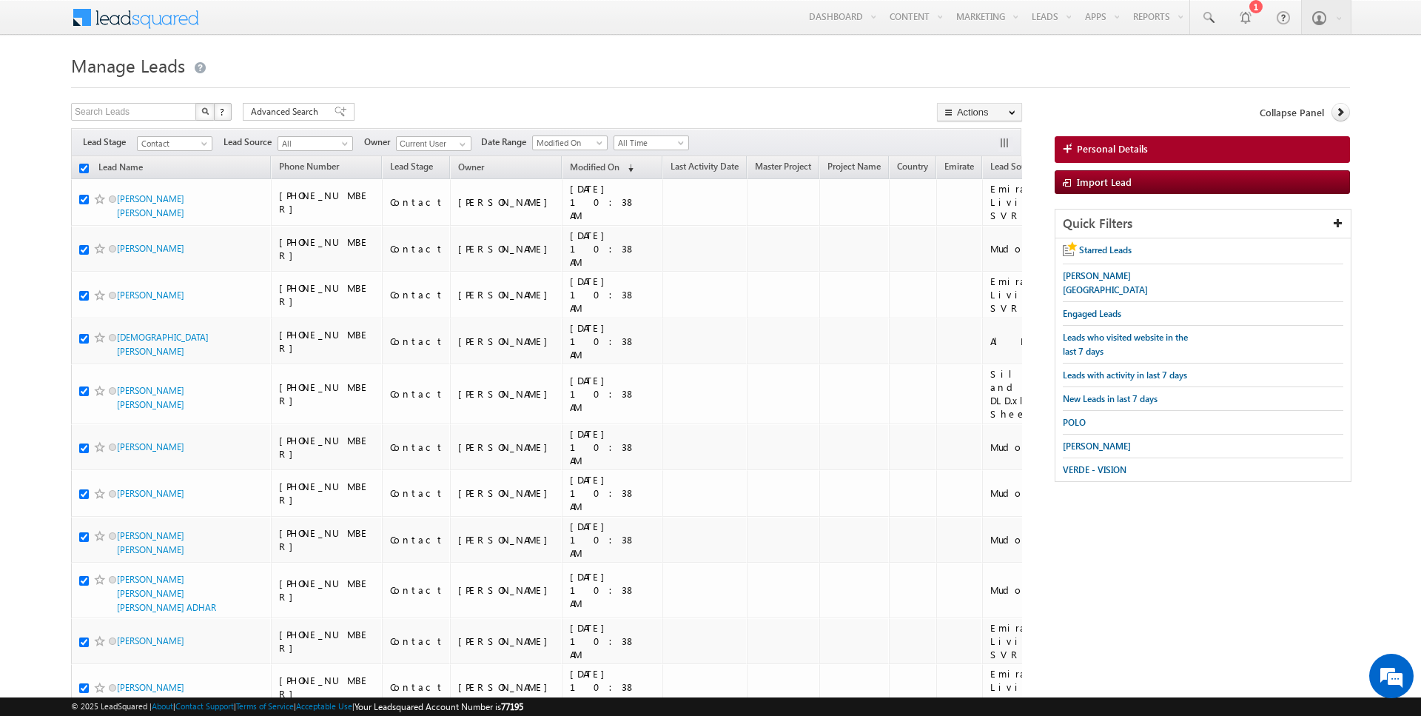
checkbox input "true"
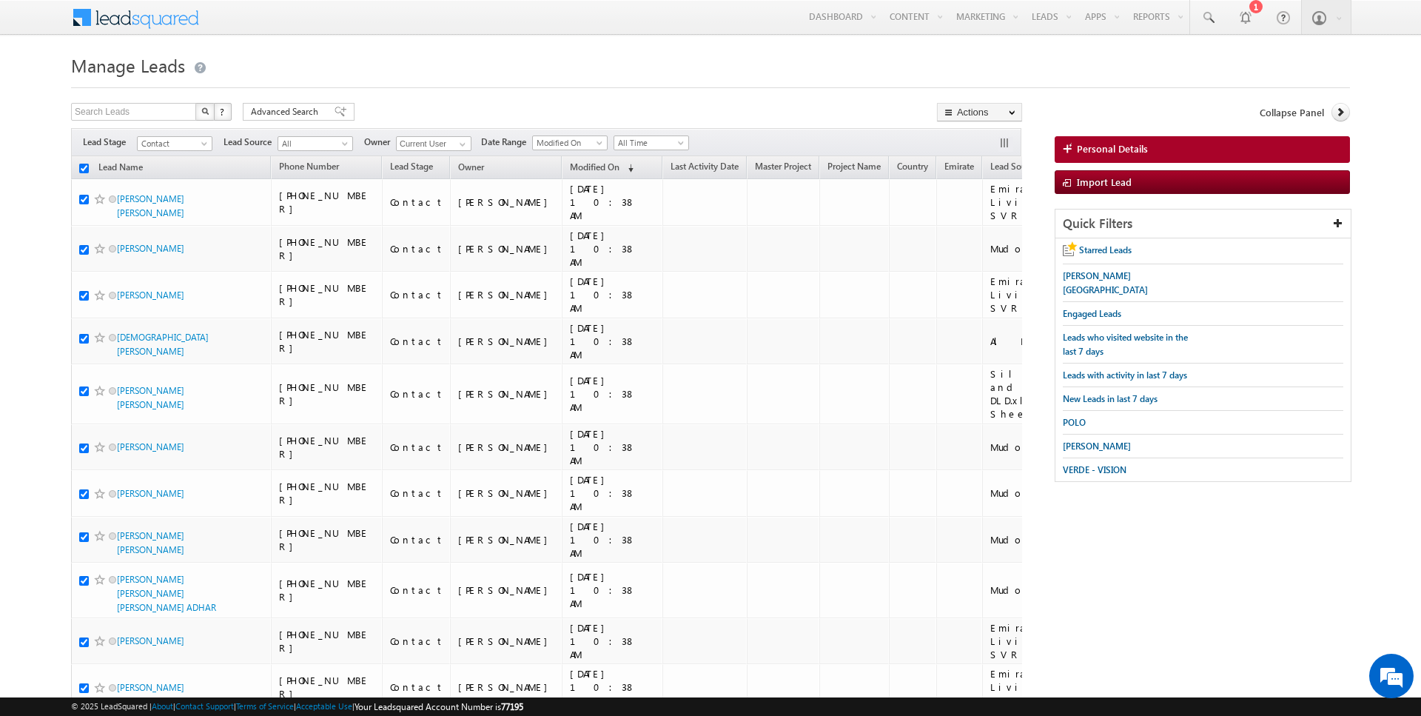
checkbox input "true"
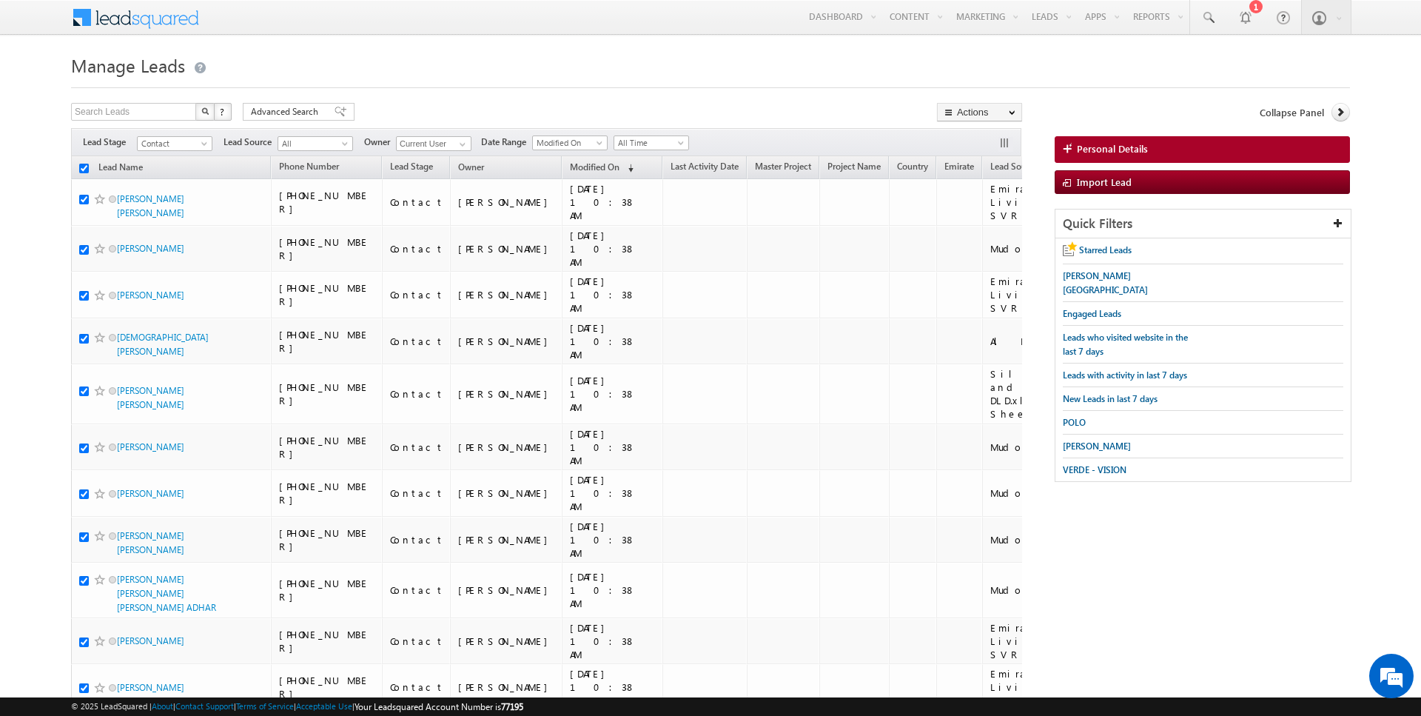
checkbox input "true"
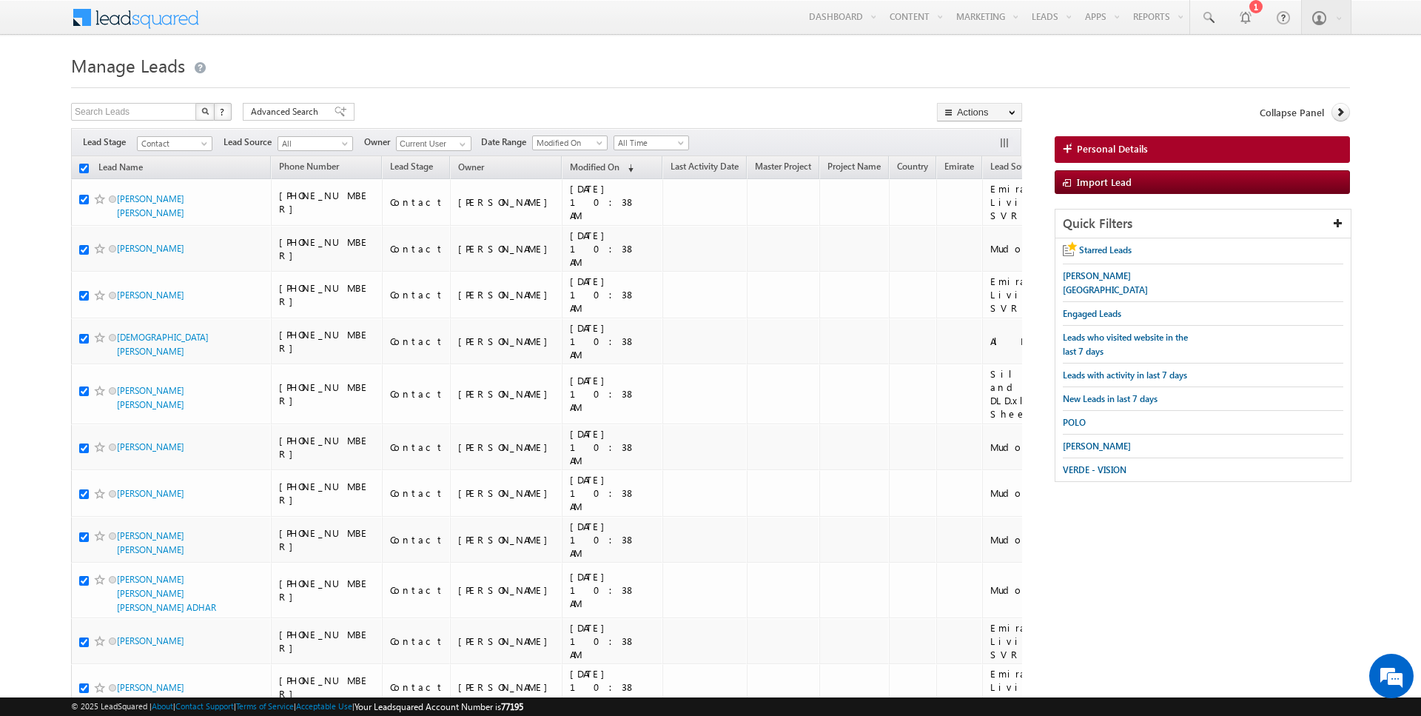
checkbox input "true"
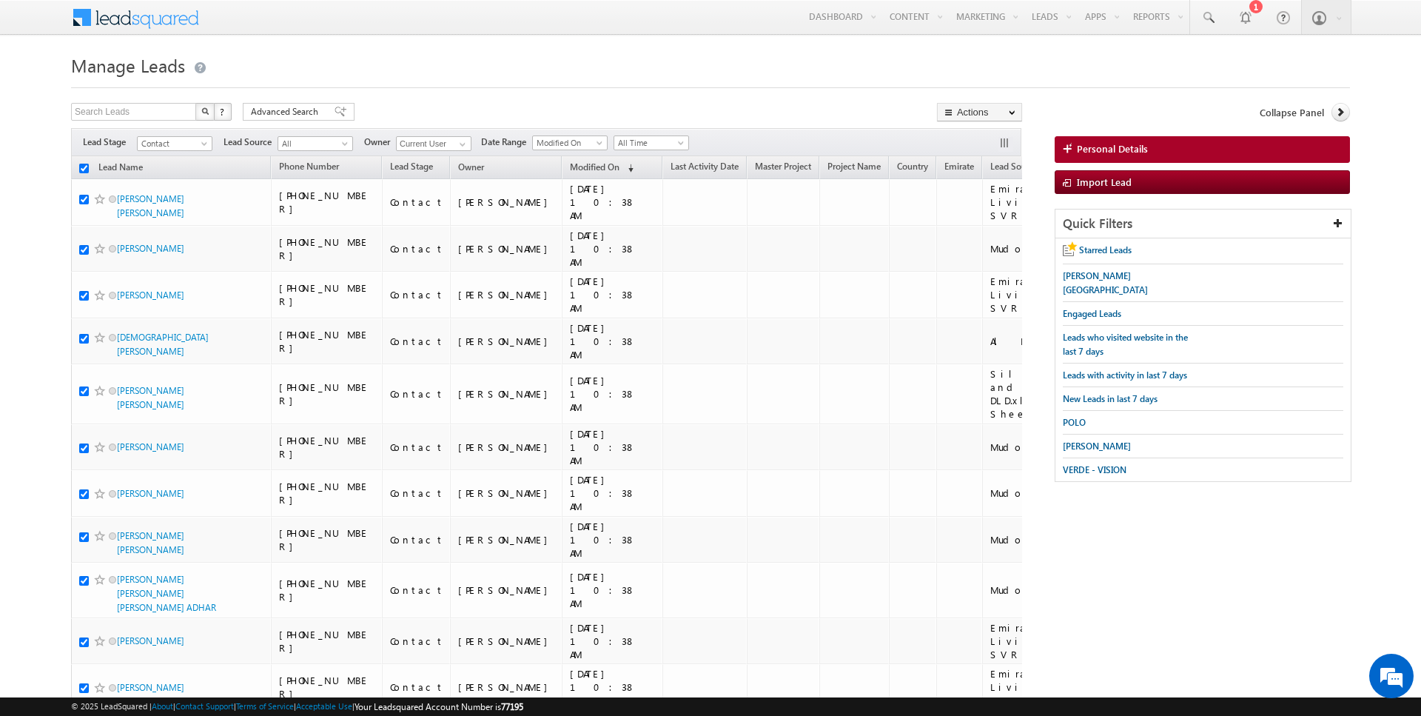
checkbox input "true"
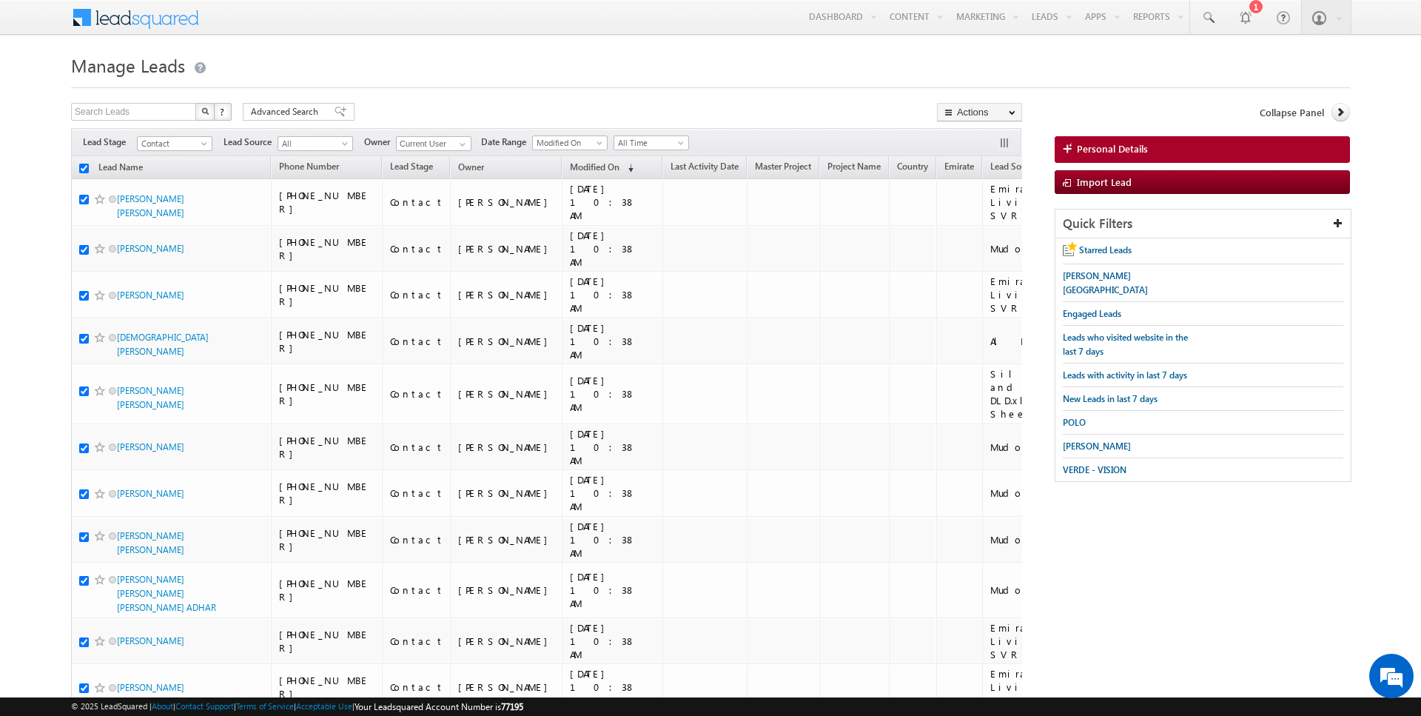
checkbox input "true"
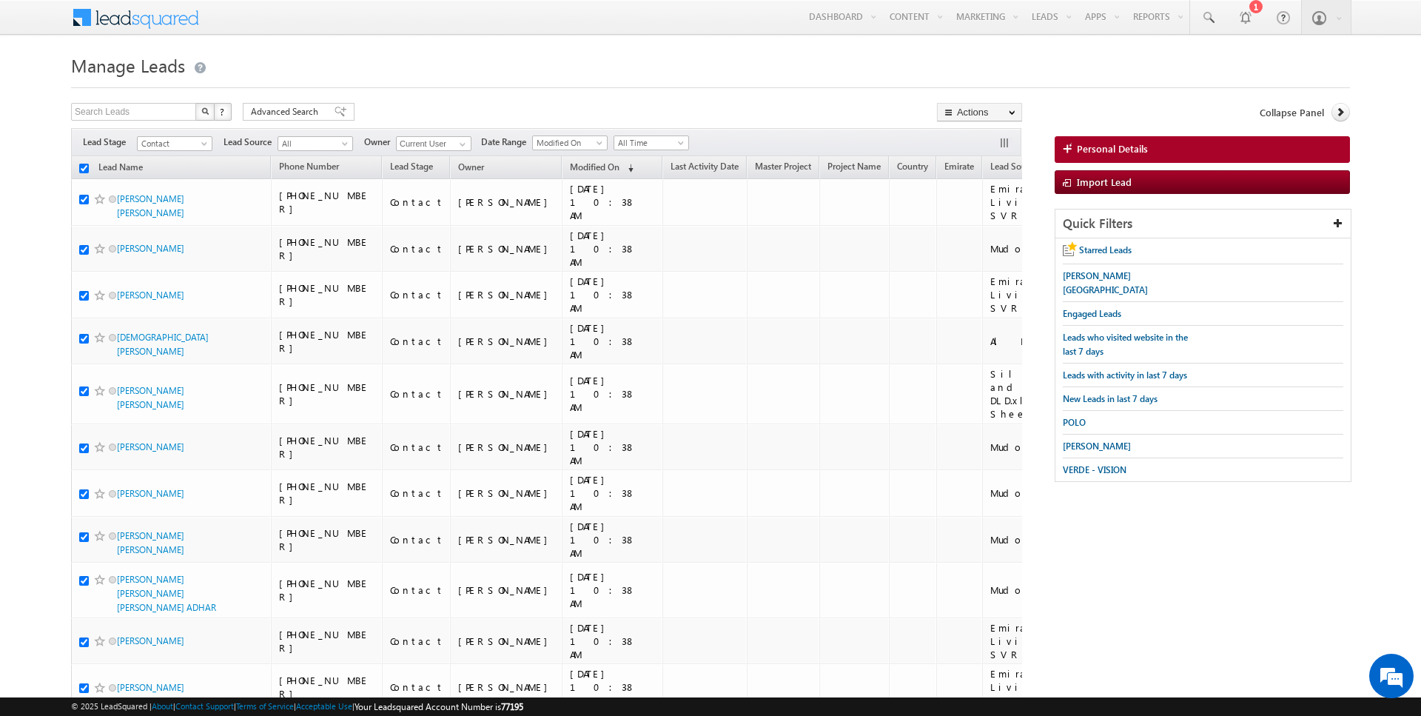
checkbox input "true"
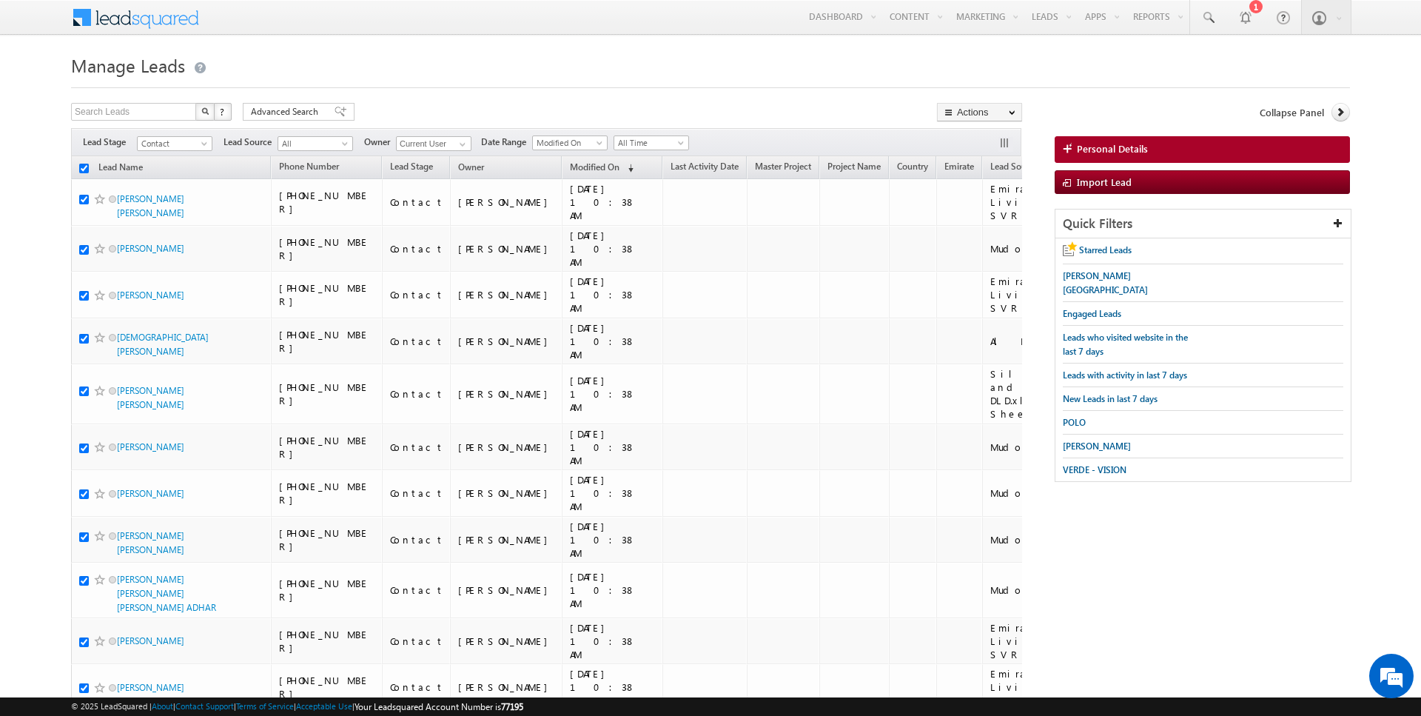
checkbox input "true"
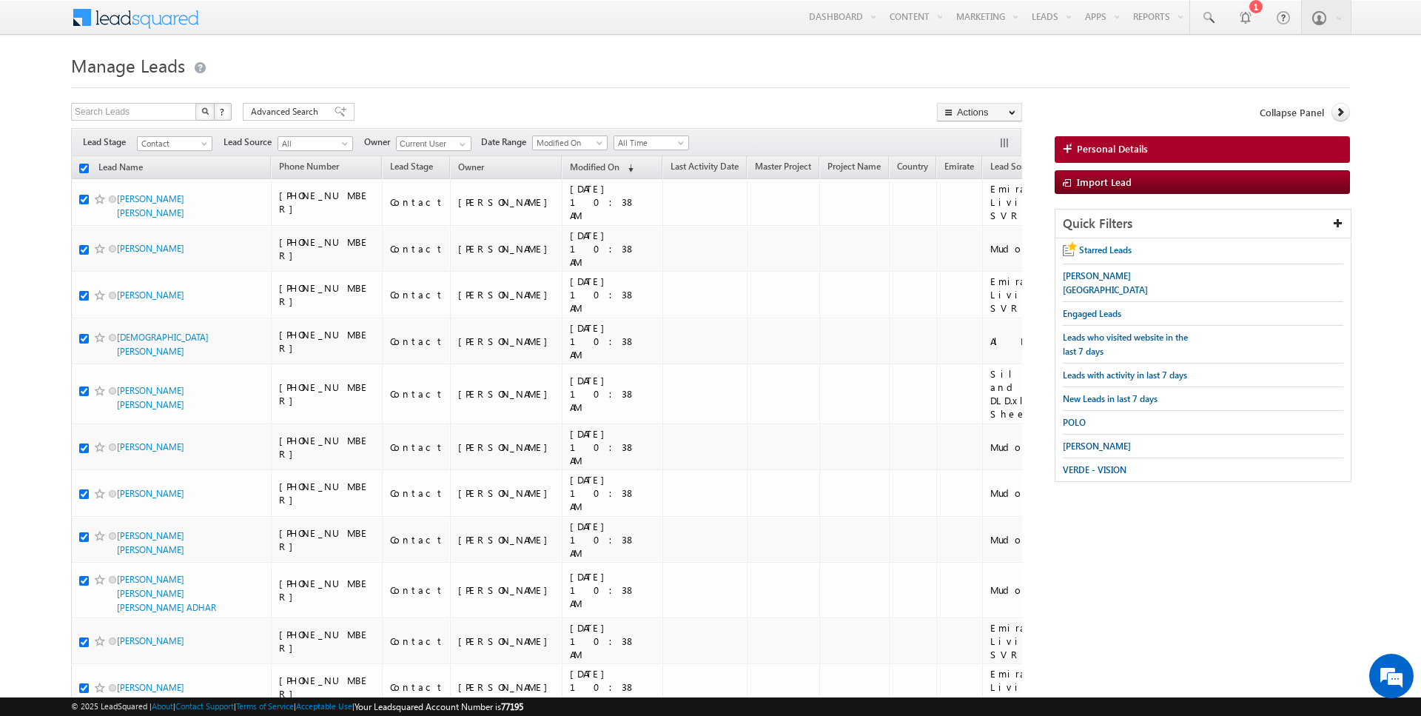
checkbox input "true"
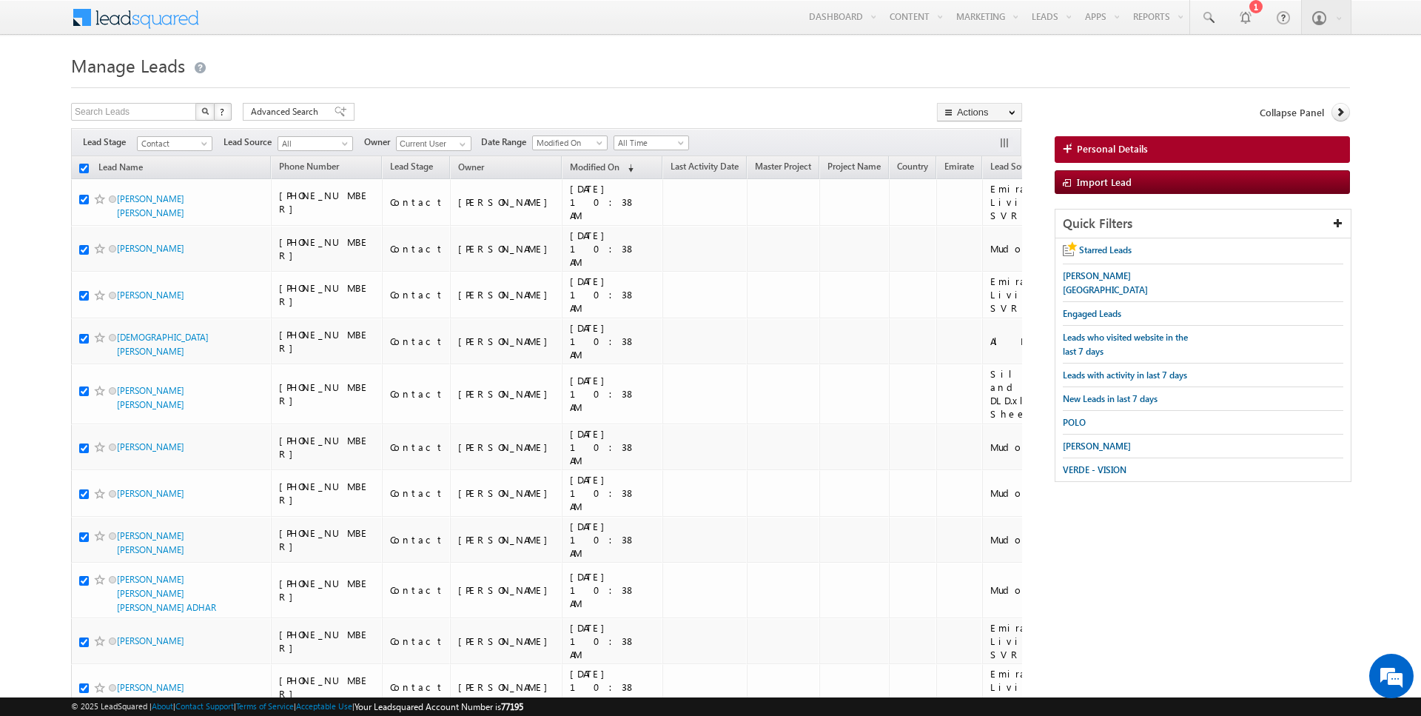
checkbox input "true"
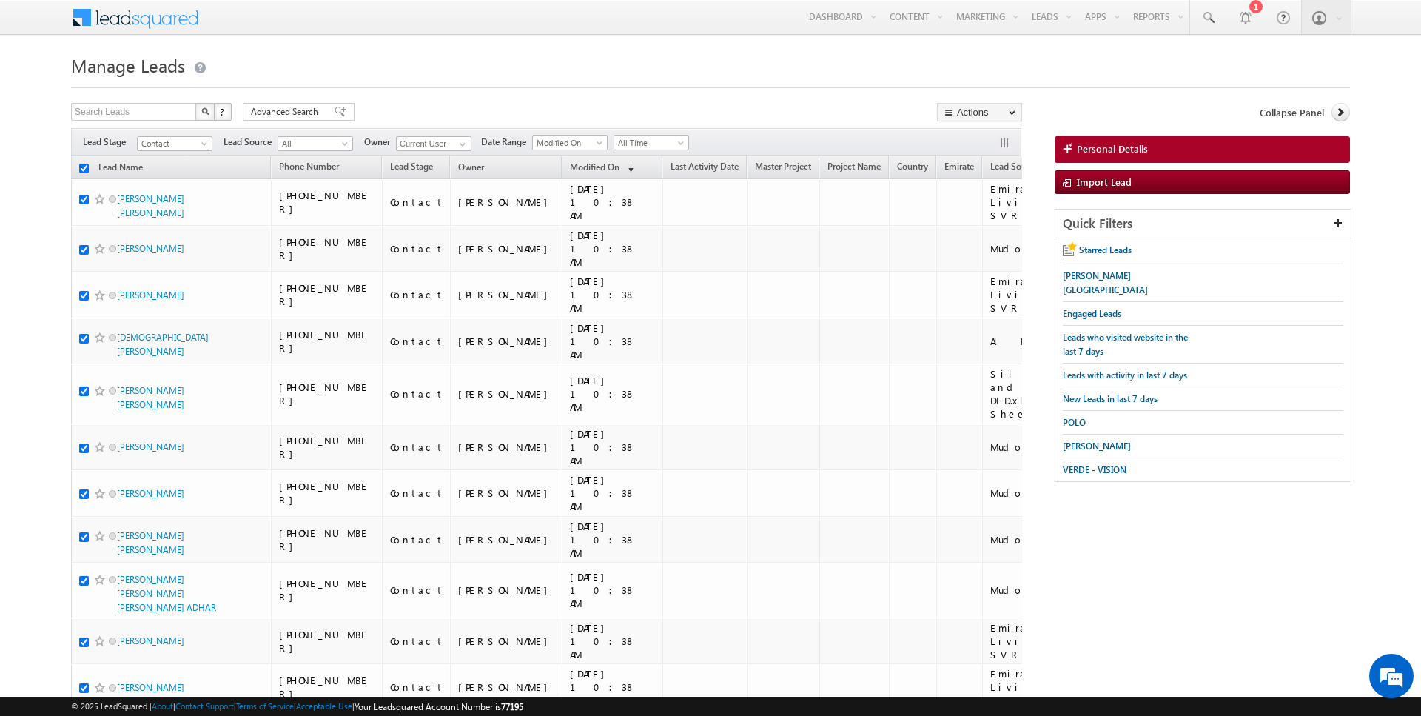
checkbox input "true"
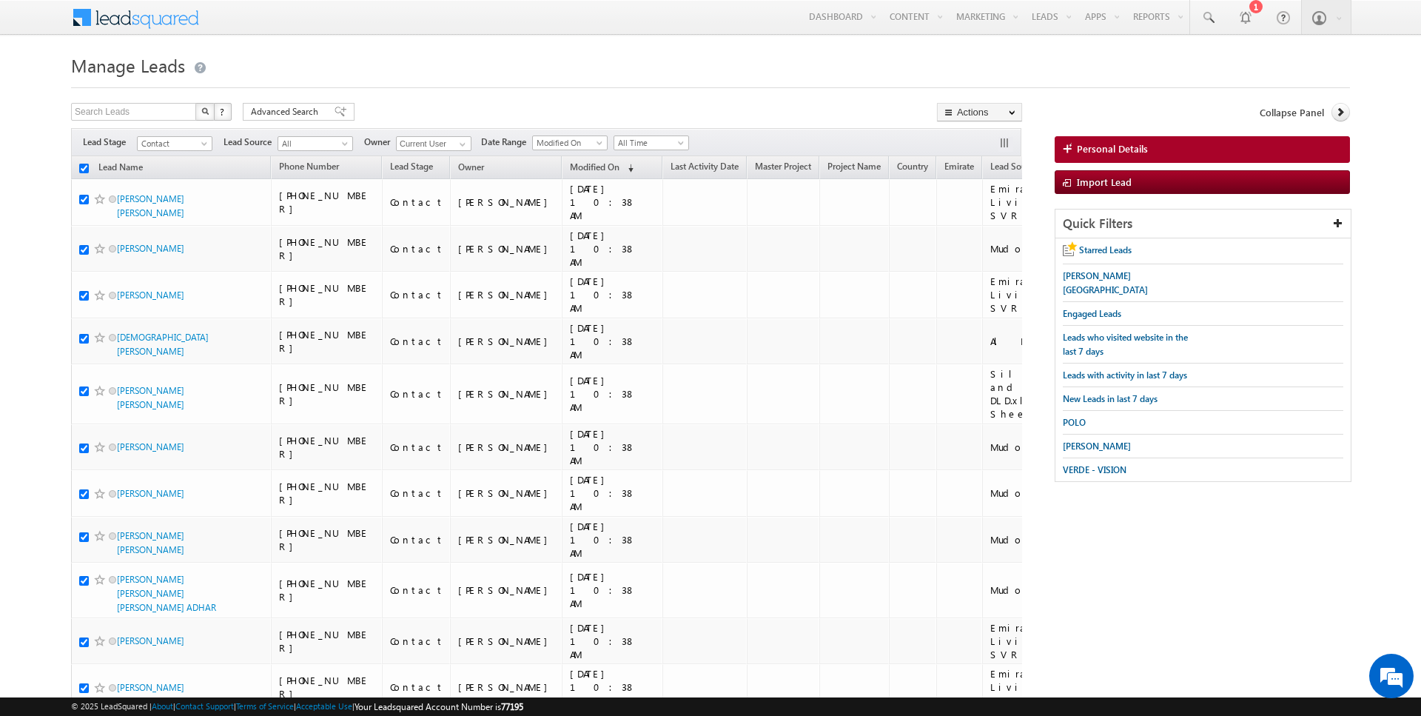
checkbox input "true"
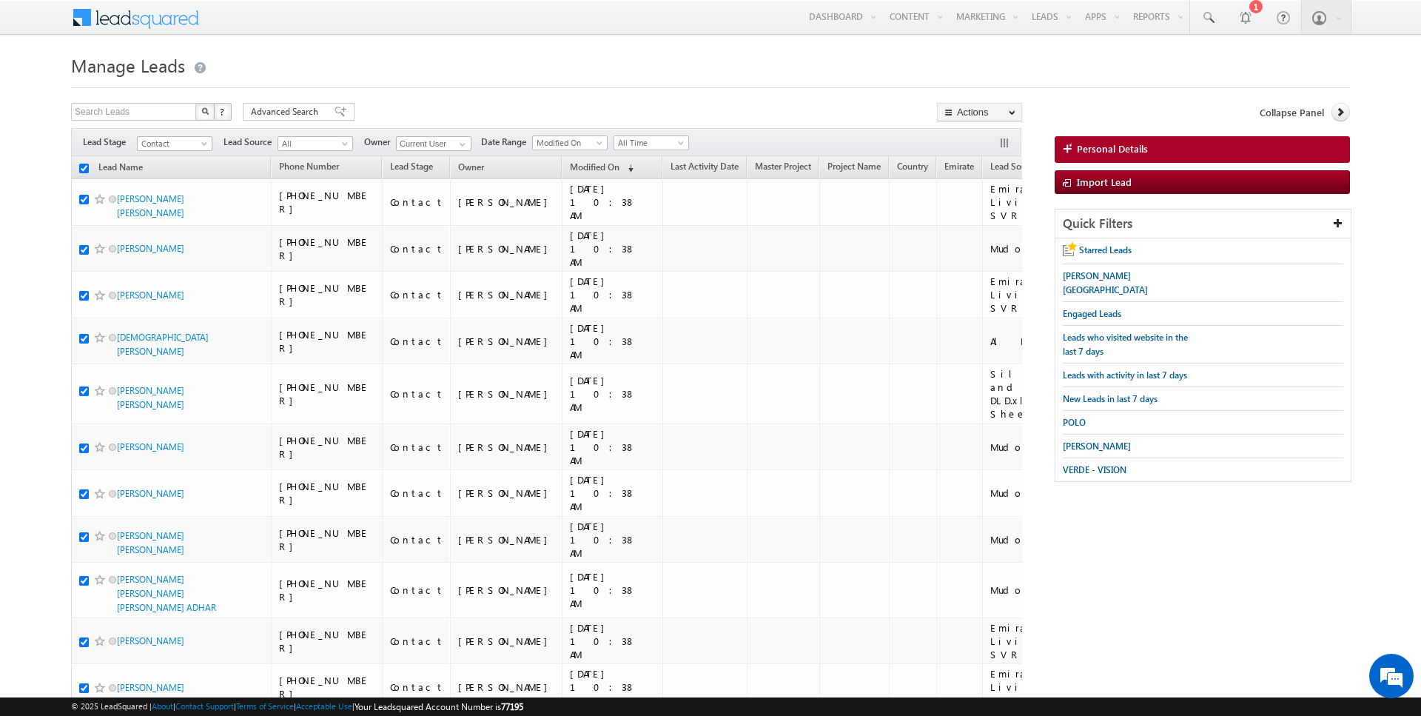
checkbox input "true"
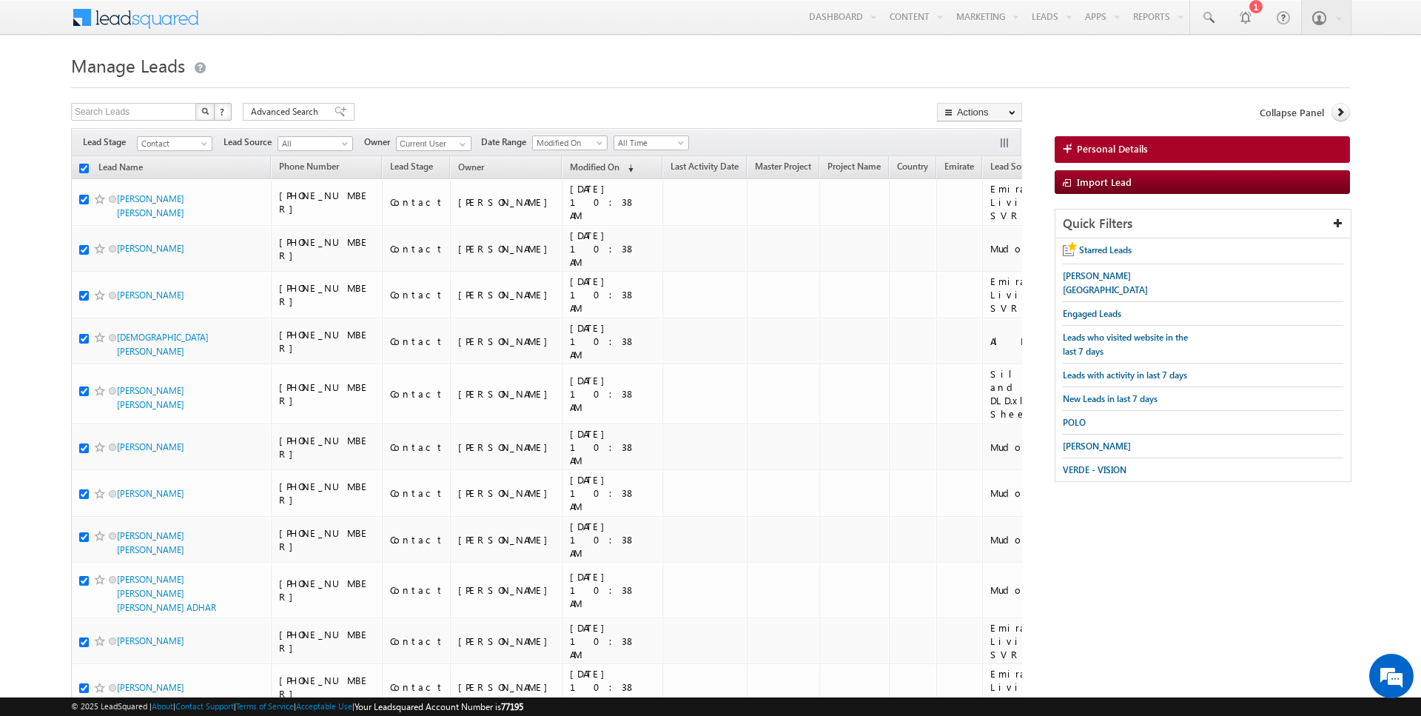
checkbox input "true"
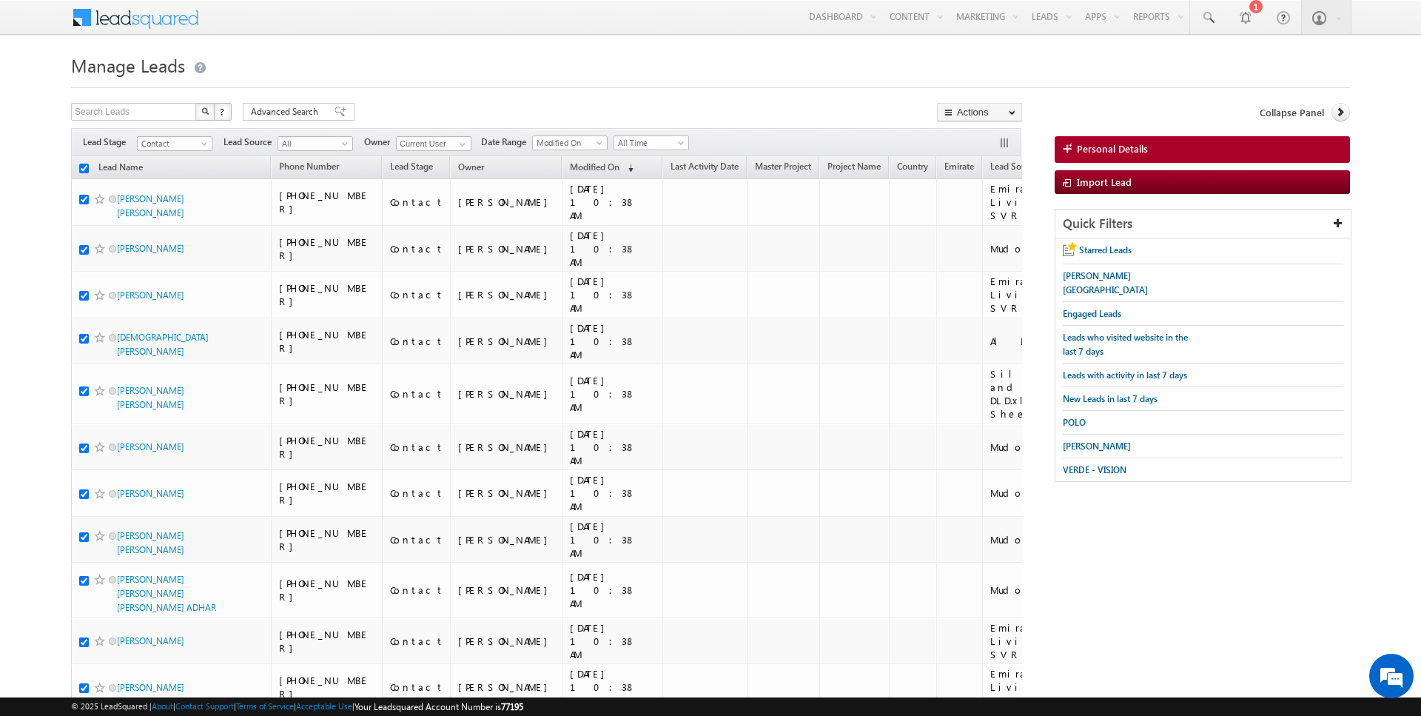
checkbox input "true"
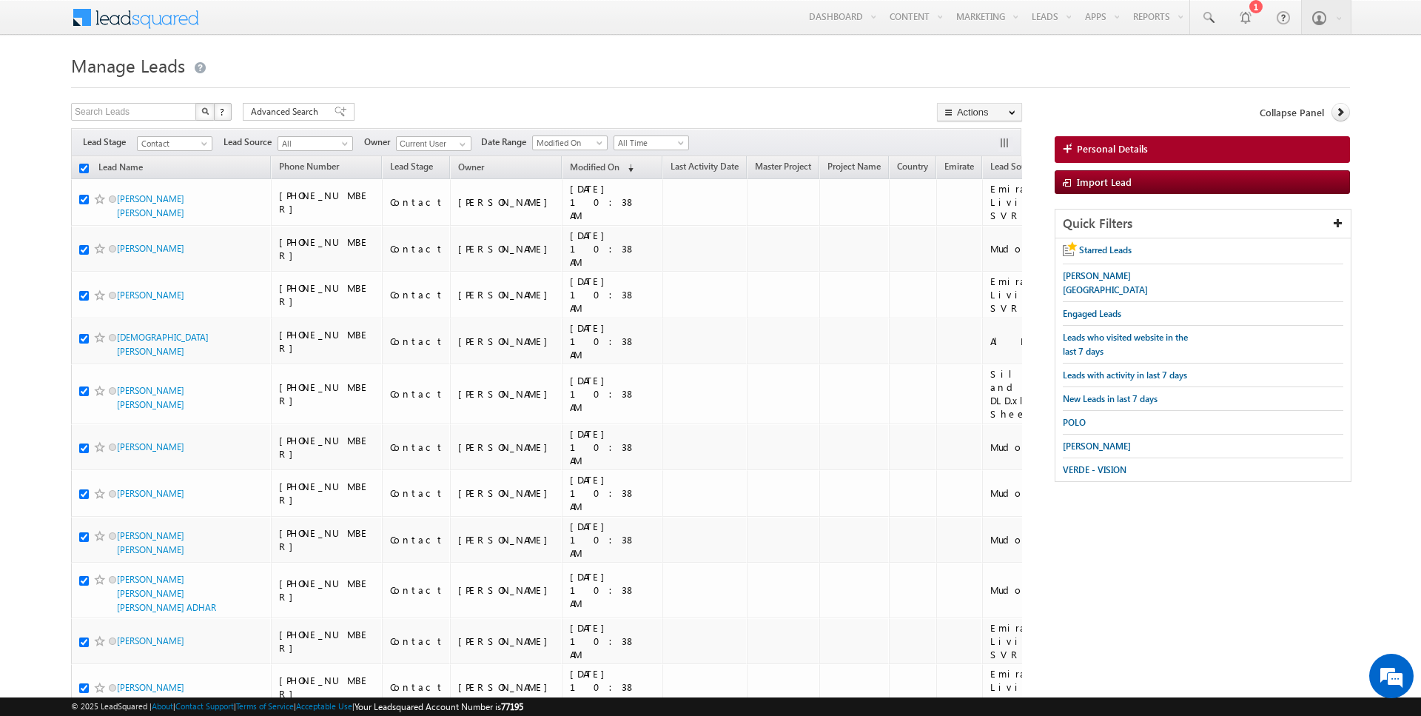
checkbox input "true"
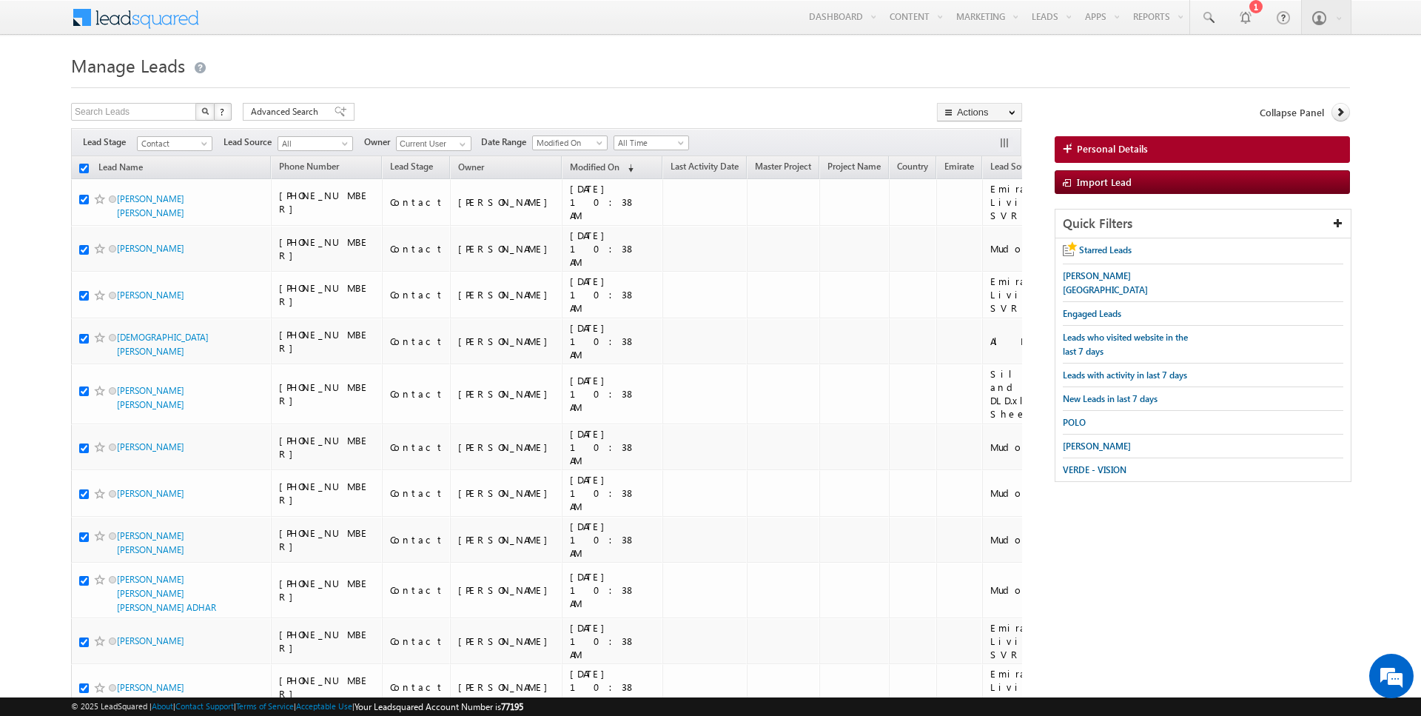
checkbox input "true"
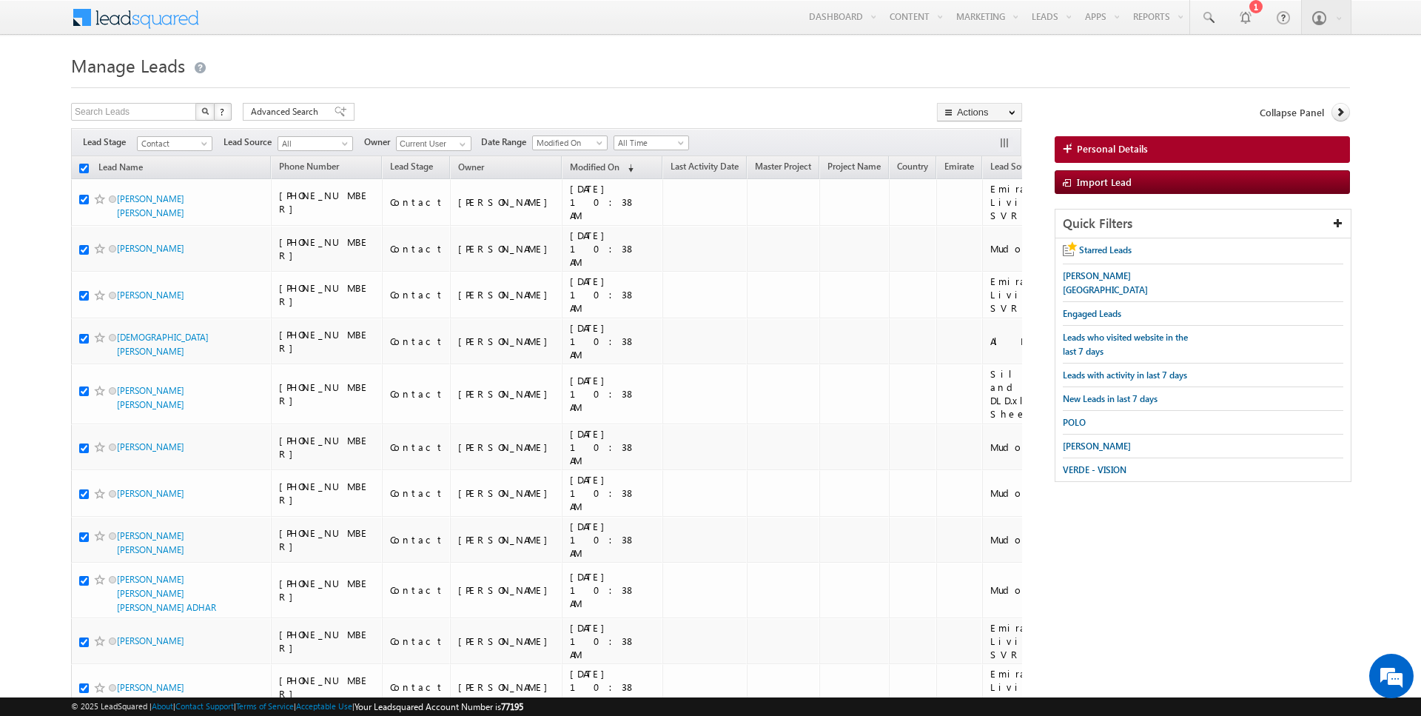
checkbox input "true"
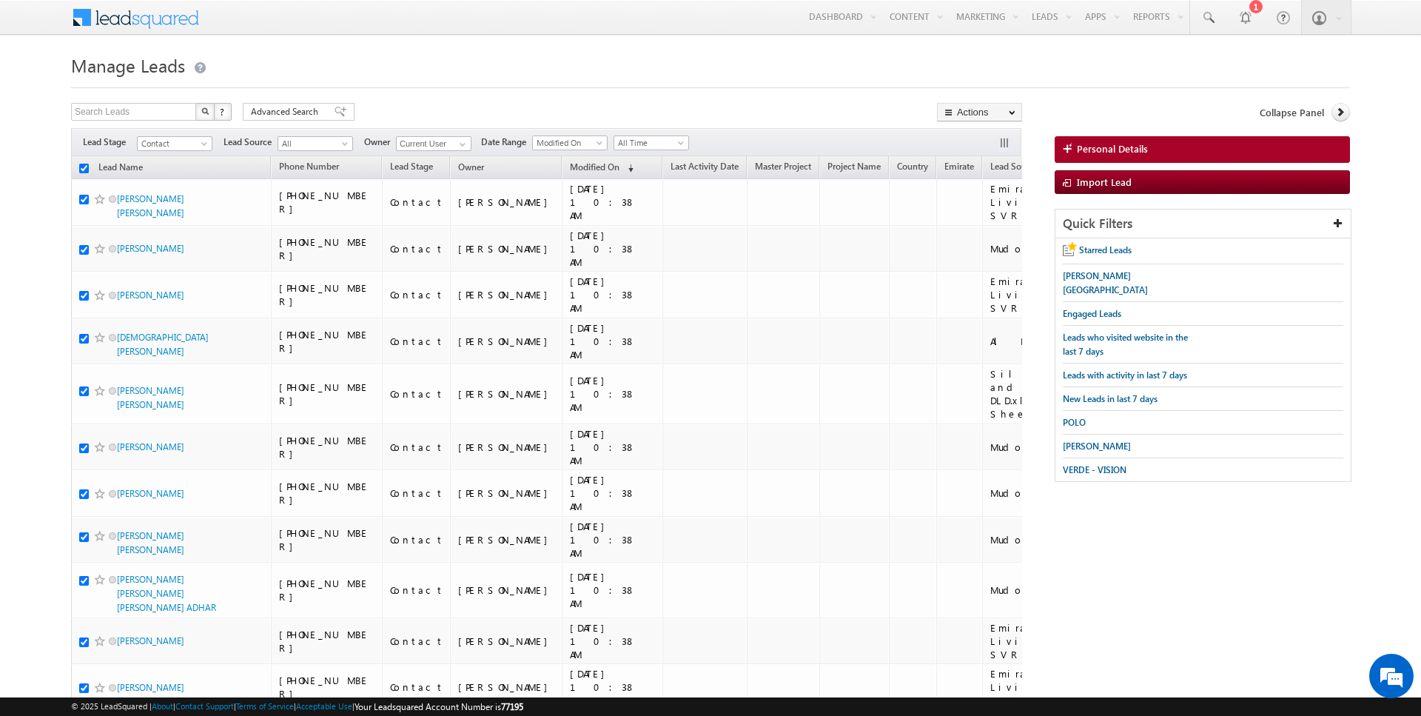
checkbox input "true"
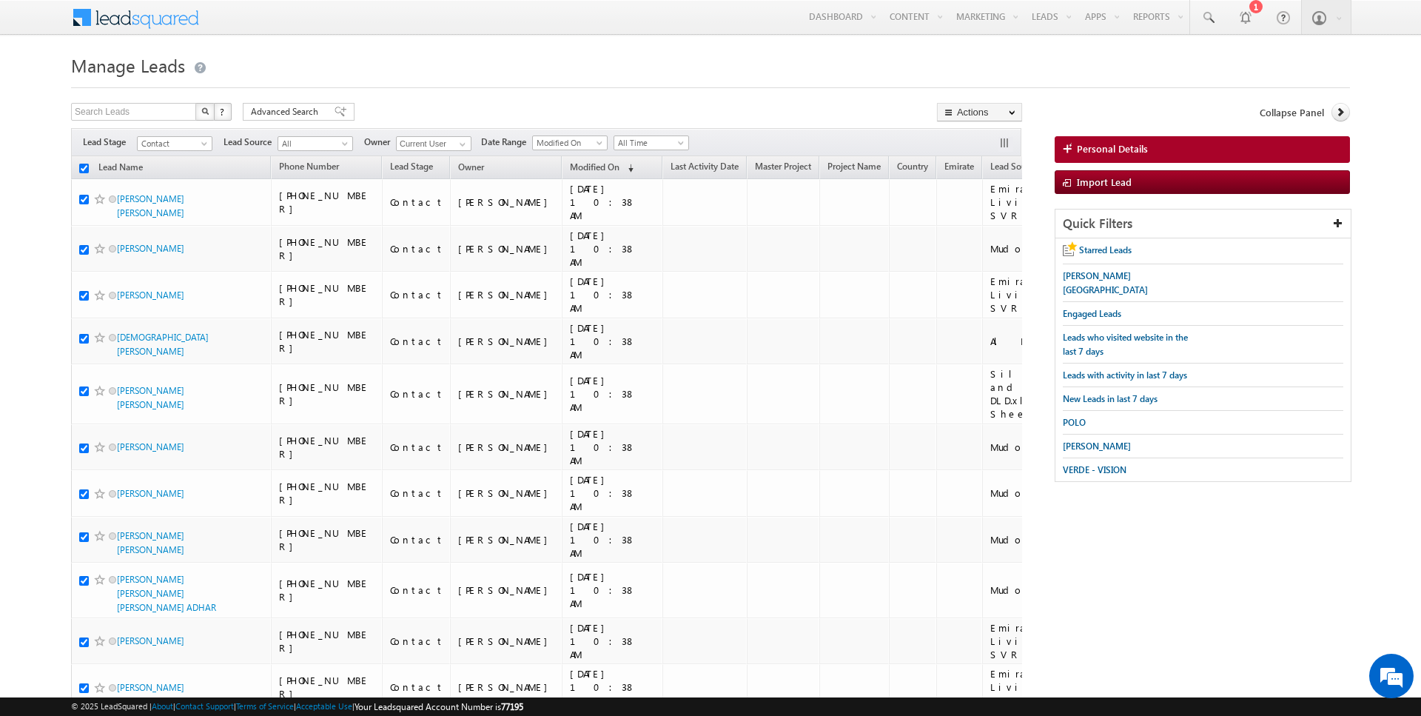
checkbox input "true"
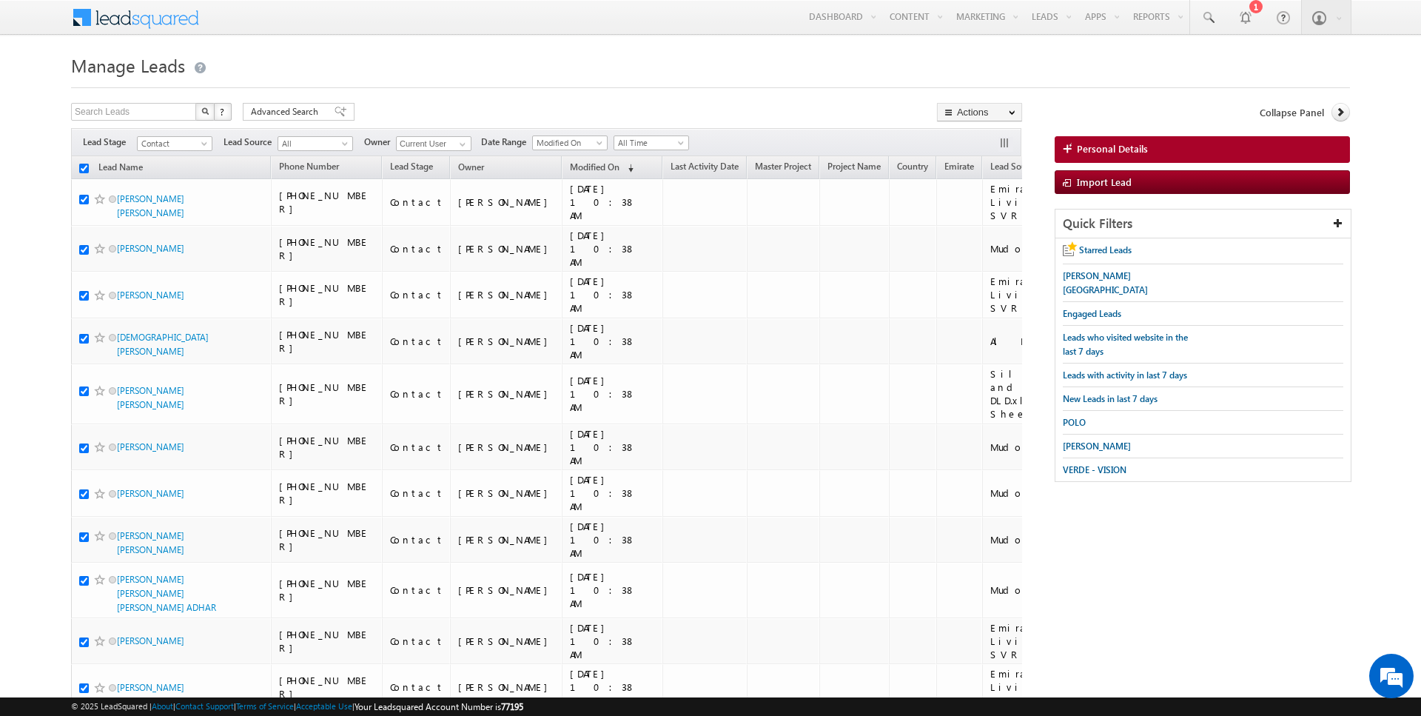
checkbox input "true"
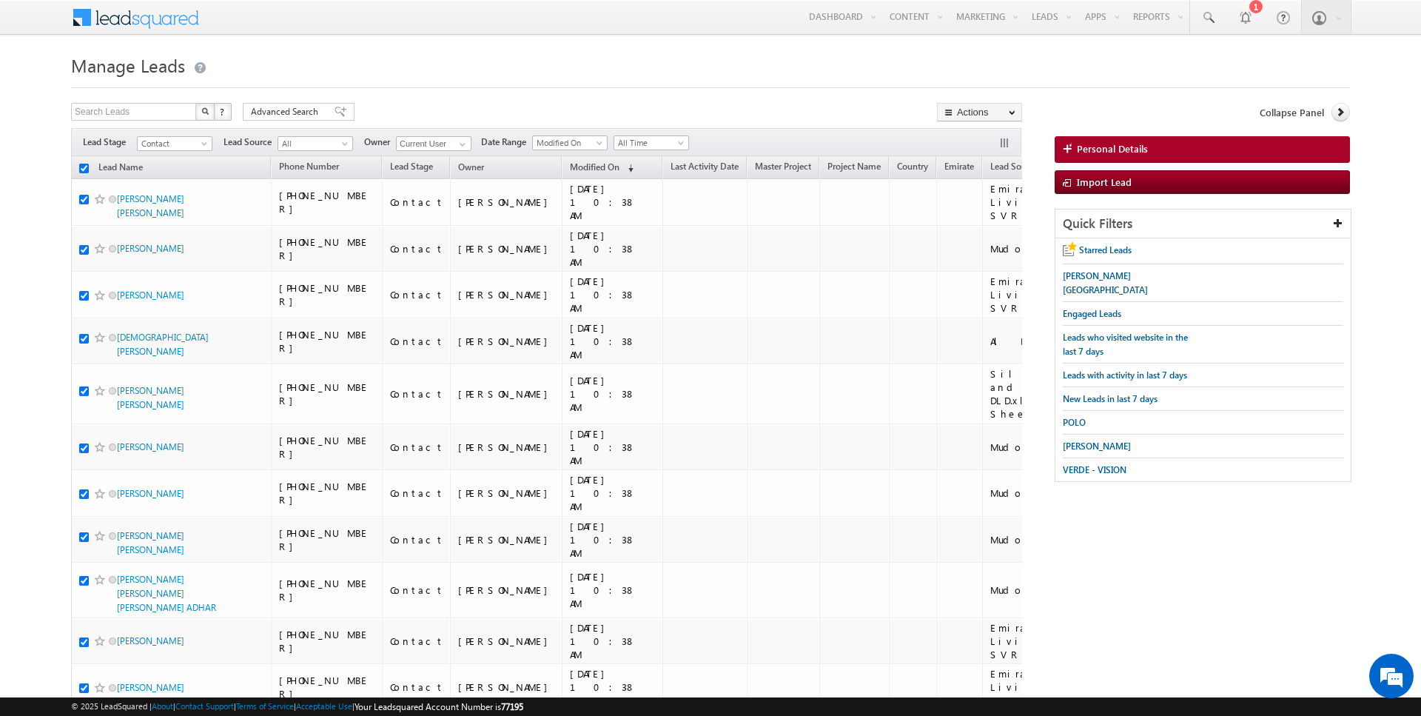
checkbox input "true"
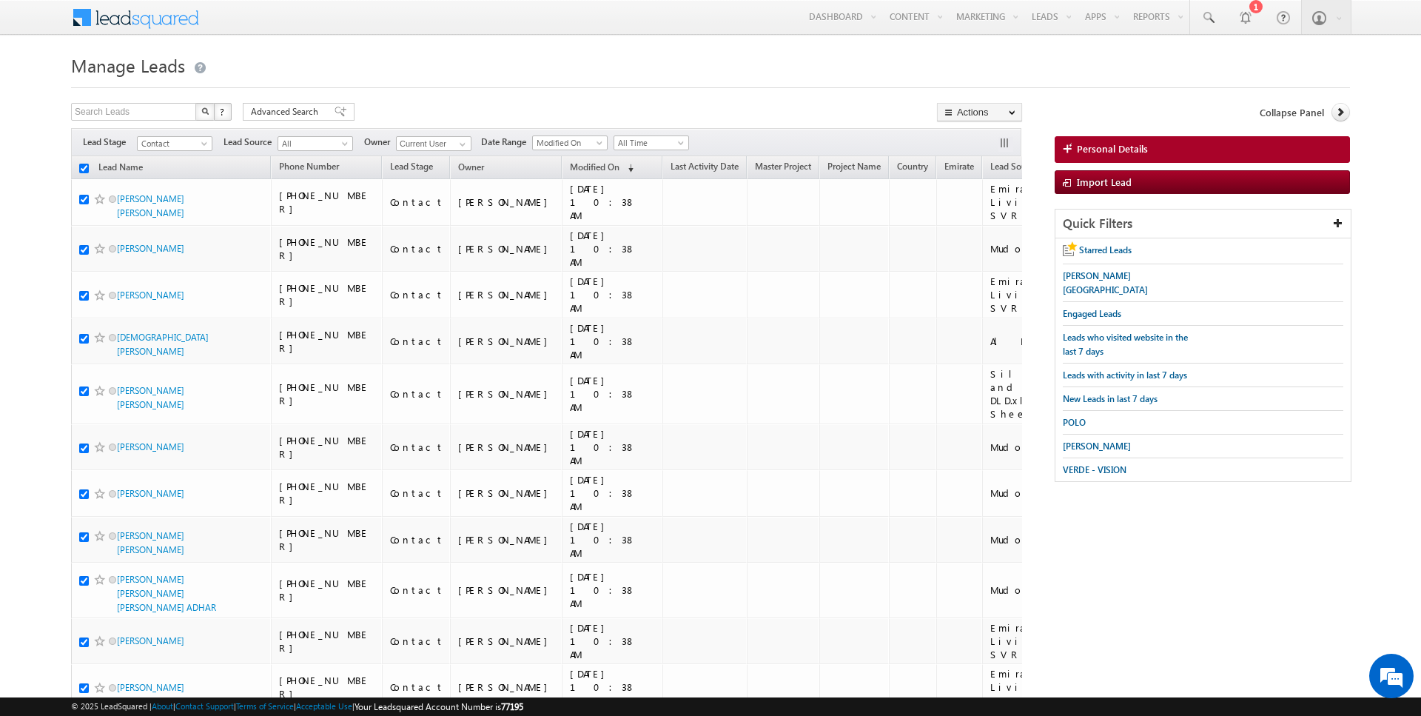
checkbox input "true"
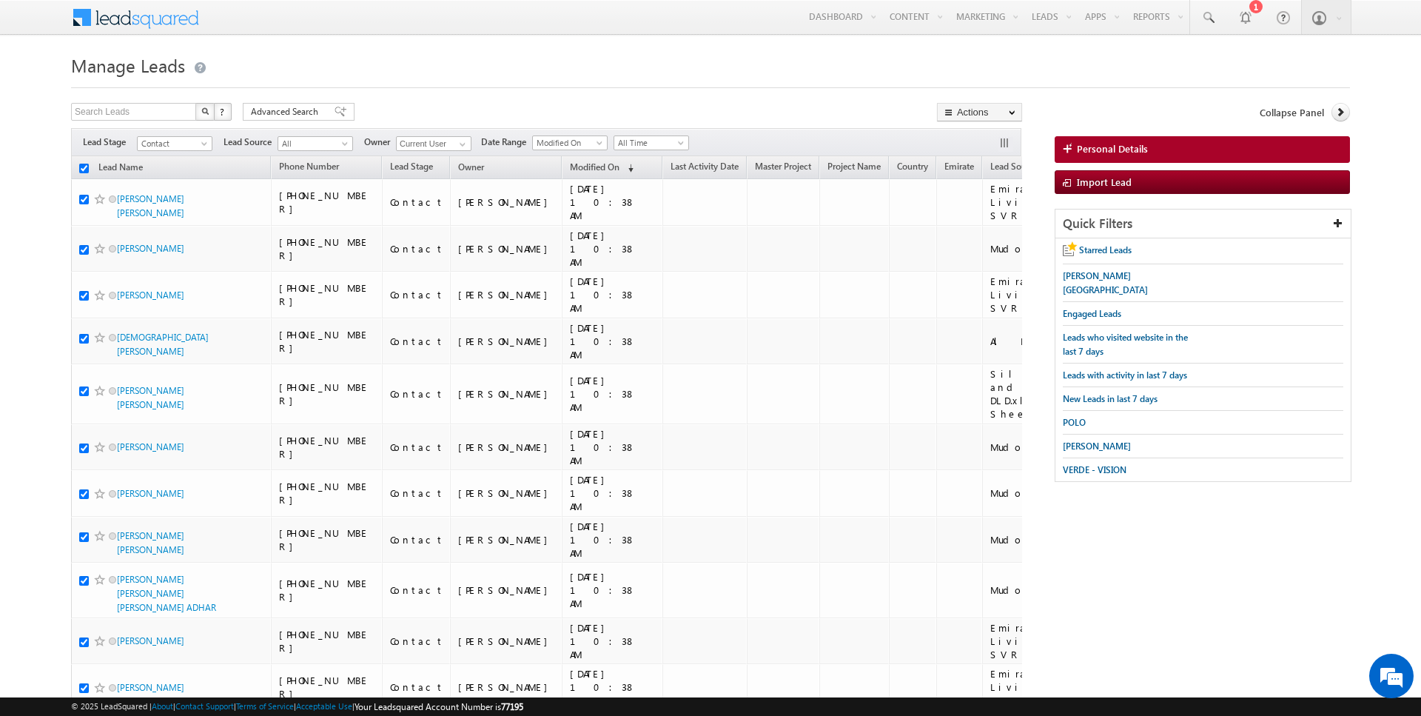
checkbox input "true"
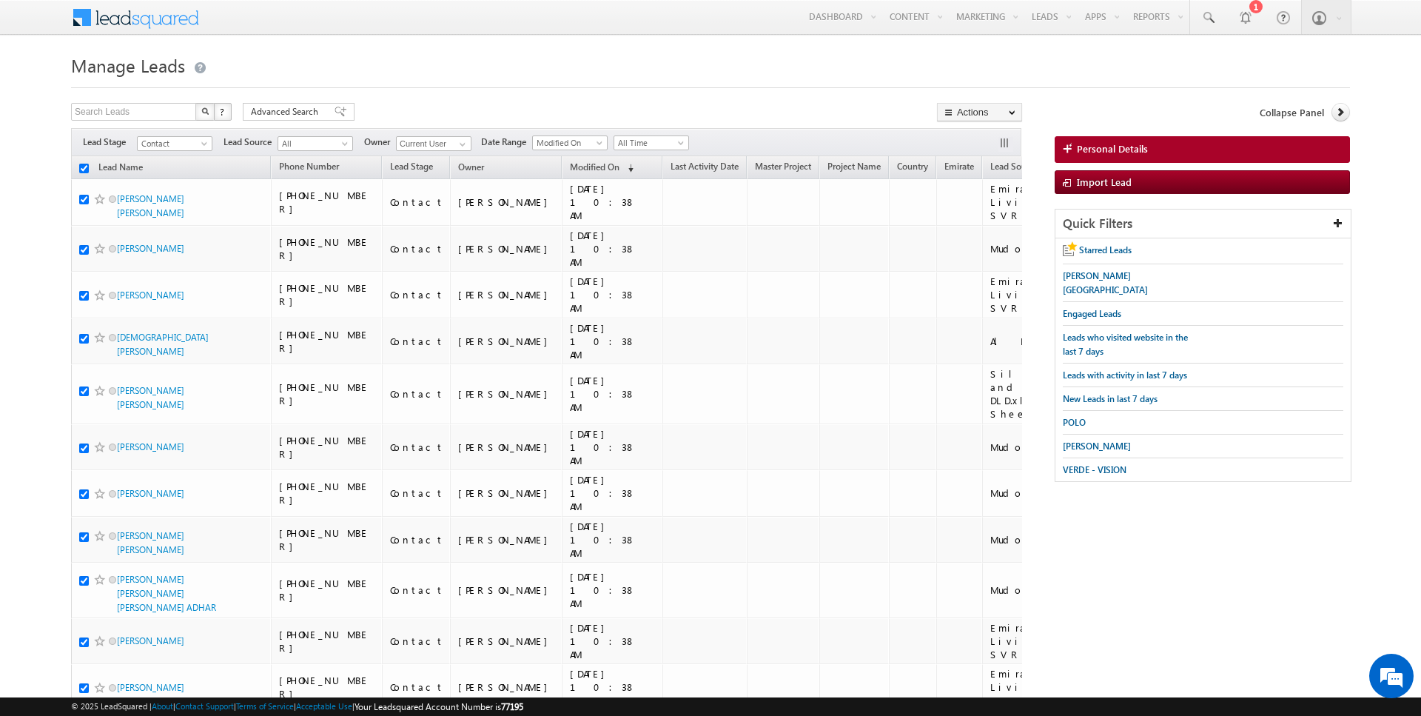
checkbox input "true"
click at [978, 235] on link "Change Owner" at bounding box center [980, 240] width 84 height 18
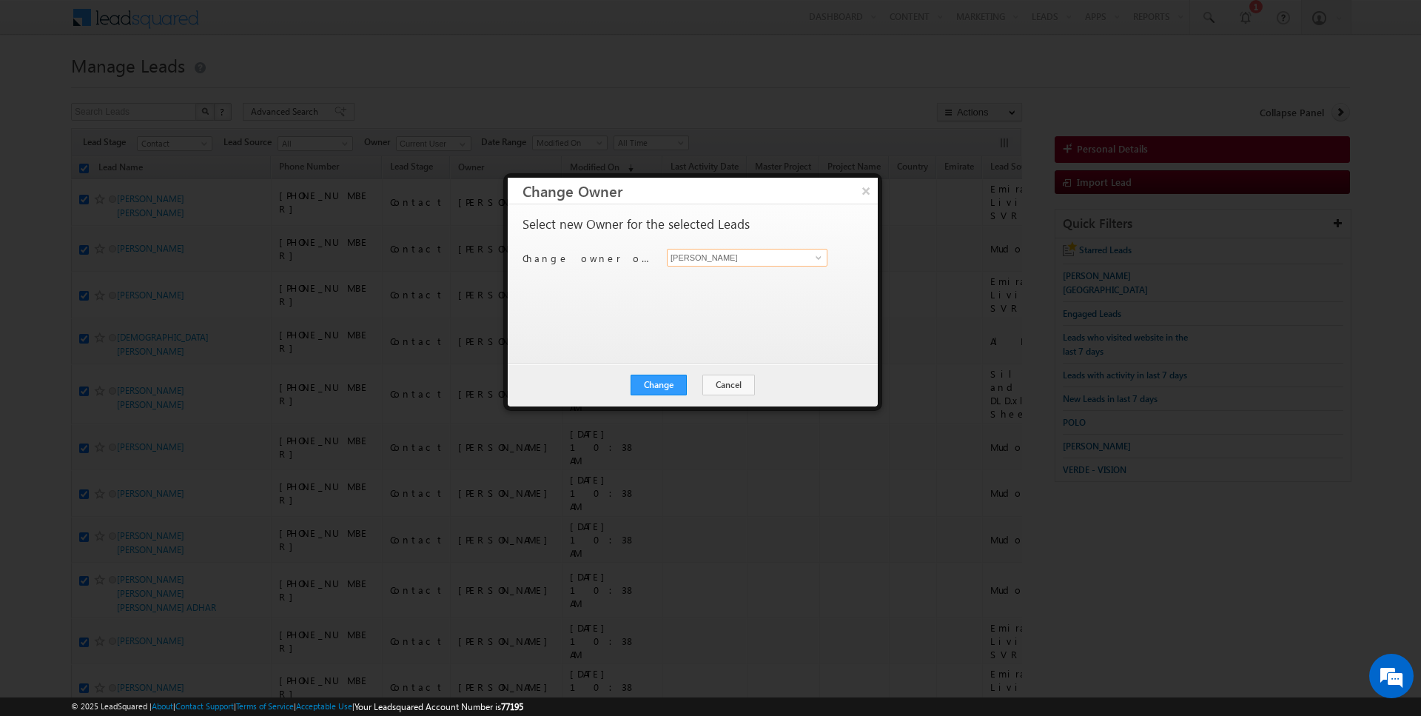
click at [722, 256] on input "[PERSON_NAME]" at bounding box center [747, 258] width 161 height 18
click at [659, 384] on button "Change" at bounding box center [659, 384] width 56 height 21
click at [692, 387] on button "Close" at bounding box center [694, 384] width 47 height 21
